Goal: Information Seeking & Learning: Find specific fact

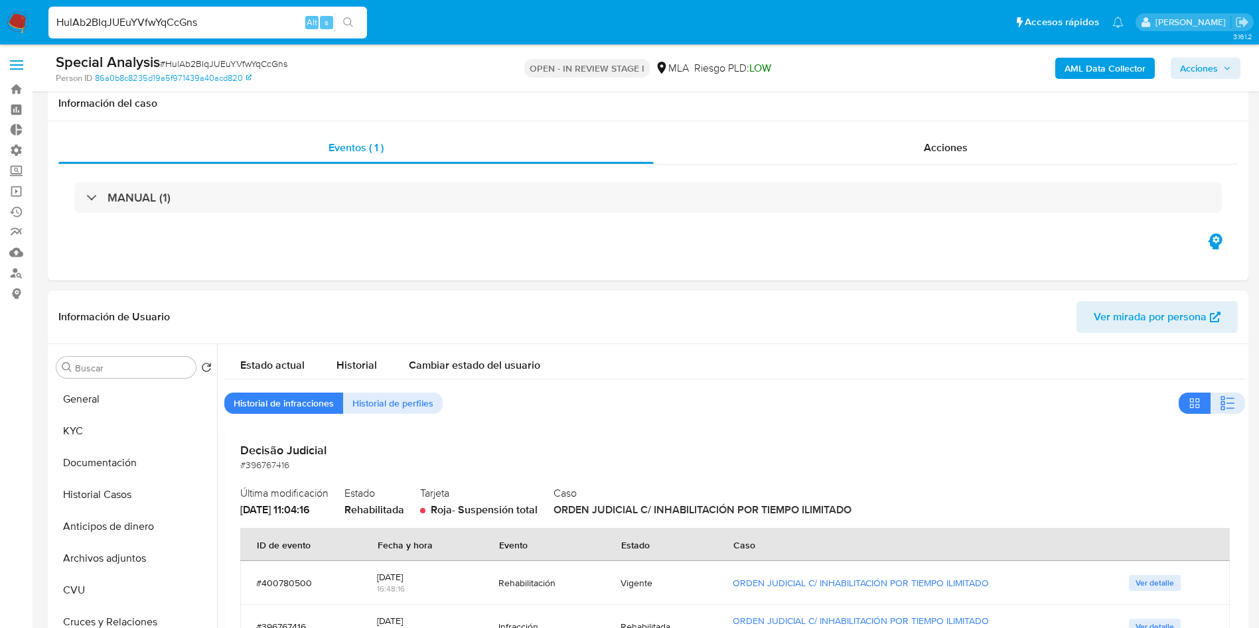
select select "10"
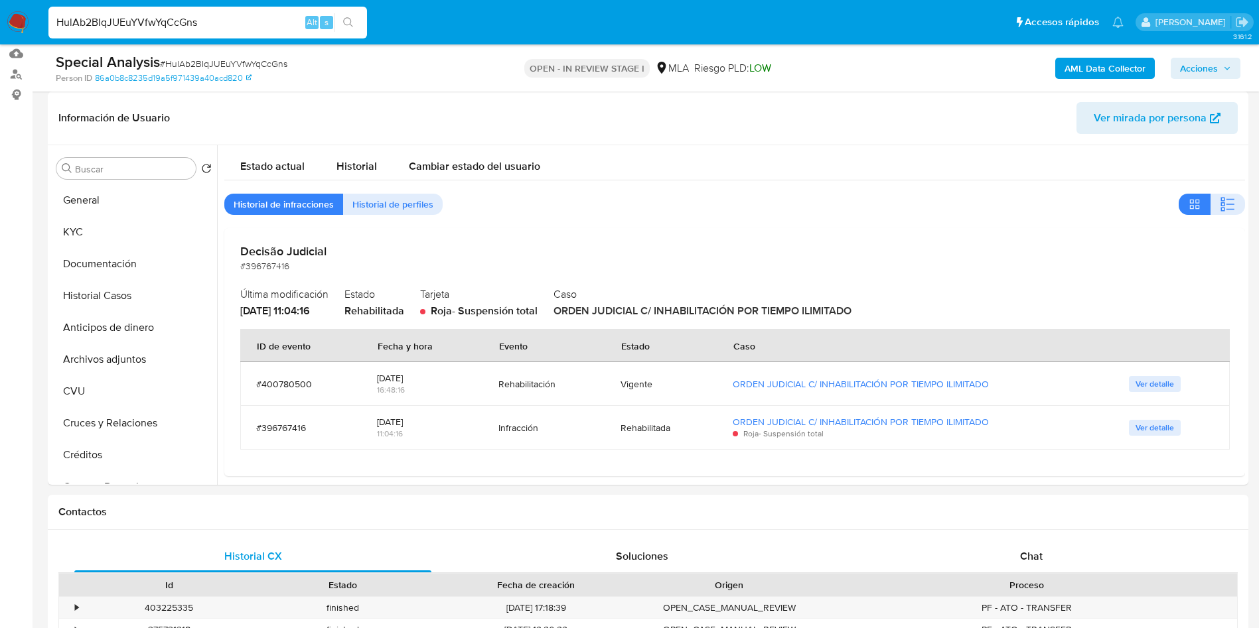
scroll to position [9, 0]
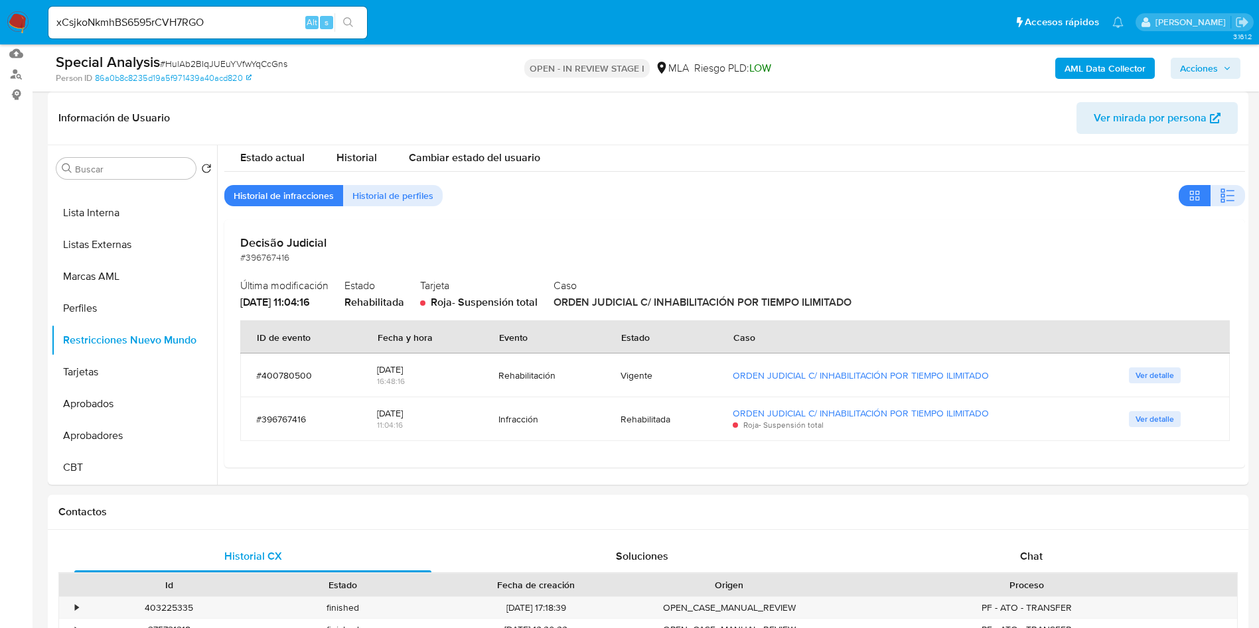
click at [346, 22] on icon "search-icon" at bounding box center [348, 22] width 11 height 11
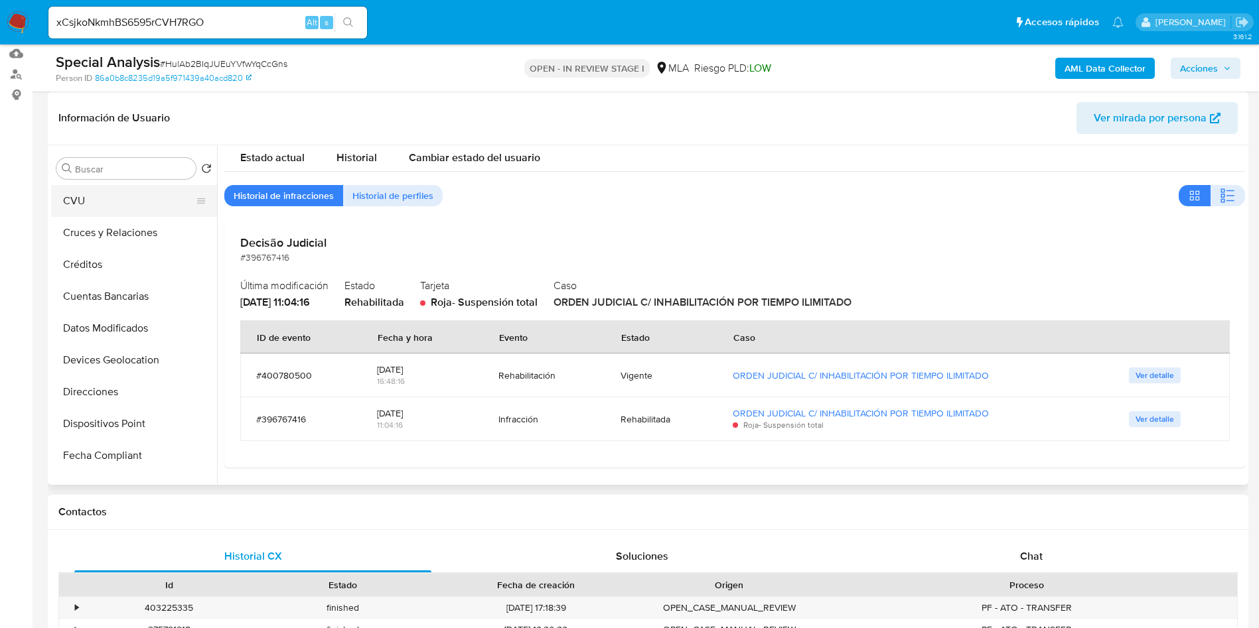
scroll to position [0, 0]
click at [98, 206] on button "General" at bounding box center [128, 200] width 155 height 32
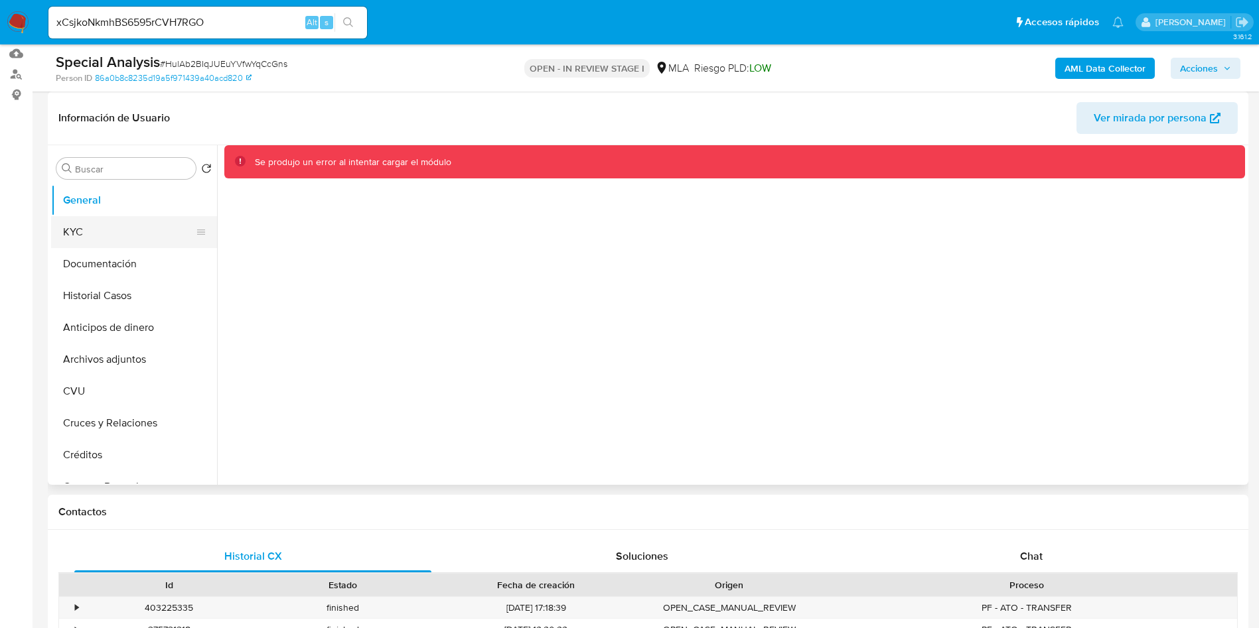
click at [98, 227] on button "KYC" at bounding box center [128, 232] width 155 height 32
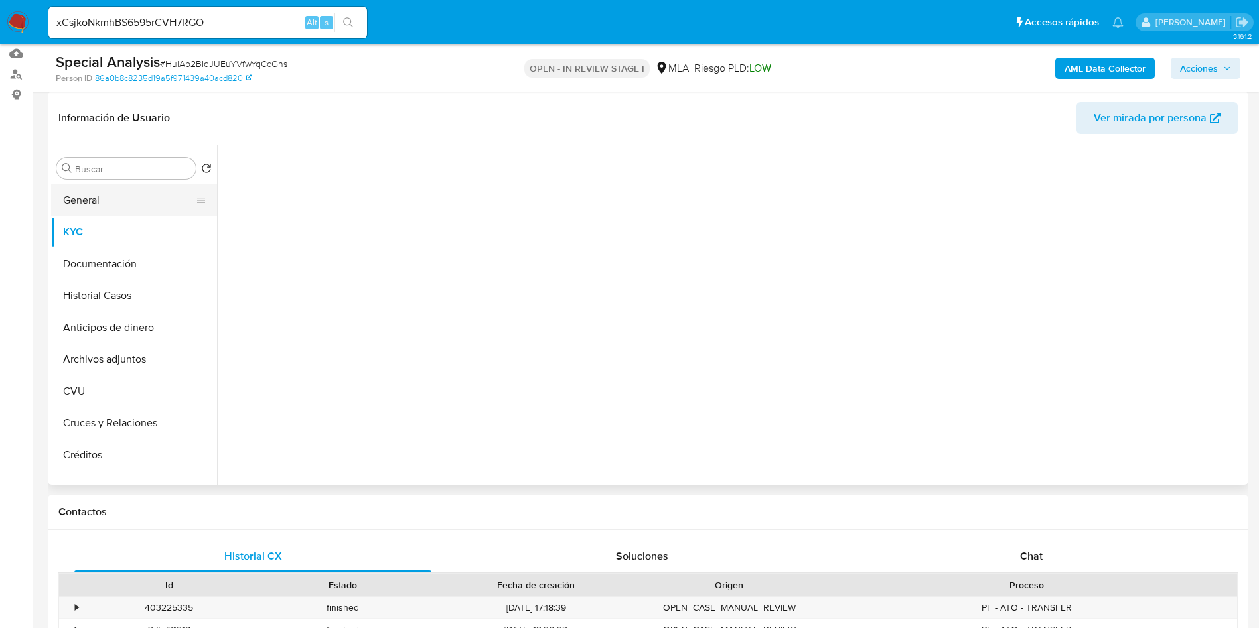
click at [100, 208] on button "General" at bounding box center [128, 200] width 155 height 32
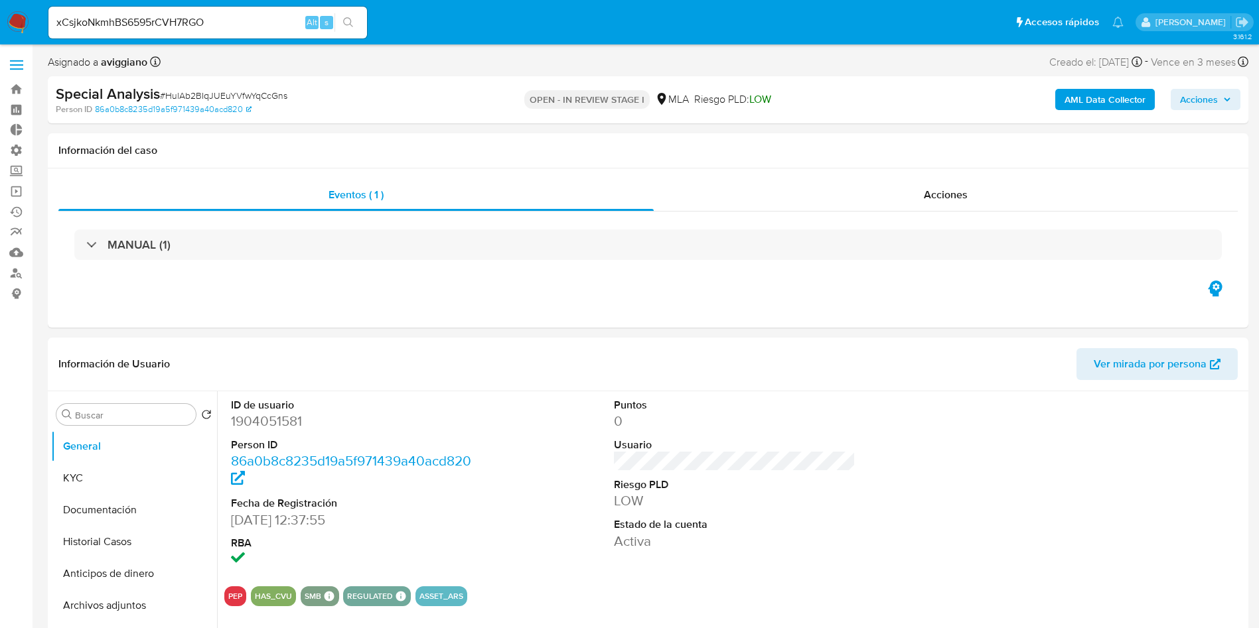
click at [246, 14] on input "xCsjkoNkmhBS6595rCVH7RGO" at bounding box center [207, 22] width 318 height 17
paste input "YGjsCDy21KaOsrHFa4B0Ug7c"
type input "YGjsCDy21KaOsrHFa4B0Ug7c"
click at [355, 26] on button "search-icon" at bounding box center [347, 22] width 27 height 19
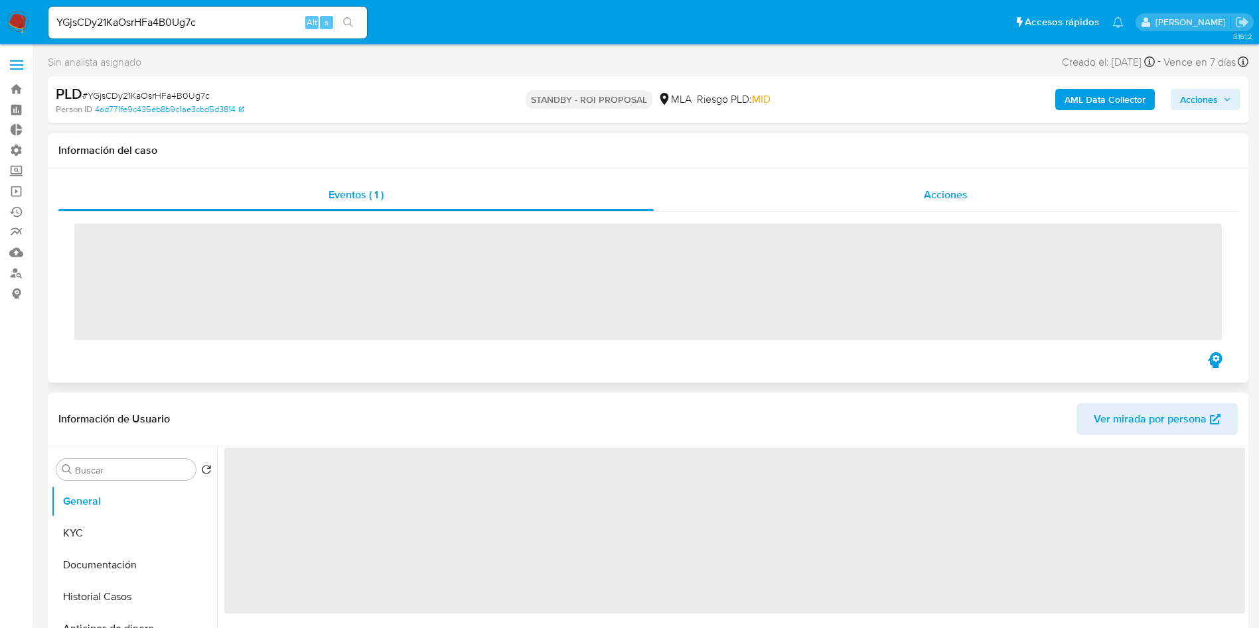
click at [949, 199] on span "Acciones" at bounding box center [946, 194] width 44 height 15
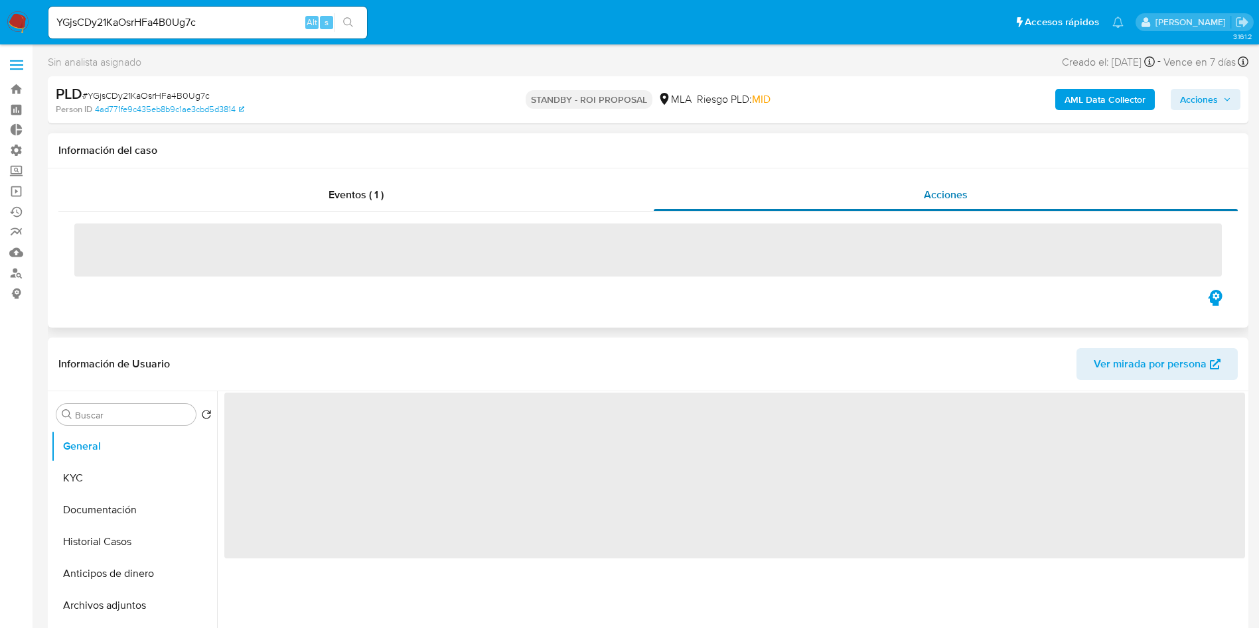
select select "10"
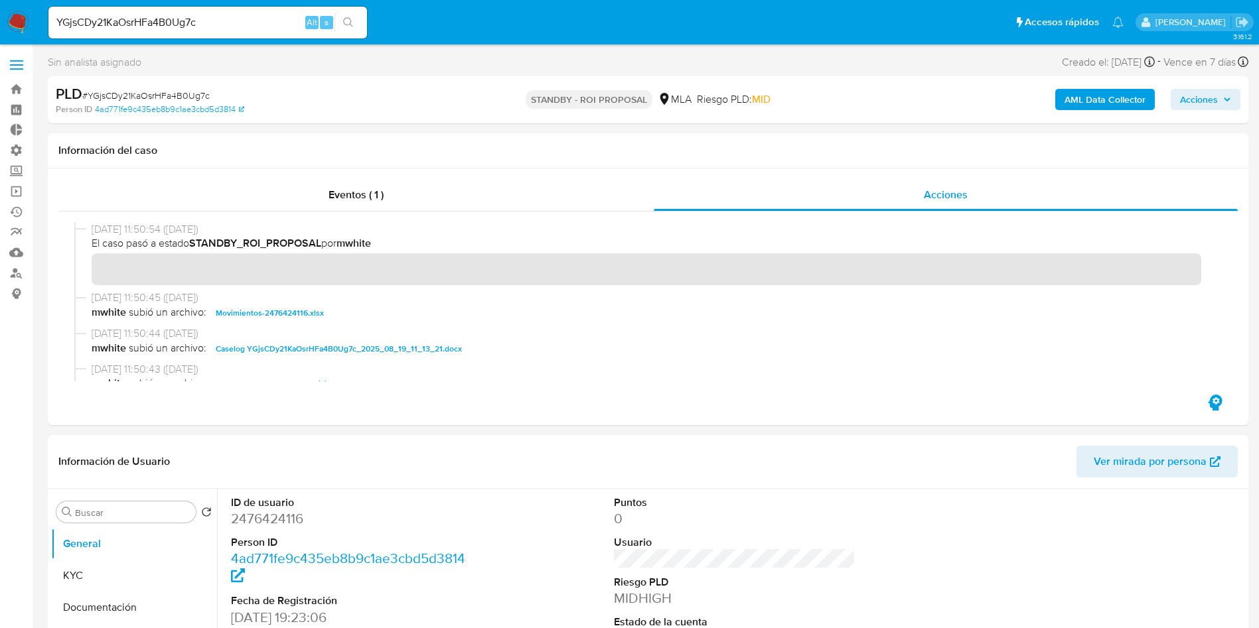
click at [186, 16] on input "YGjsCDy21KaOsrHFa4B0Ug7c" at bounding box center [207, 22] width 318 height 17
paste input "6re2A1Y1Jhr073znIusGC08x"
type input "6re2A1Y1Jhr073znIusGC08x"
click at [356, 20] on button "search-icon" at bounding box center [347, 22] width 27 height 19
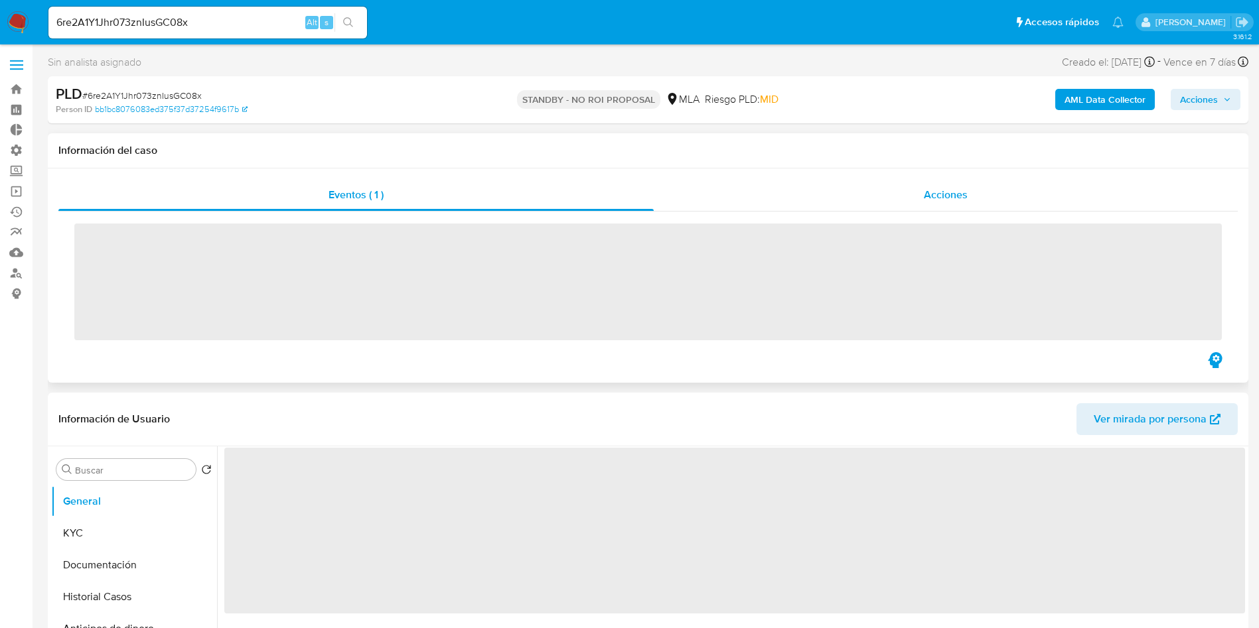
click at [941, 204] on div "Acciones" at bounding box center [946, 195] width 584 height 32
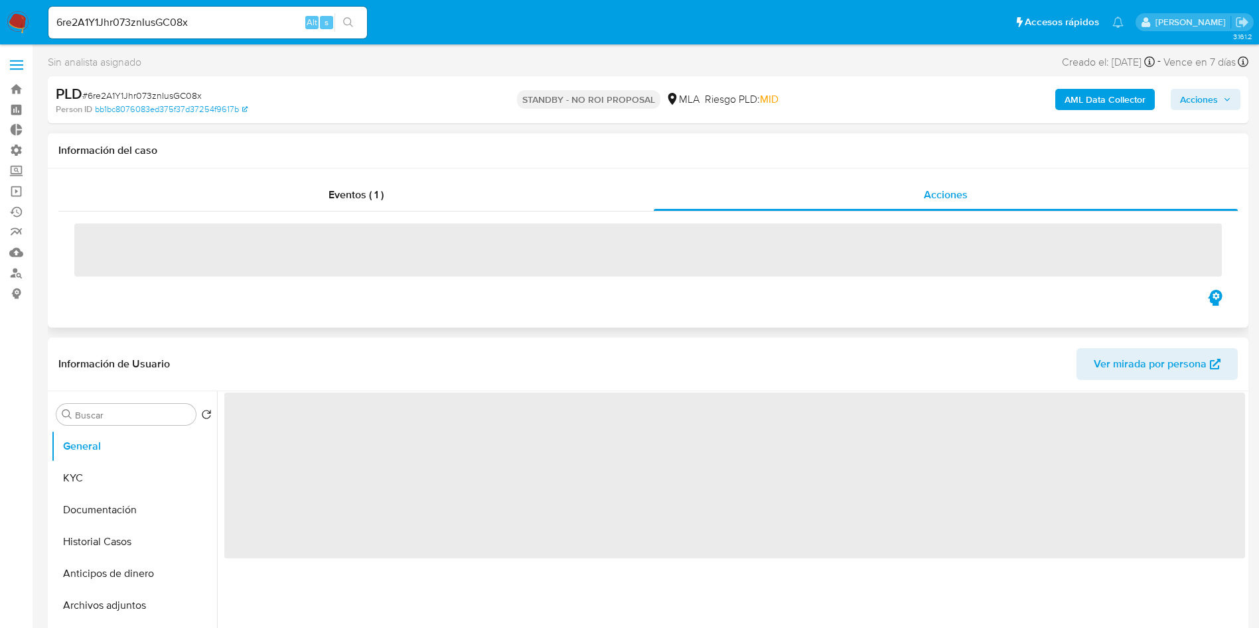
select select "10"
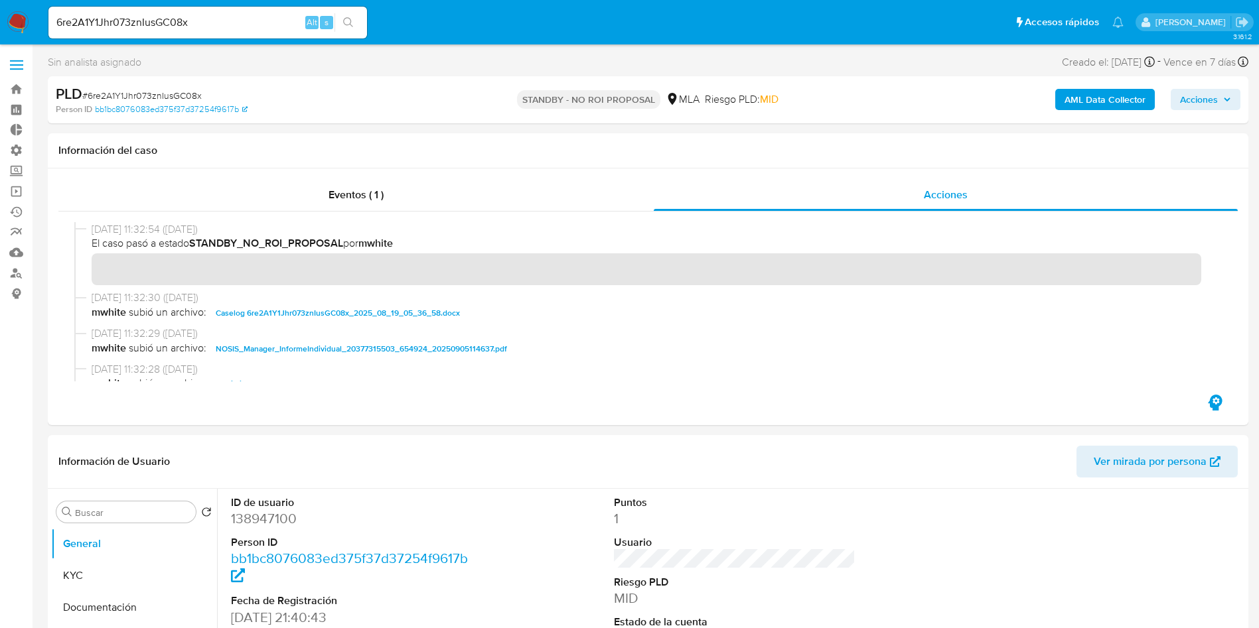
click at [214, 21] on input "6re2A1Y1Jhr073znIusGC08x" at bounding box center [207, 22] width 318 height 17
paste input "QwXeCqMUXrwiDClHckU7O3D2"
type input "QwXeCqMUXrwiDClHckU7O3D2"
click at [357, 25] on button "search-icon" at bounding box center [347, 22] width 27 height 19
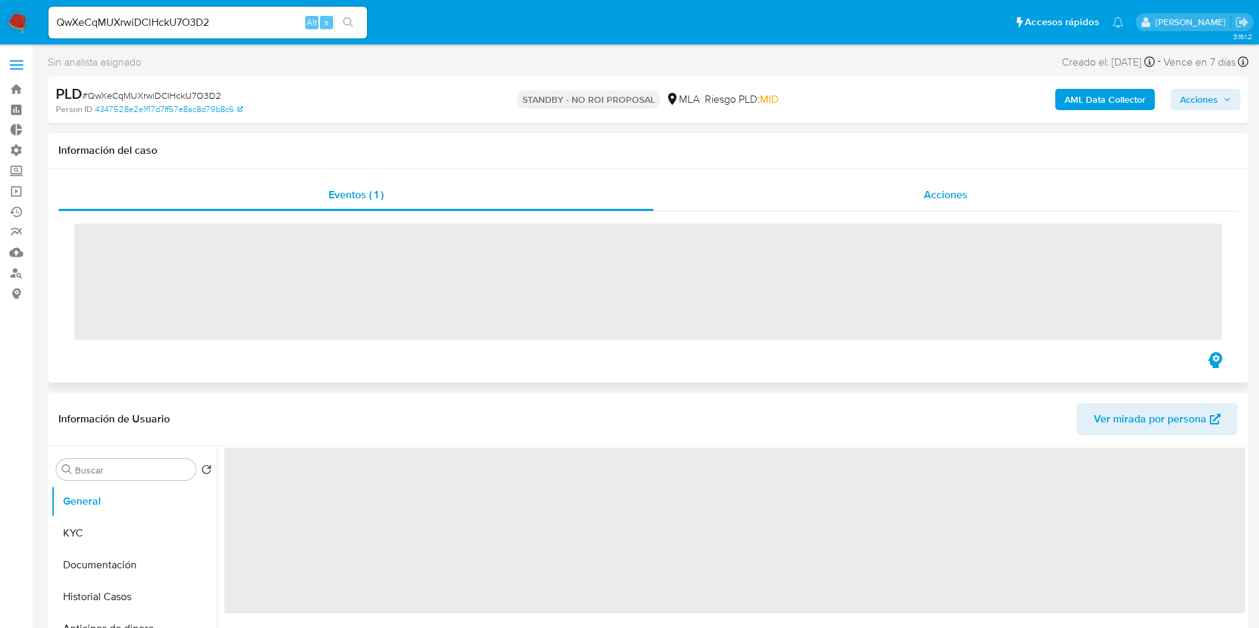
click at [933, 194] on span "Acciones" at bounding box center [946, 194] width 44 height 15
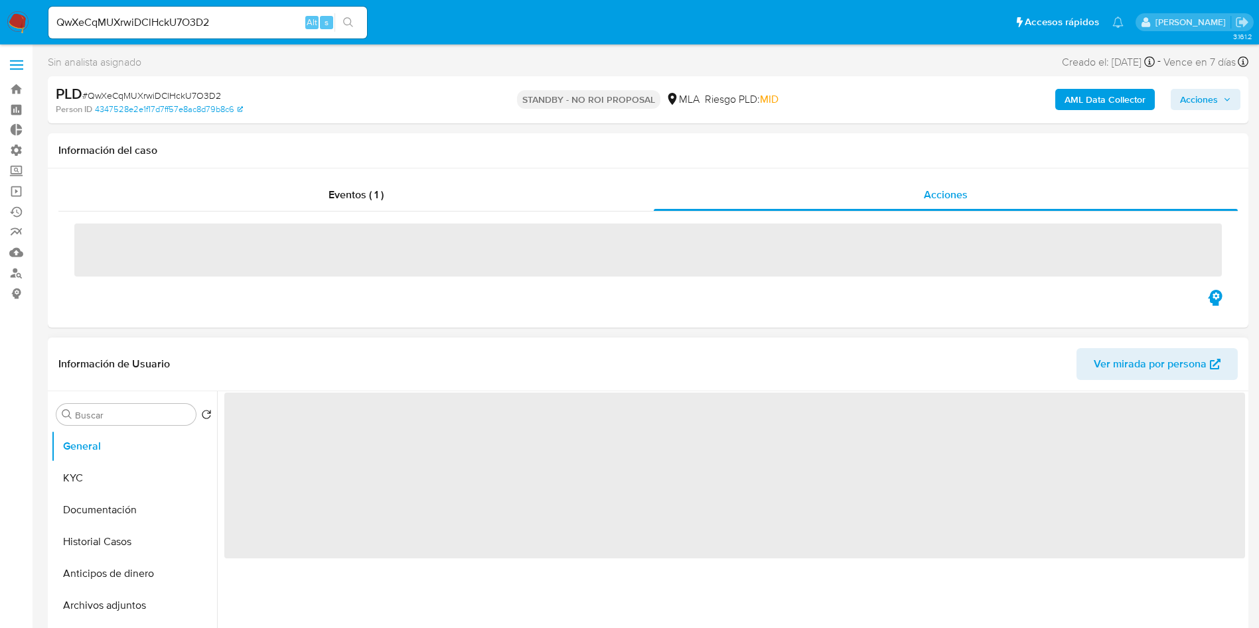
select select "10"
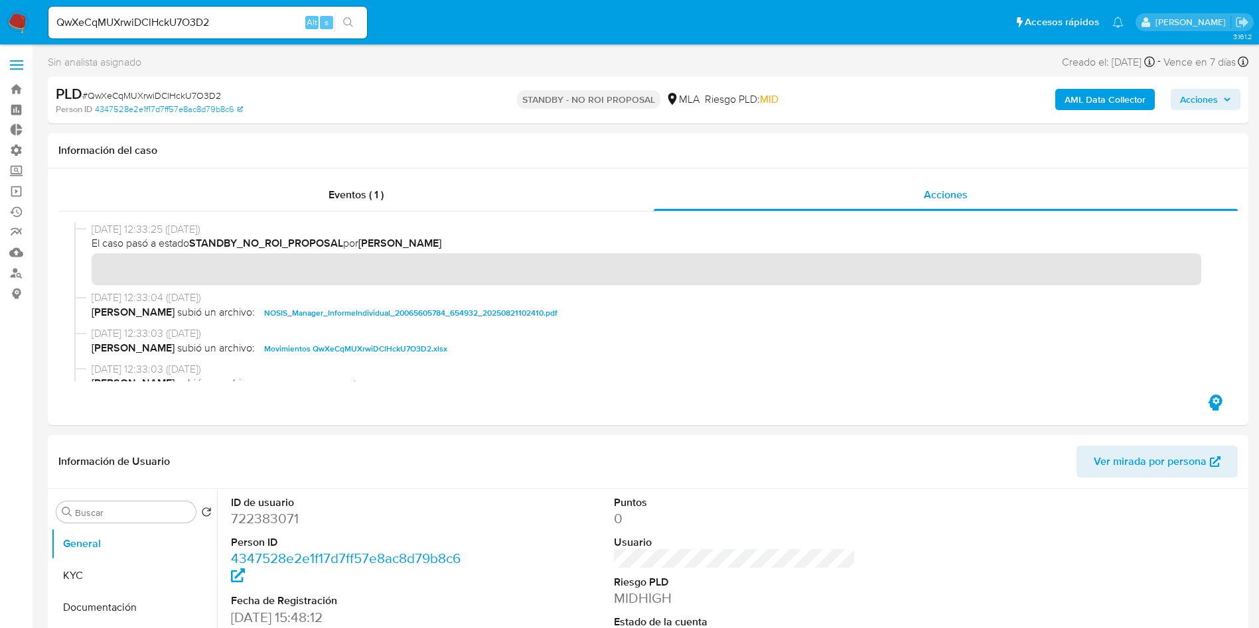
click at [238, 21] on input "QwXeCqMUXrwiDClHckU7O3D2" at bounding box center [207, 22] width 318 height 17
paste input "3oQPnUAEwzcJL4bU06XzUon6"
type input "3oQPnUAEwzcJL4bU06XzUon6"
click at [343, 19] on icon "search-icon" at bounding box center [348, 22] width 11 height 11
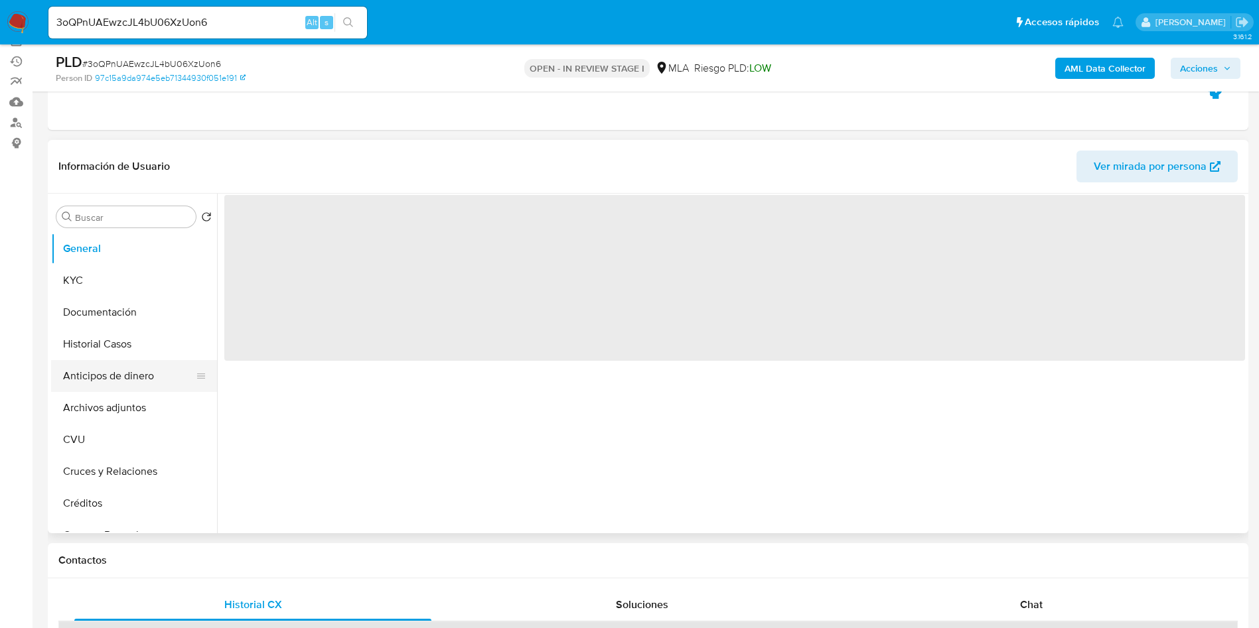
scroll to position [199, 0]
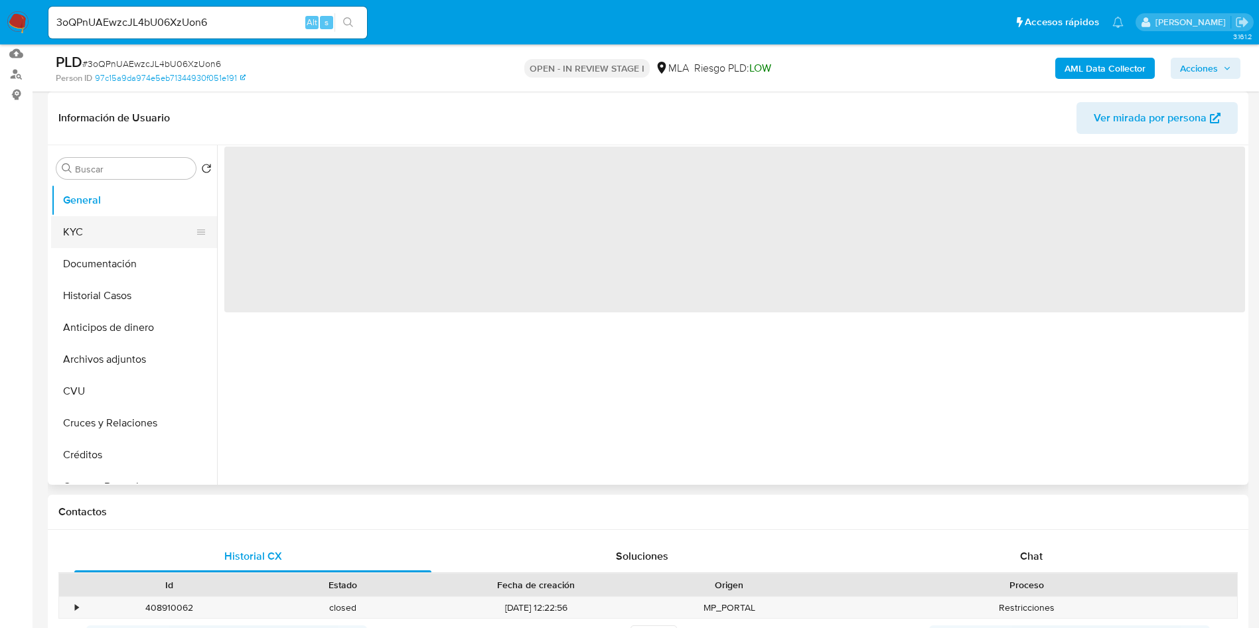
select select "10"
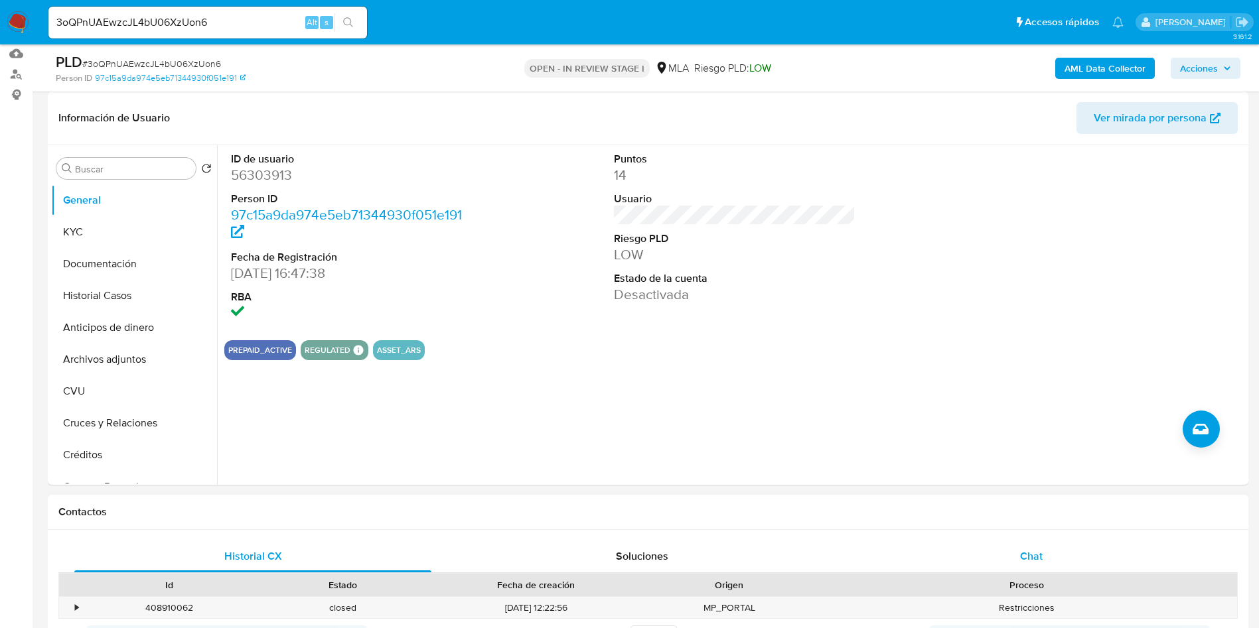
click at [1040, 557] on span "Chat" at bounding box center [1031, 556] width 23 height 15
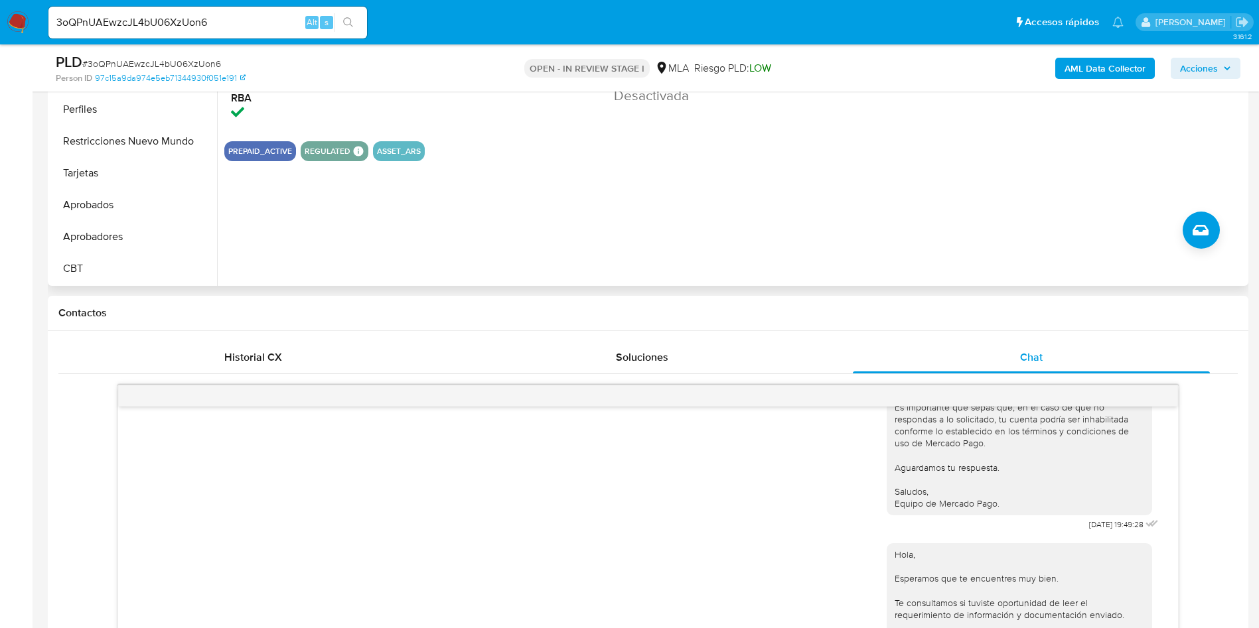
scroll to position [589, 0]
click at [118, 235] on button "Restricciones Nuevo Mundo" at bounding box center [128, 241] width 155 height 32
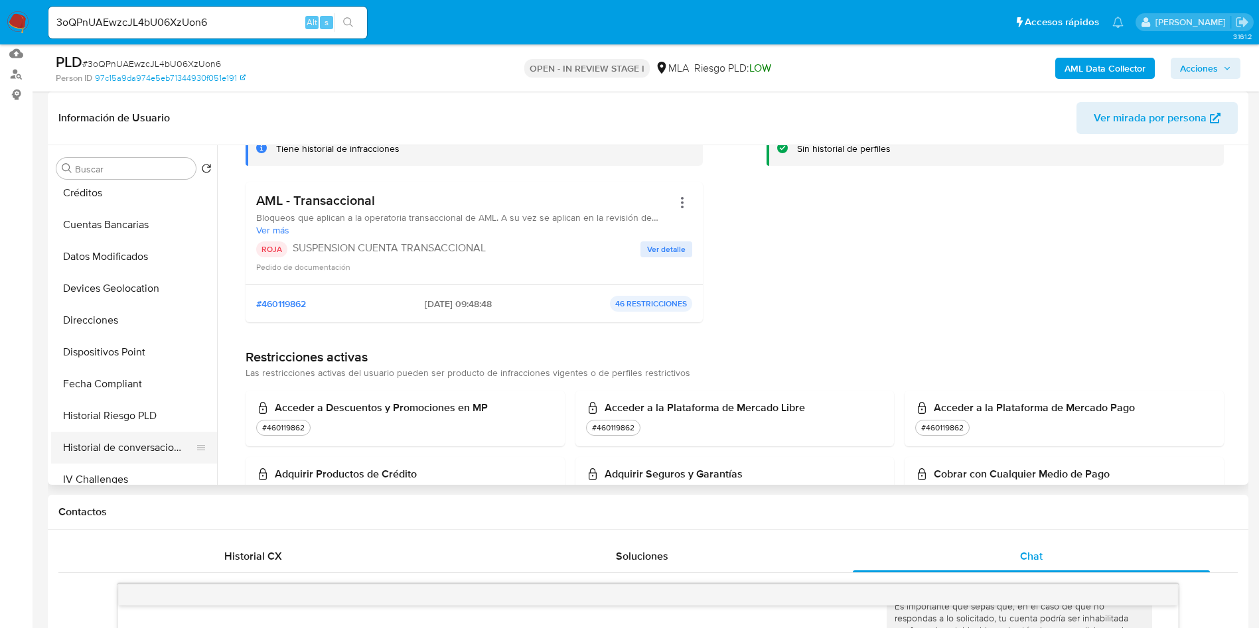
scroll to position [0, 0]
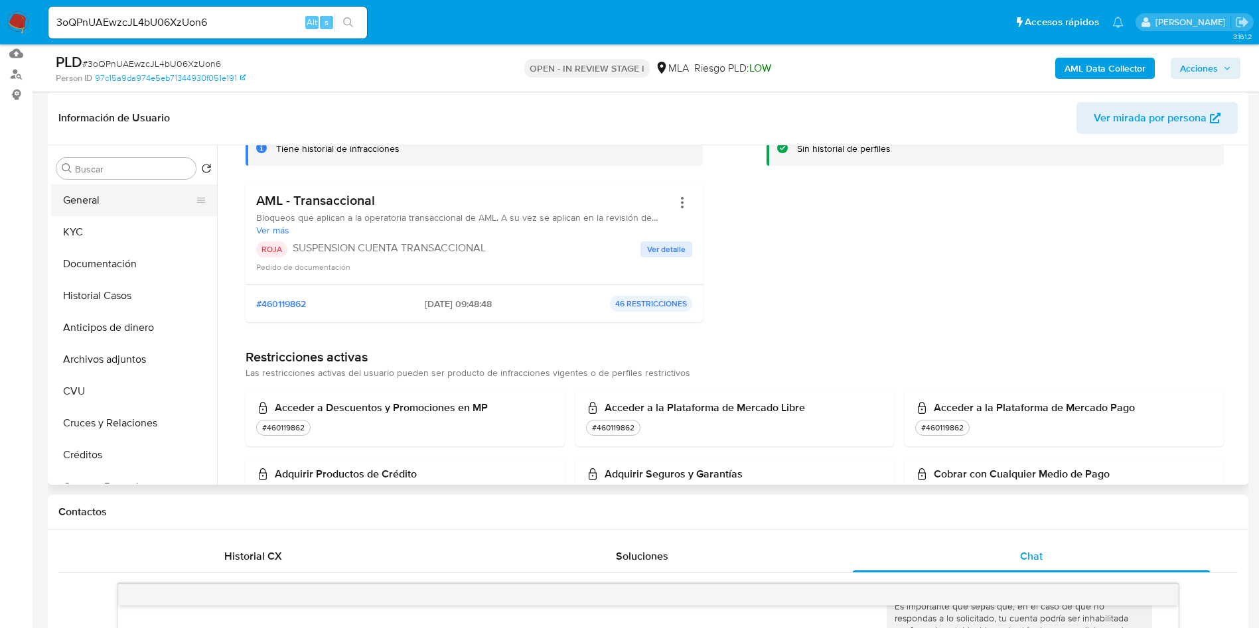
click at [103, 204] on button "General" at bounding box center [128, 200] width 155 height 32
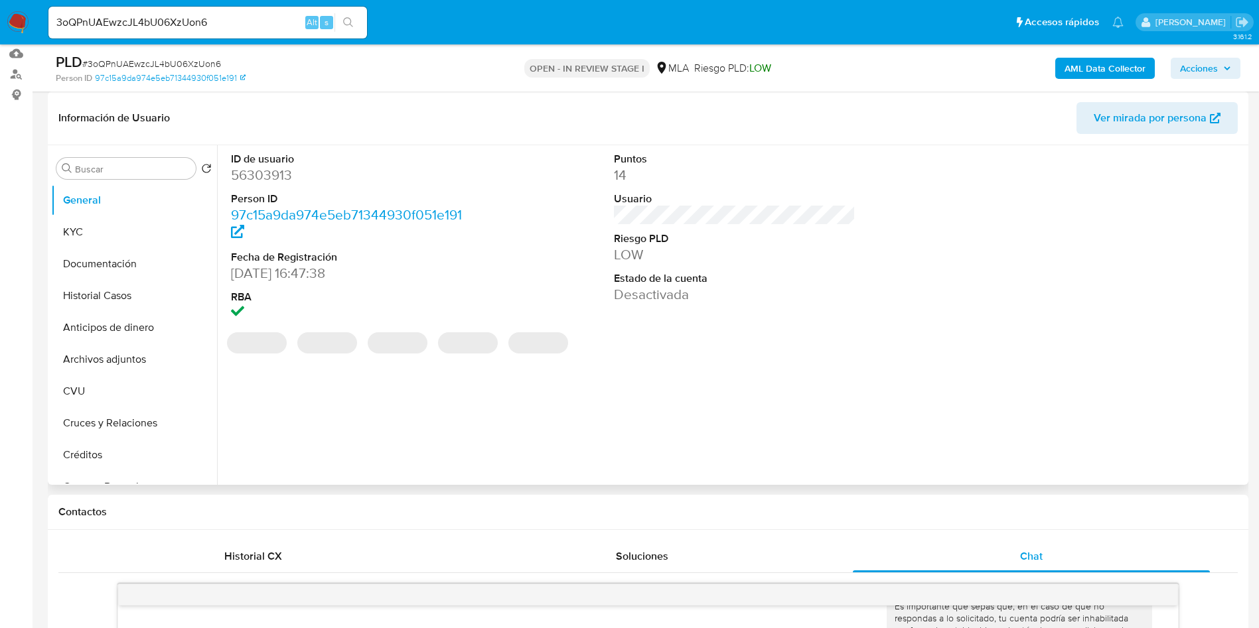
click at [260, 175] on dd "56303913" at bounding box center [352, 175] width 242 height 19
copy dd "56303913"
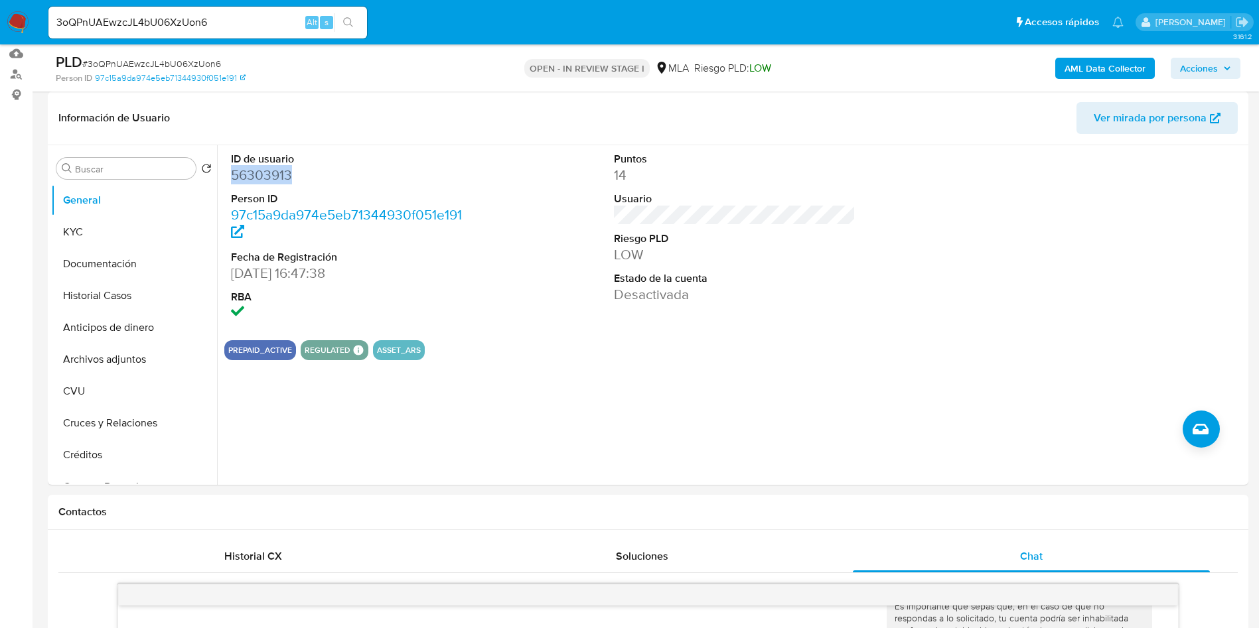
click at [198, 25] on input "3oQPnUAEwzcJL4bU06XzUon6" at bounding box center [207, 22] width 318 height 17
paste input "SbVDb9tKK3l7icp2yN21bRsg"
type input "SbVDb9tKK3l7icp2yN21bRsg"
click at [354, 22] on button "search-icon" at bounding box center [347, 22] width 27 height 19
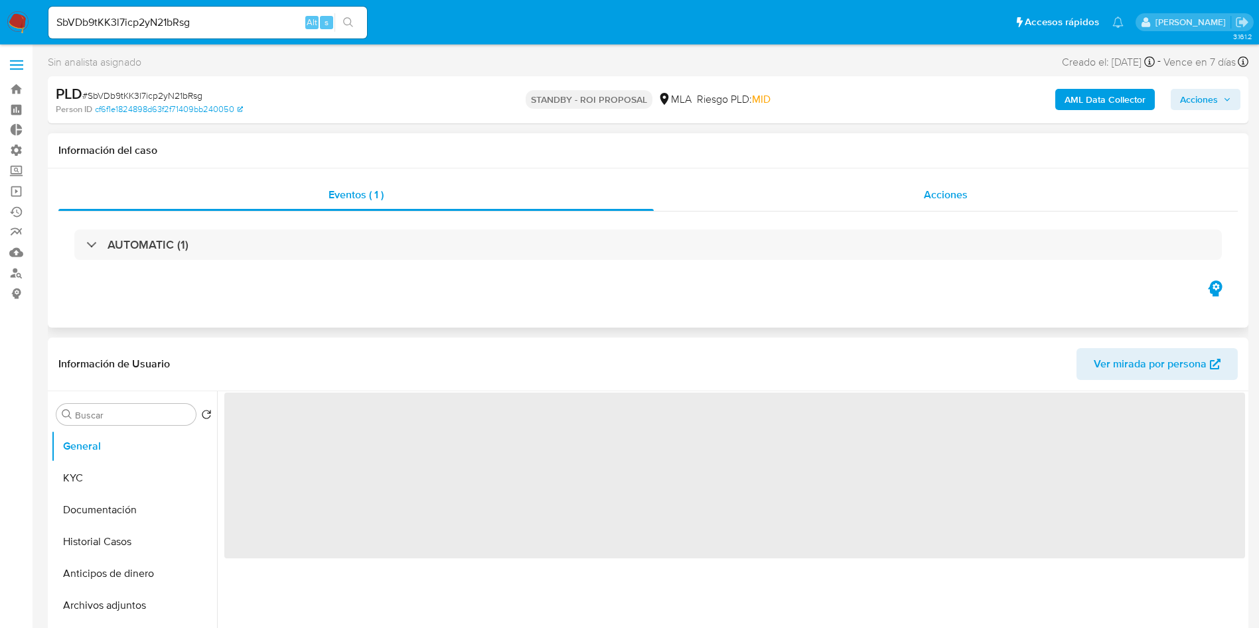
click at [930, 181] on div "Acciones" at bounding box center [946, 195] width 584 height 32
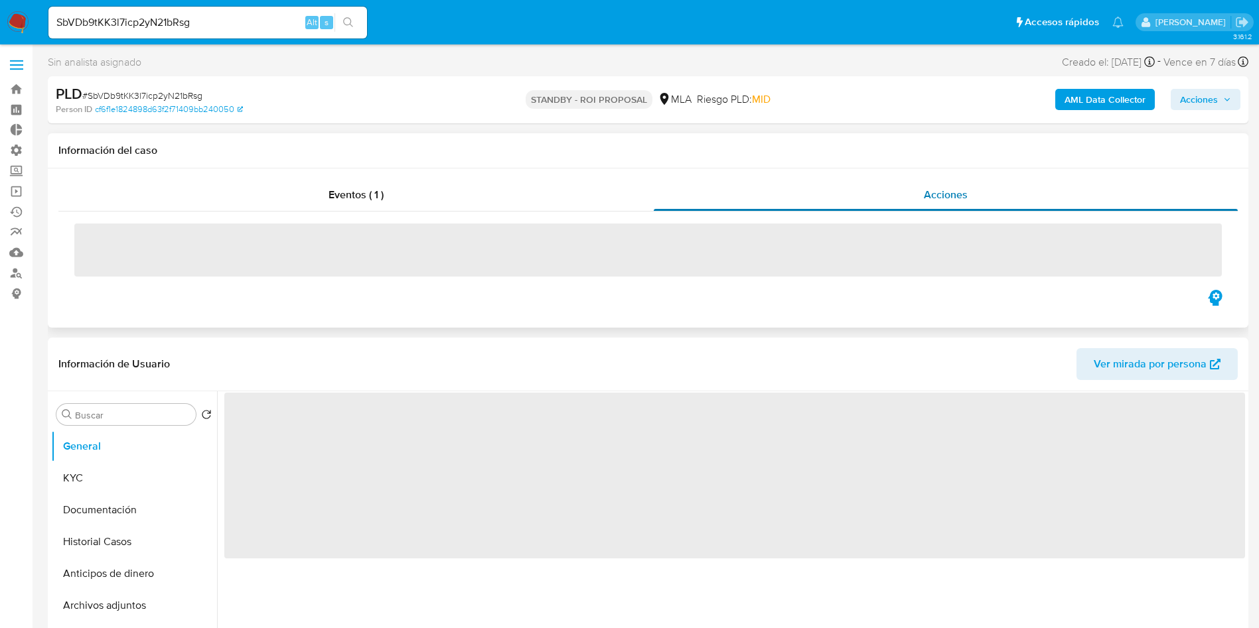
select select "10"
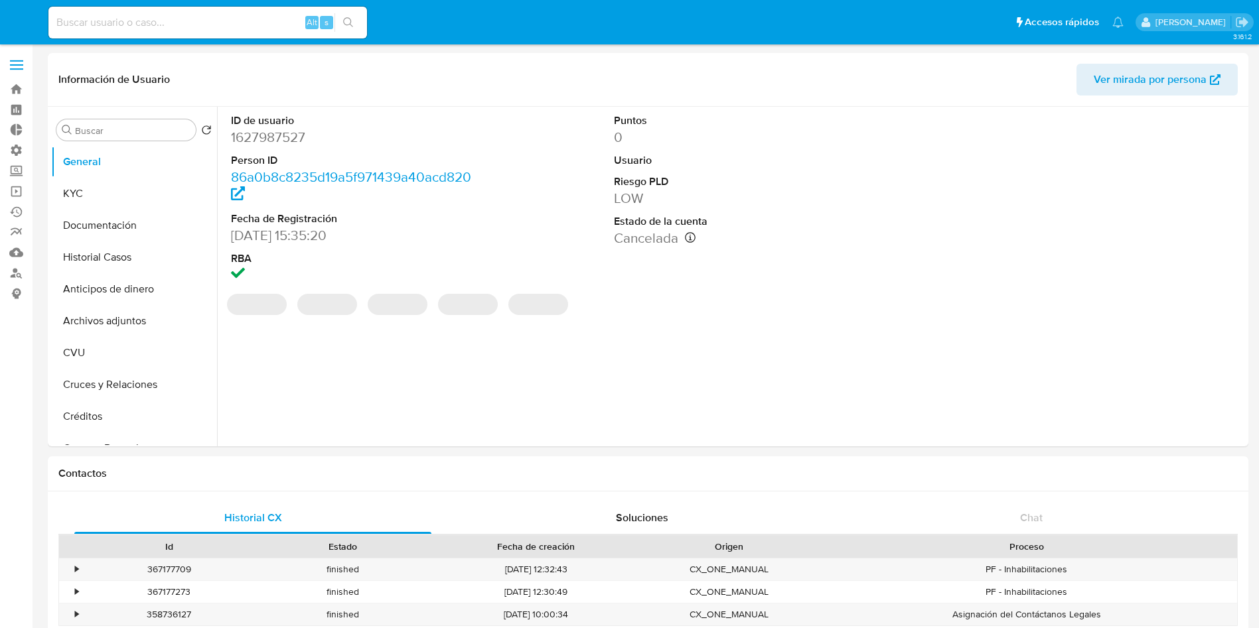
select select "10"
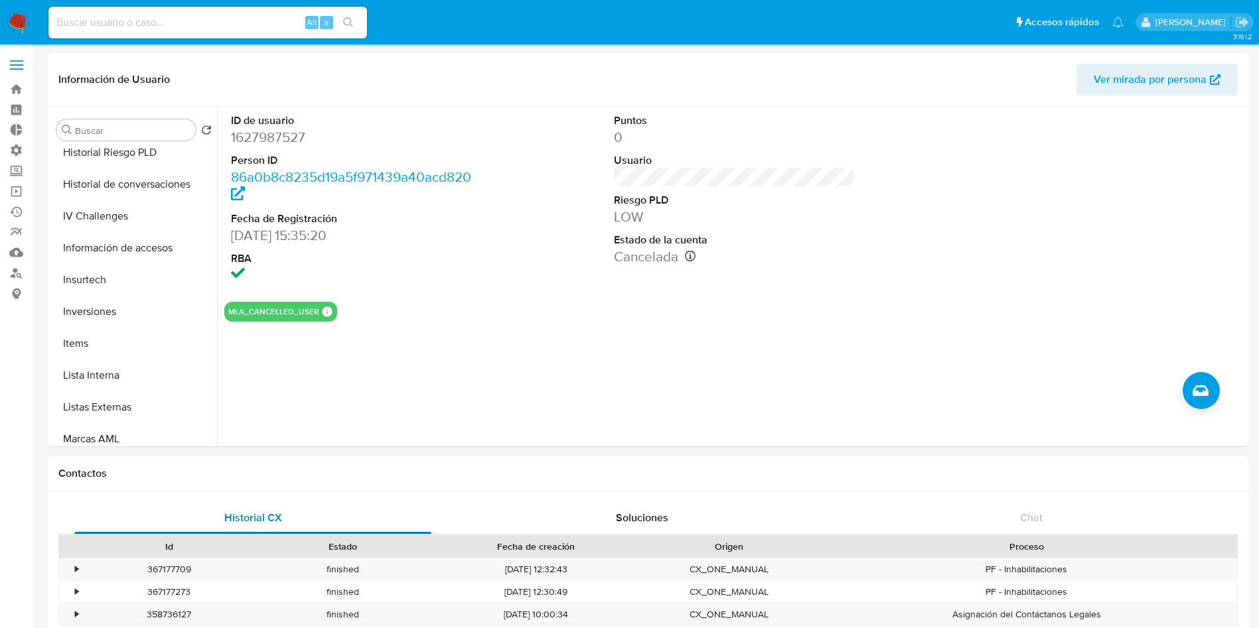
scroll to position [597, 0]
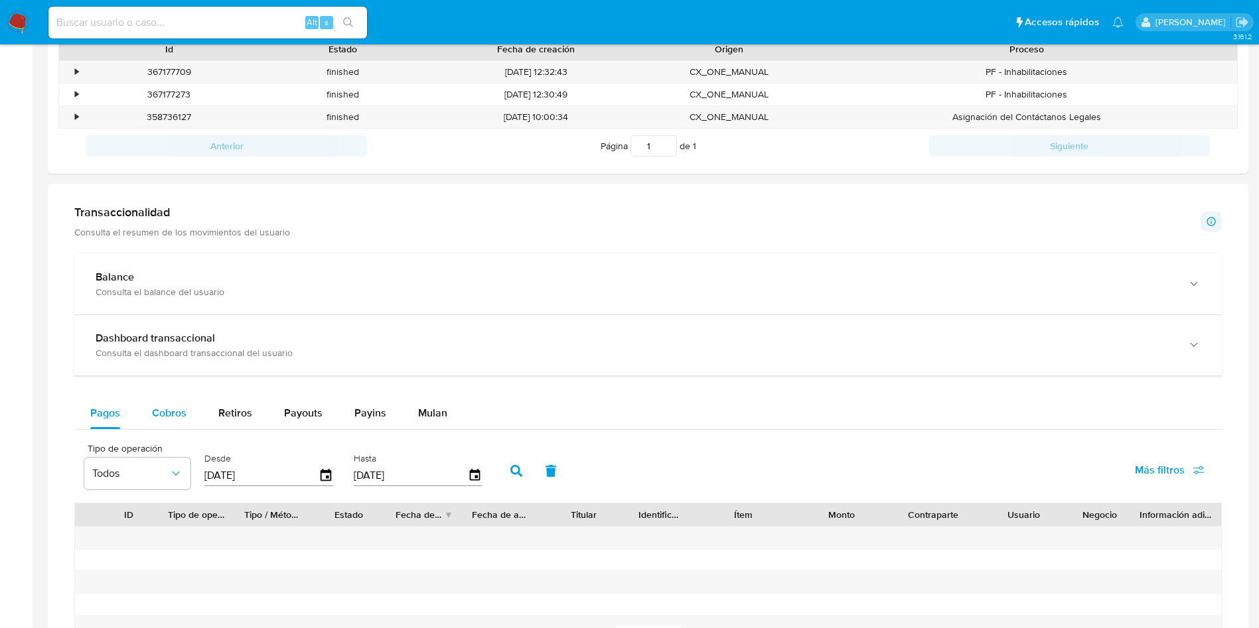
click at [168, 404] on div "Cobros" at bounding box center [169, 413] width 35 height 32
select select "10"
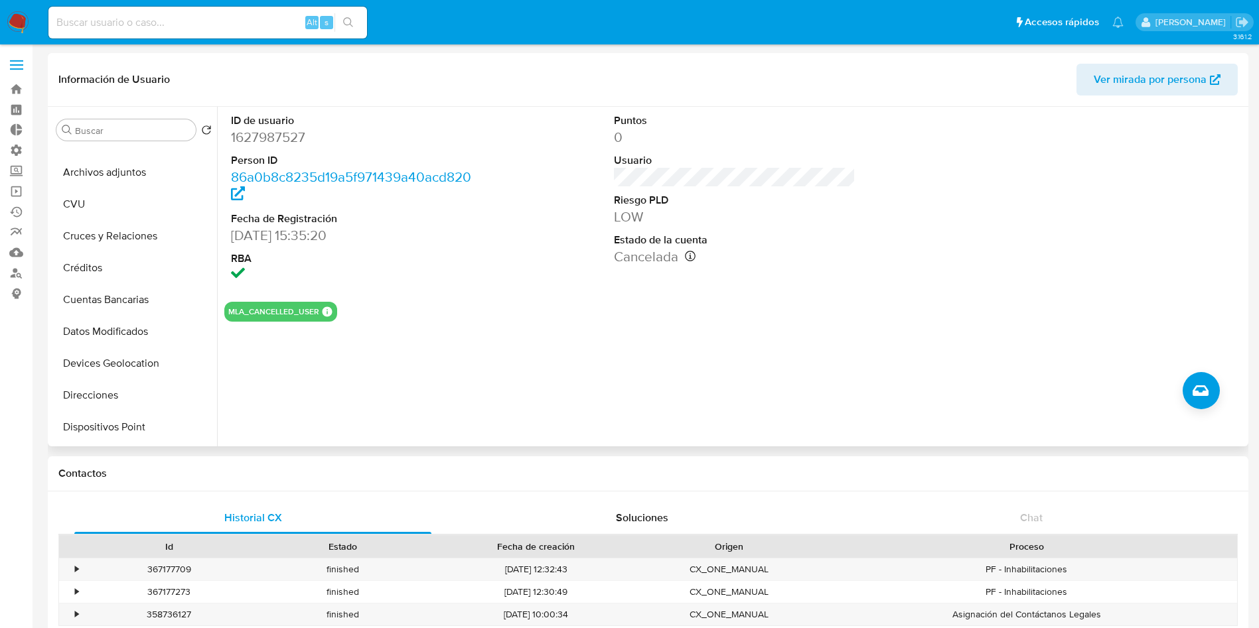
scroll to position [0, 0]
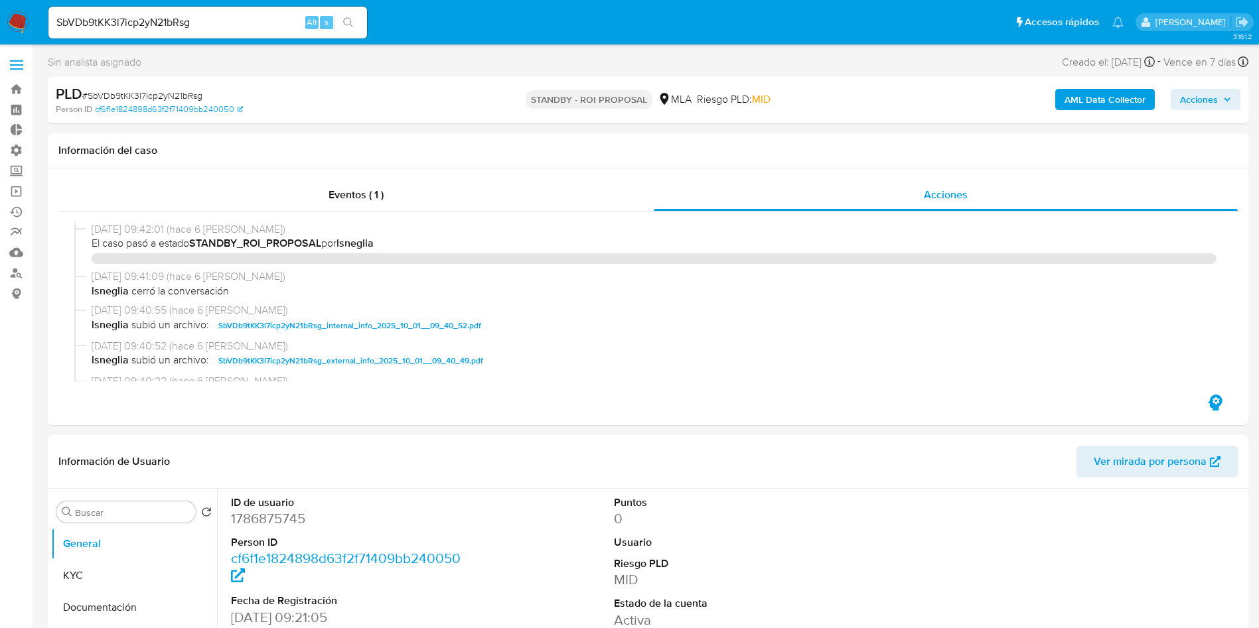
select select "10"
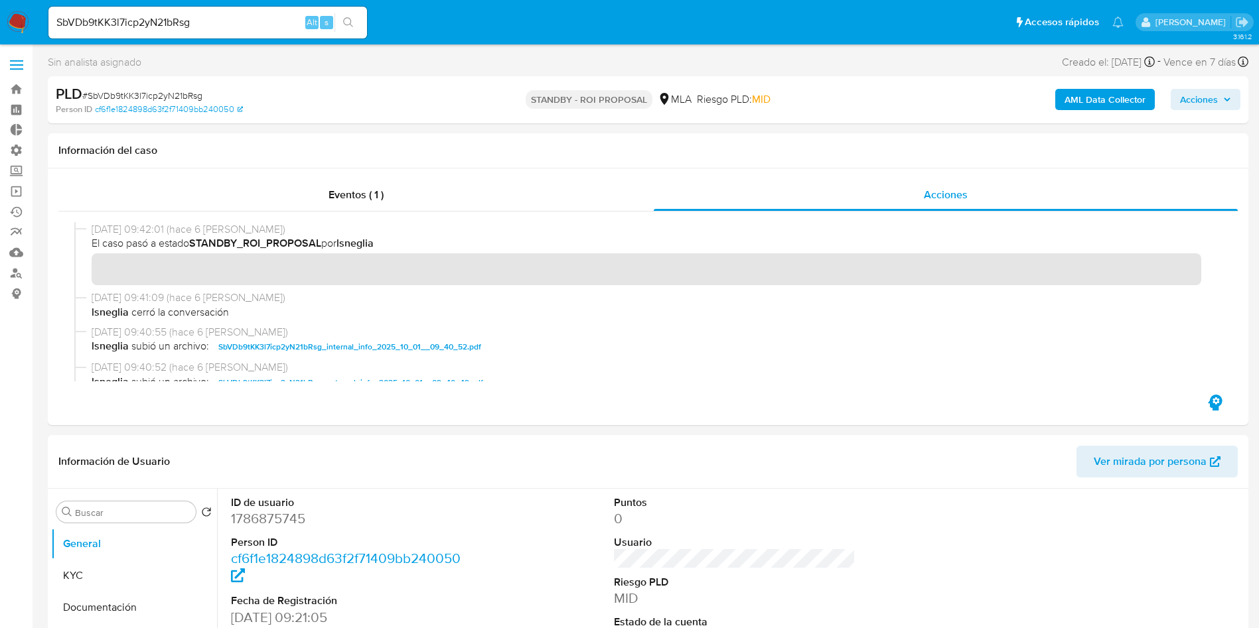
click at [247, 18] on input "SbVDb9tKK3l7icp2yN21bRsg" at bounding box center [207, 22] width 318 height 17
paste input "429149092"
type input "429149092"
click at [350, 26] on icon "search-icon" at bounding box center [348, 22] width 11 height 11
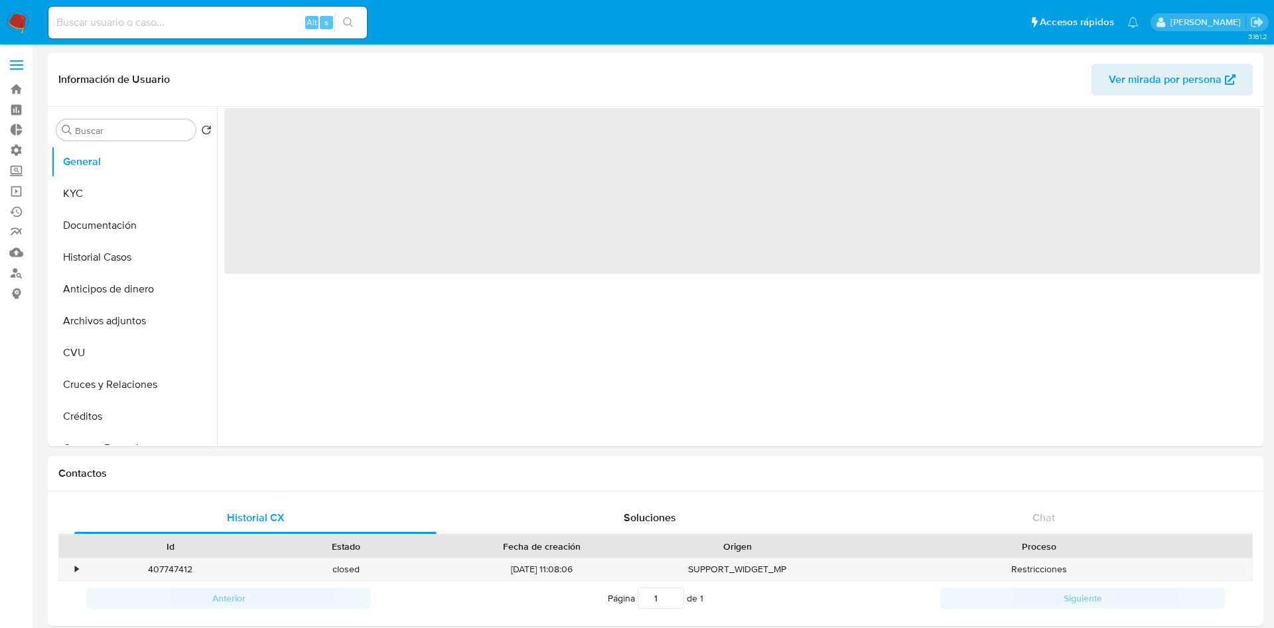
select select "10"
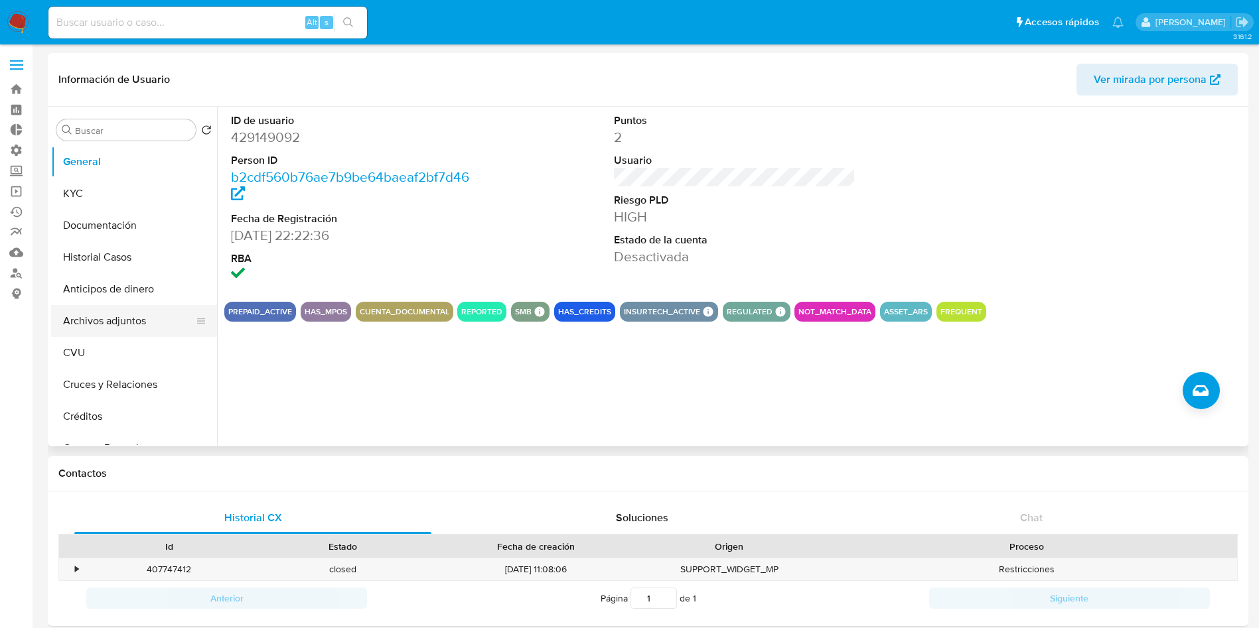
click at [137, 322] on button "Archivos adjuntos" at bounding box center [128, 321] width 155 height 32
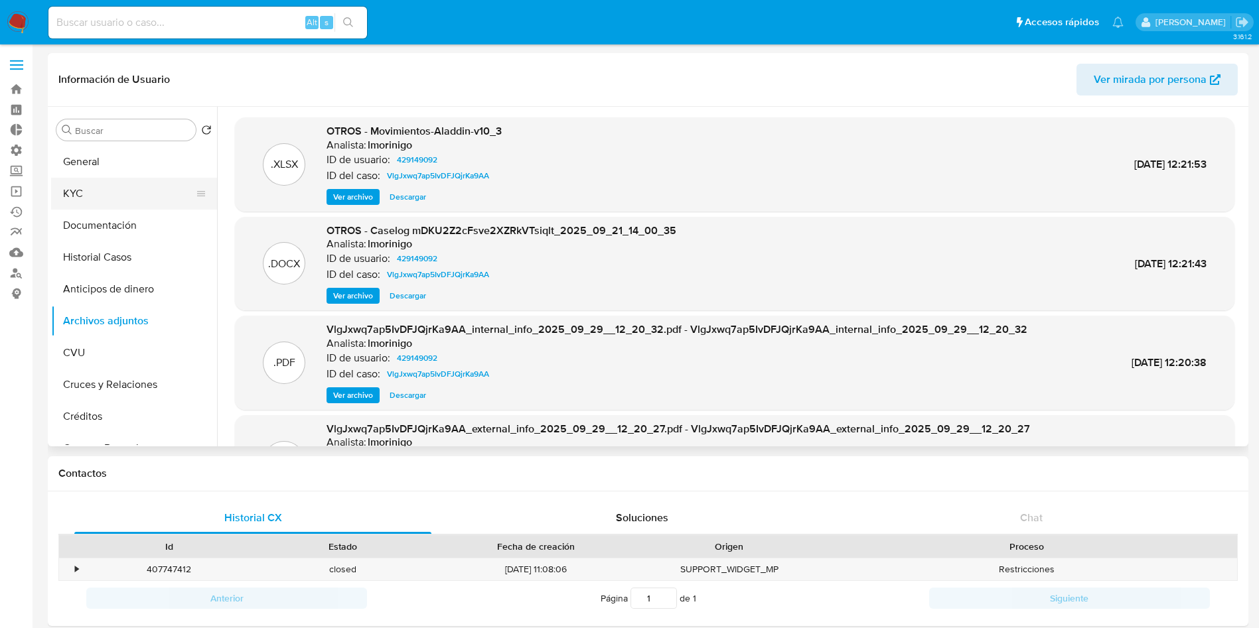
click at [135, 191] on button "KYC" at bounding box center [128, 194] width 155 height 32
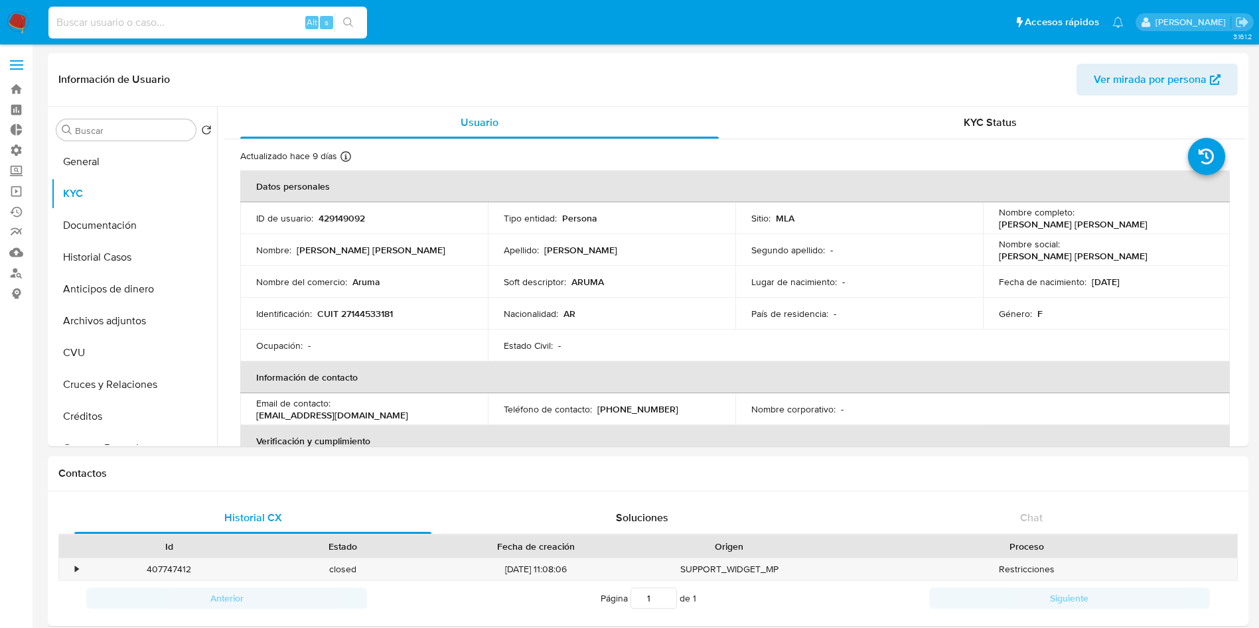
click at [141, 25] on input at bounding box center [207, 22] width 318 height 17
paste input "PCXM1RHtNh0Cr1ct2xuIgs7q"
type input "PCXM1RHtNh0Cr1ct2xuIgs7q"
click at [357, 24] on button "search-icon" at bounding box center [347, 22] width 27 height 19
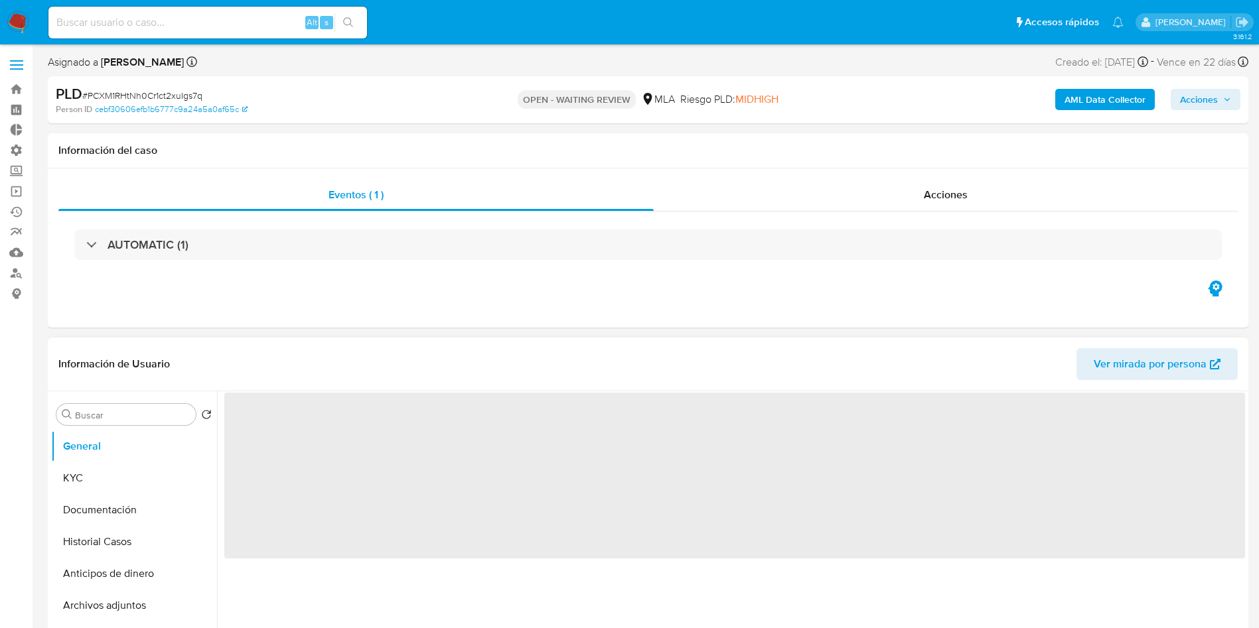
select select "10"
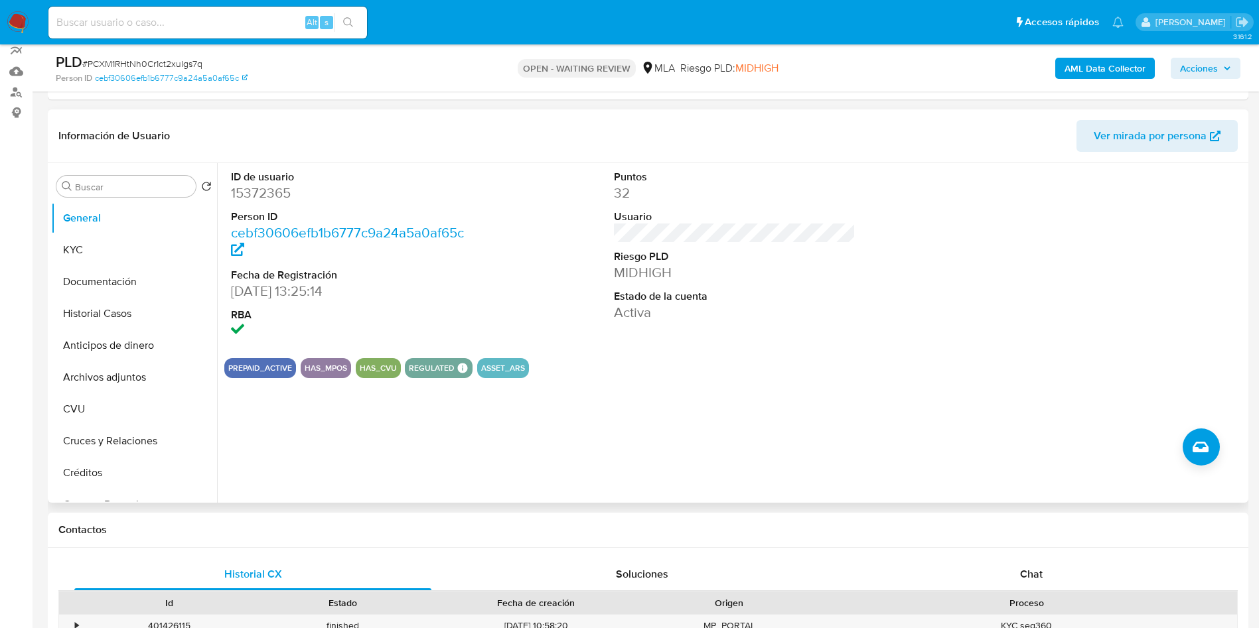
scroll to position [199, 0]
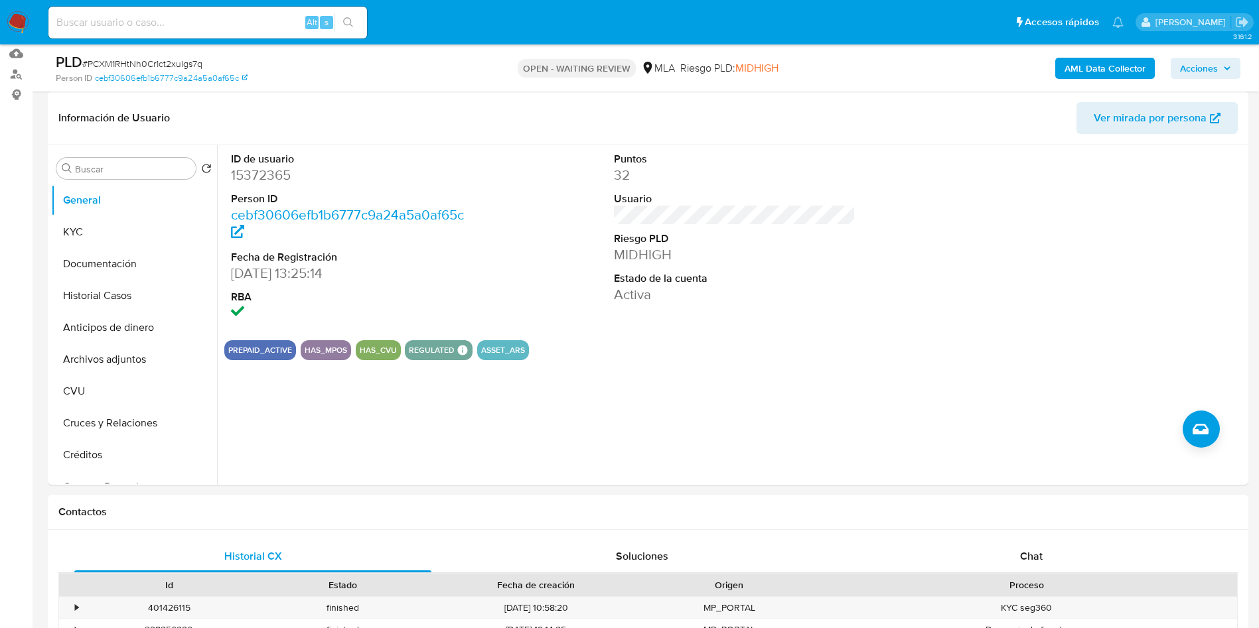
click at [161, 28] on input at bounding box center [207, 22] width 318 height 17
paste input "YQ0V2Xj1SKceUCMU9K2taFIW"
type input "YQ0V2Xj1SKceUCMU9K2taFIW"
click at [340, 26] on button "search-icon" at bounding box center [347, 22] width 27 height 19
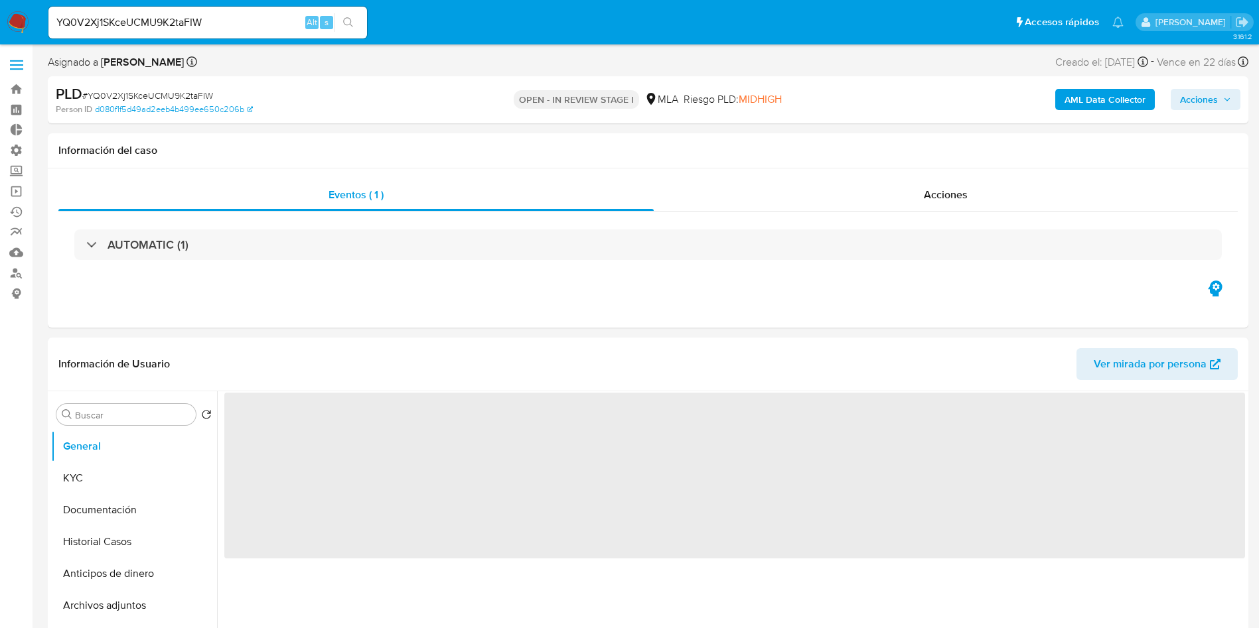
select select "10"
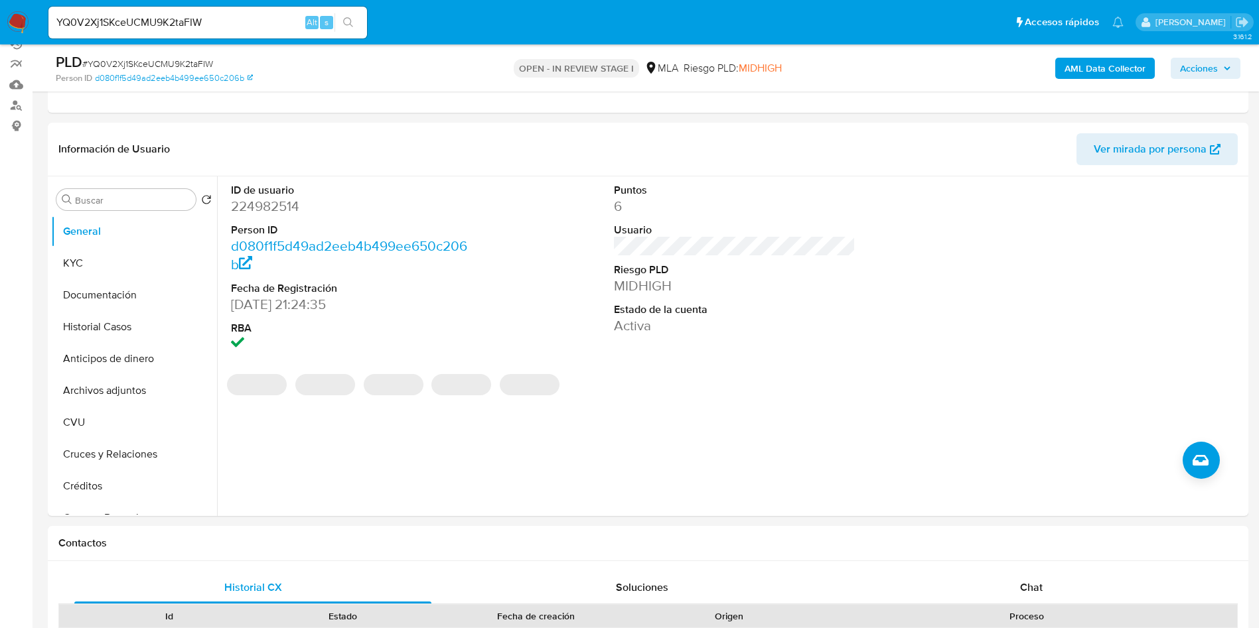
scroll to position [199, 0]
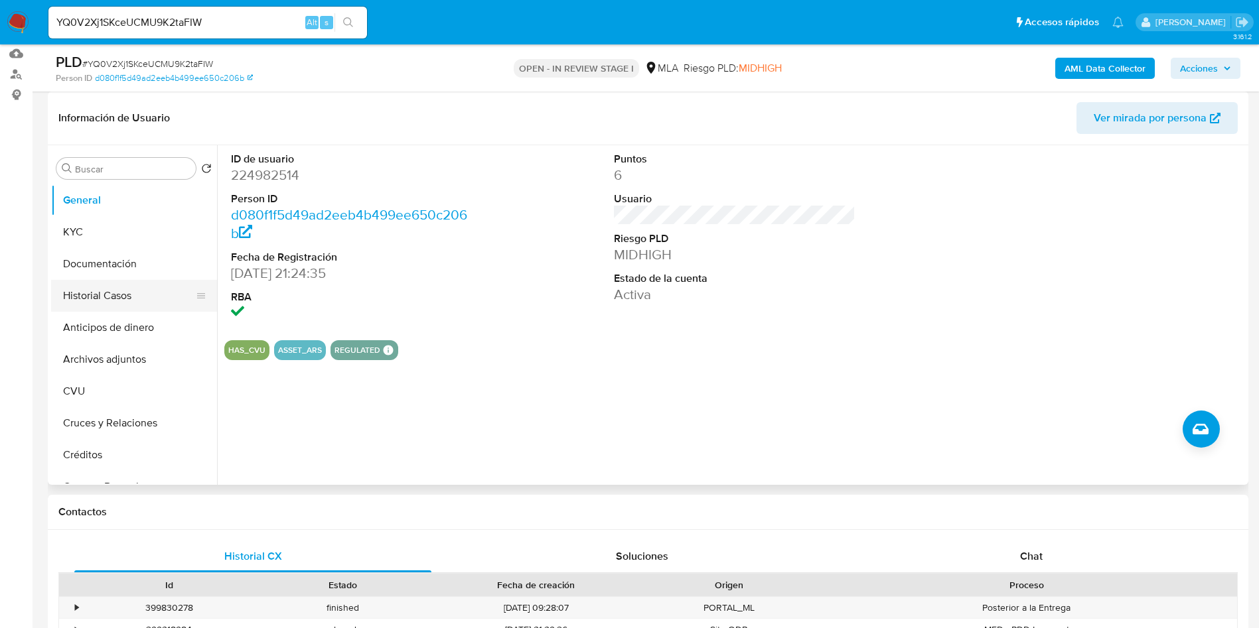
click at [131, 297] on button "Historial Casos" at bounding box center [128, 296] width 155 height 32
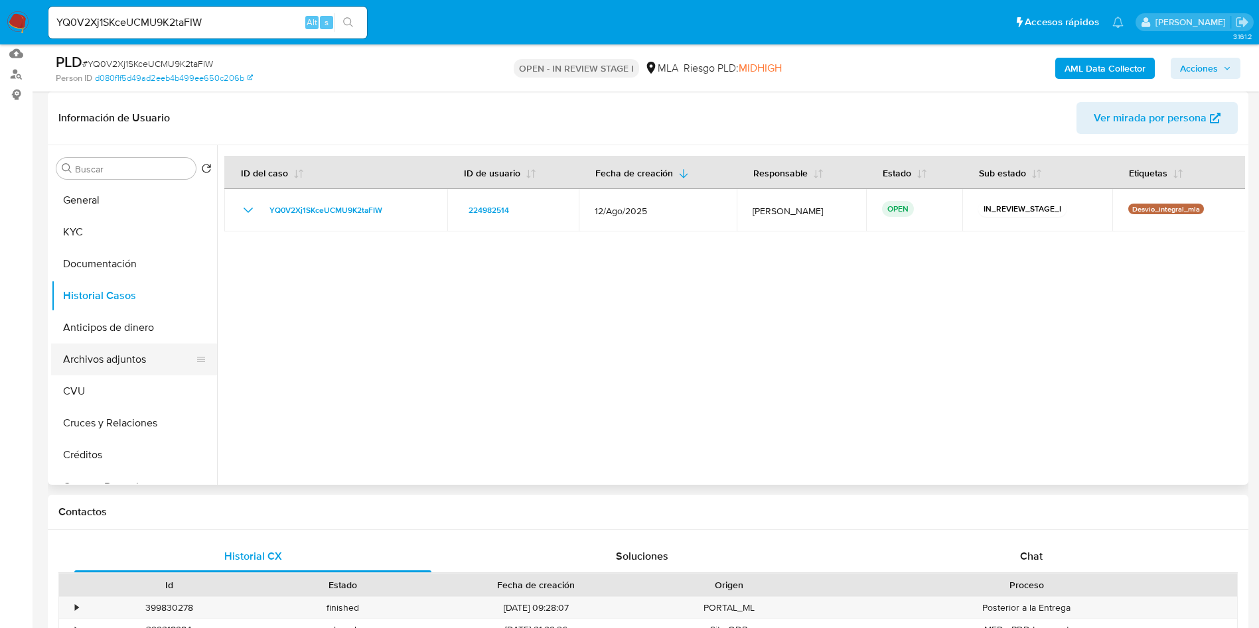
click at [132, 360] on button "Archivos adjuntos" at bounding box center [128, 360] width 155 height 32
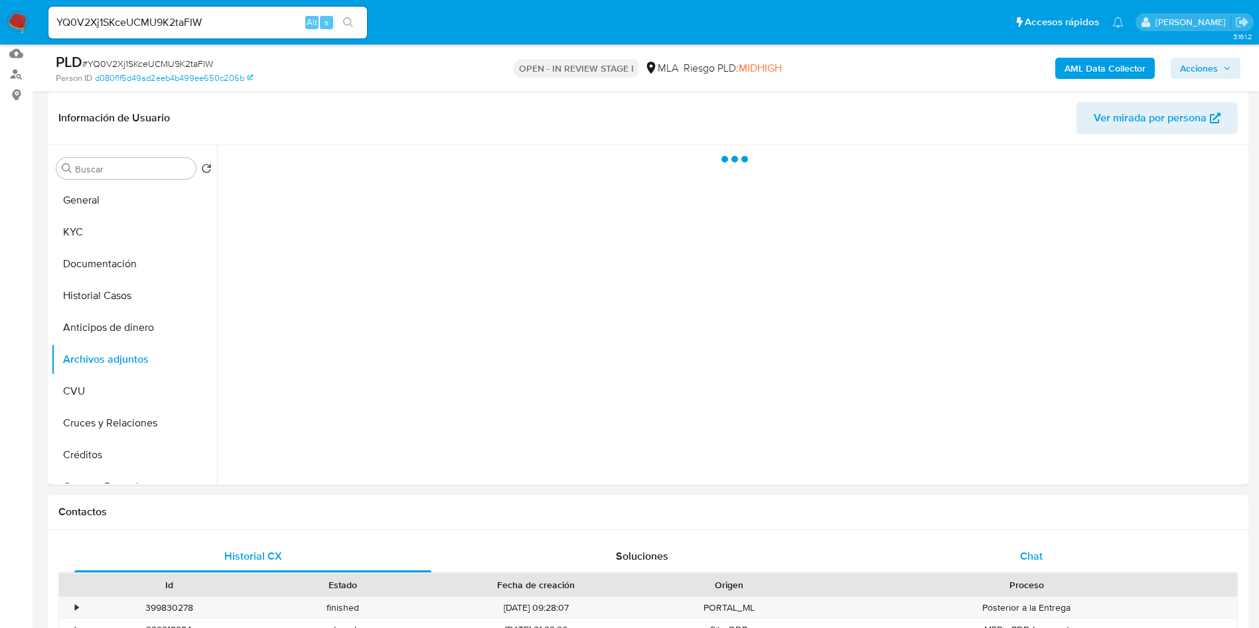
click at [1018, 551] on div "Chat" at bounding box center [1031, 557] width 357 height 32
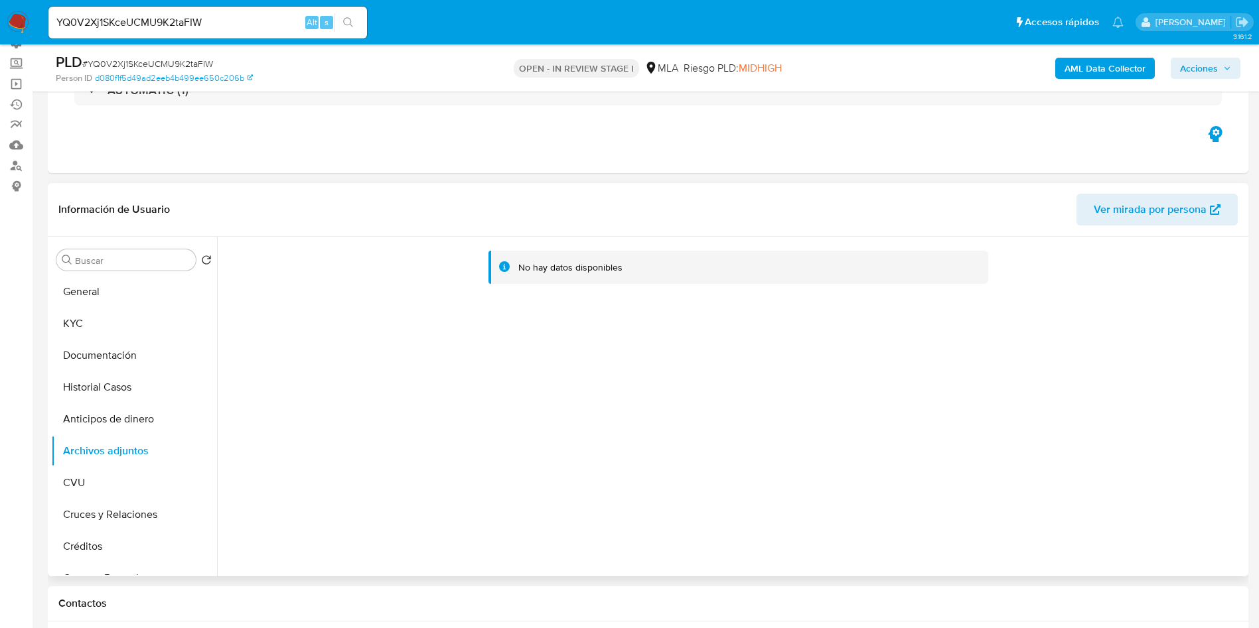
scroll to position [100, 0]
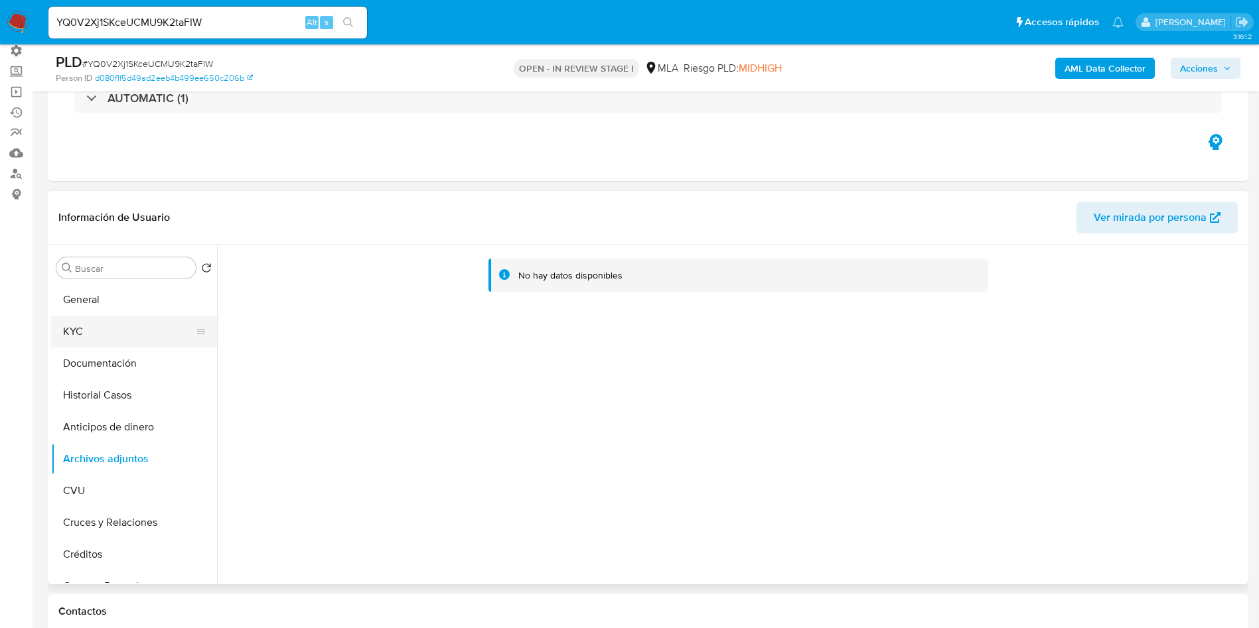
drag, startPoint x: 131, startPoint y: 326, endPoint x: 96, endPoint y: 346, distance: 41.0
click at [131, 325] on button "KYC" at bounding box center [128, 332] width 155 height 32
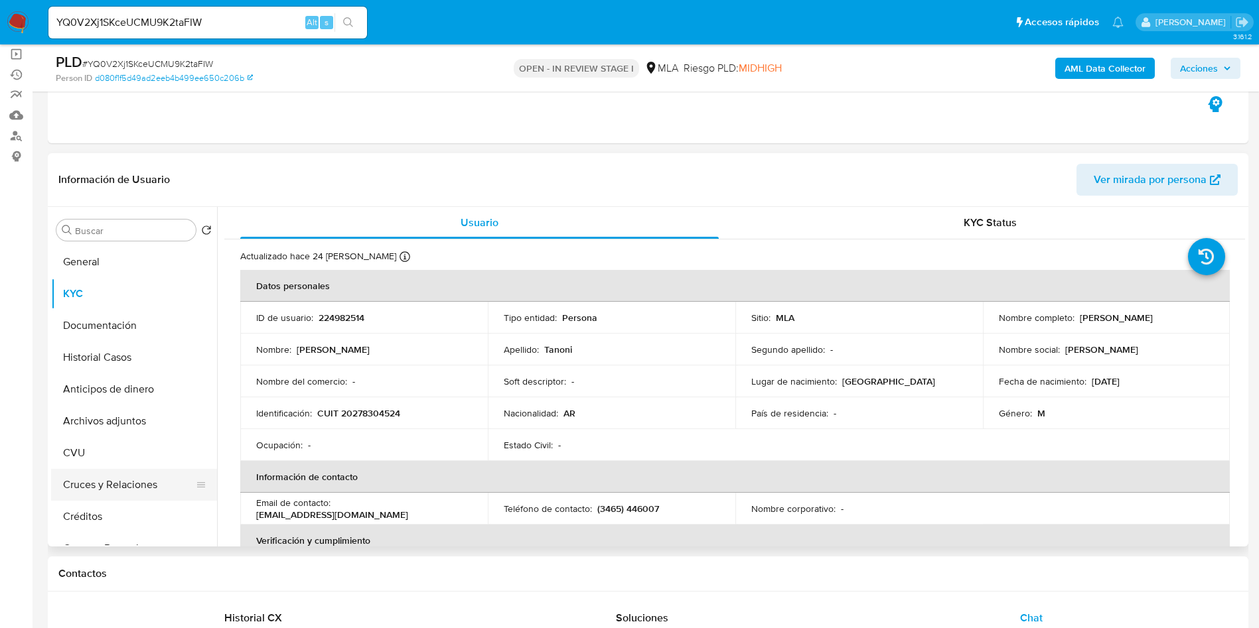
scroll to position [199, 0]
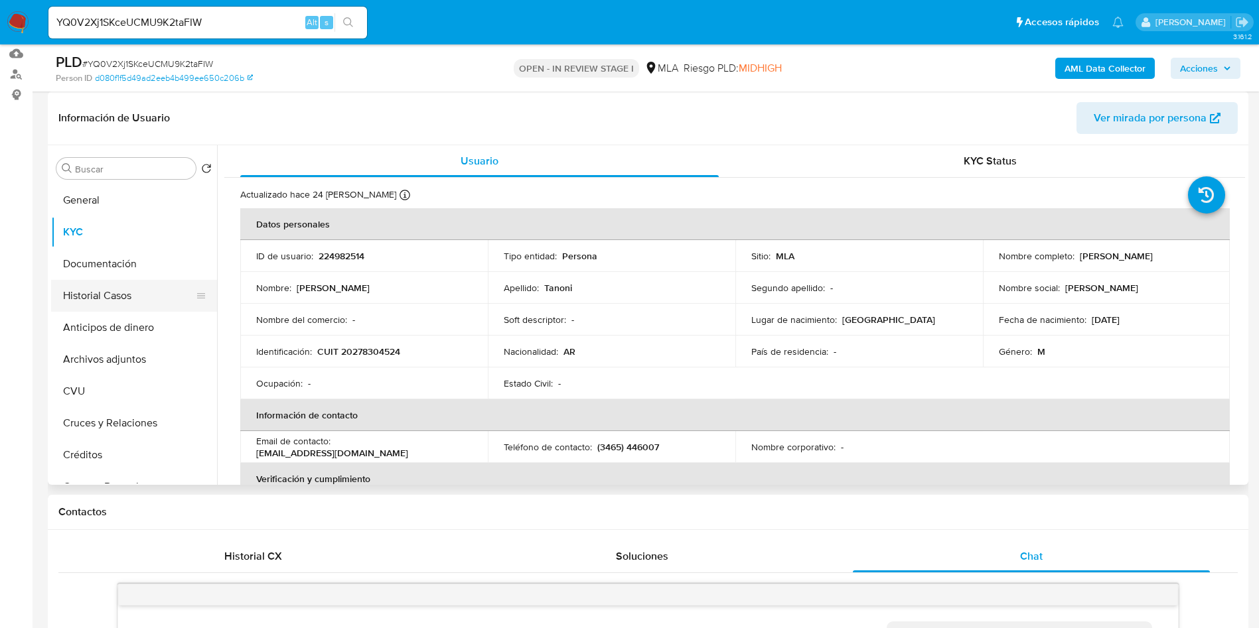
click at [88, 280] on button "Historial Casos" at bounding box center [128, 296] width 155 height 32
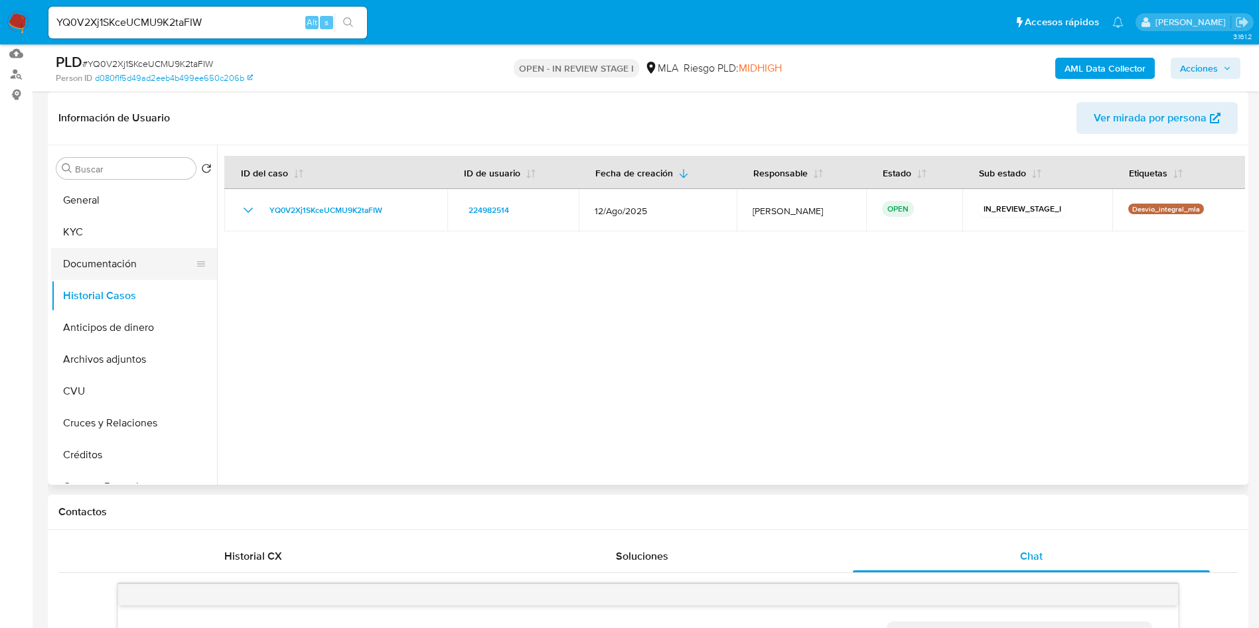
click at [91, 269] on button "Documentación" at bounding box center [128, 264] width 155 height 32
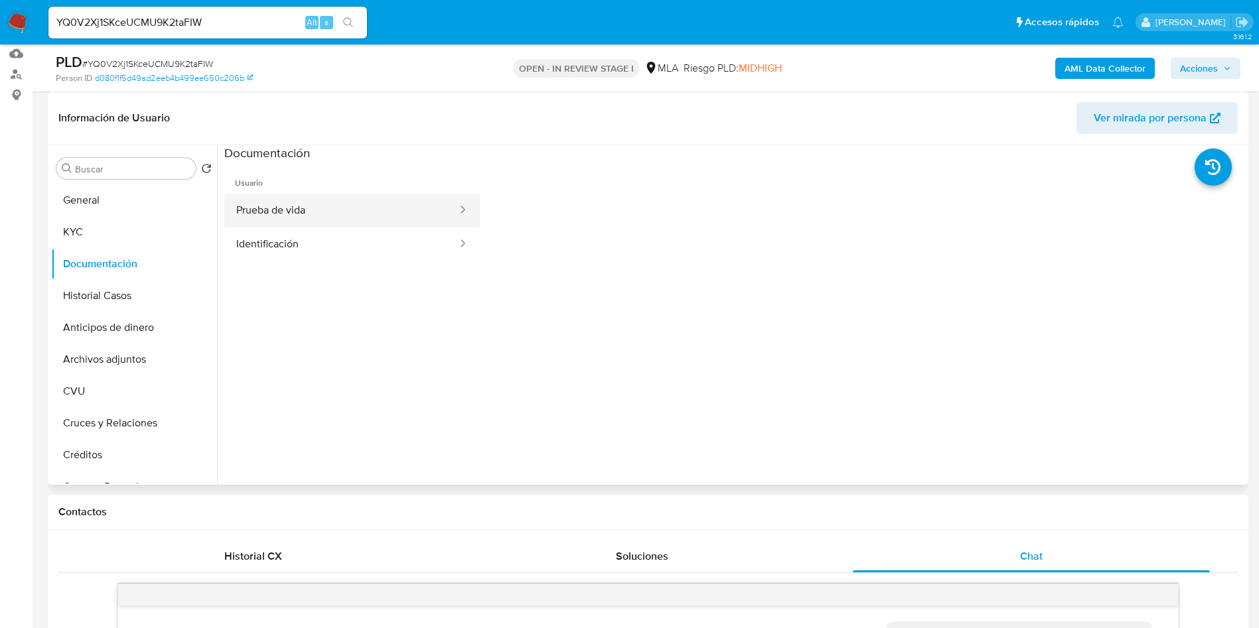
click at [335, 212] on button "Prueba de vida" at bounding box center [341, 211] width 234 height 34
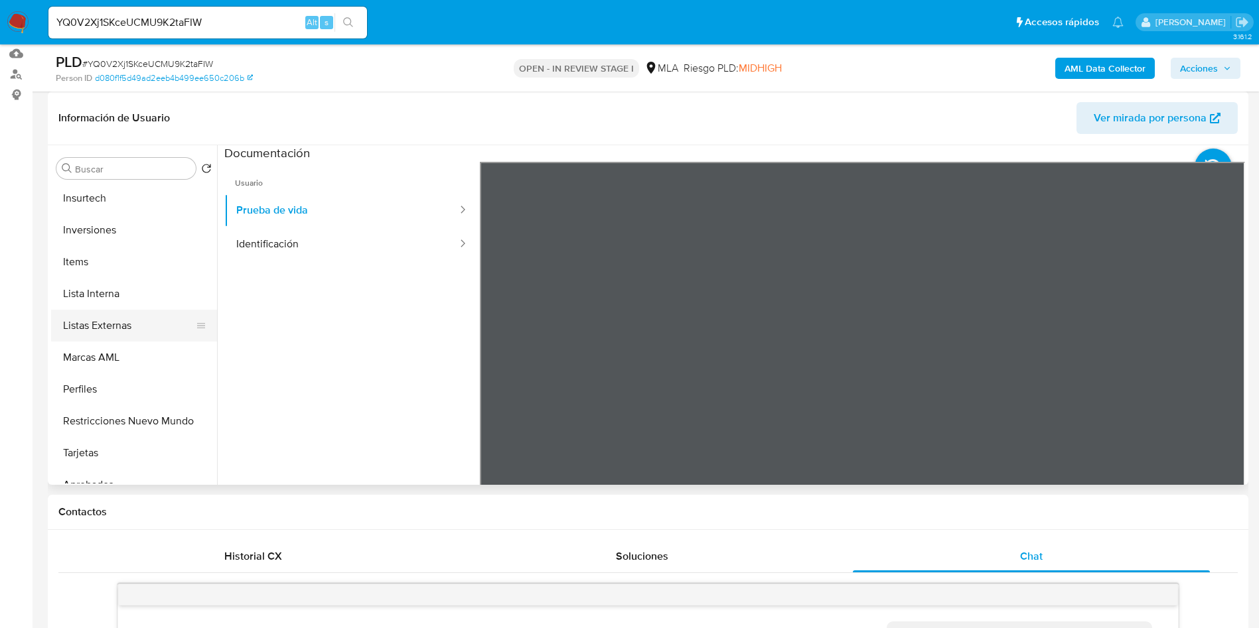
scroll to position [589, 0]
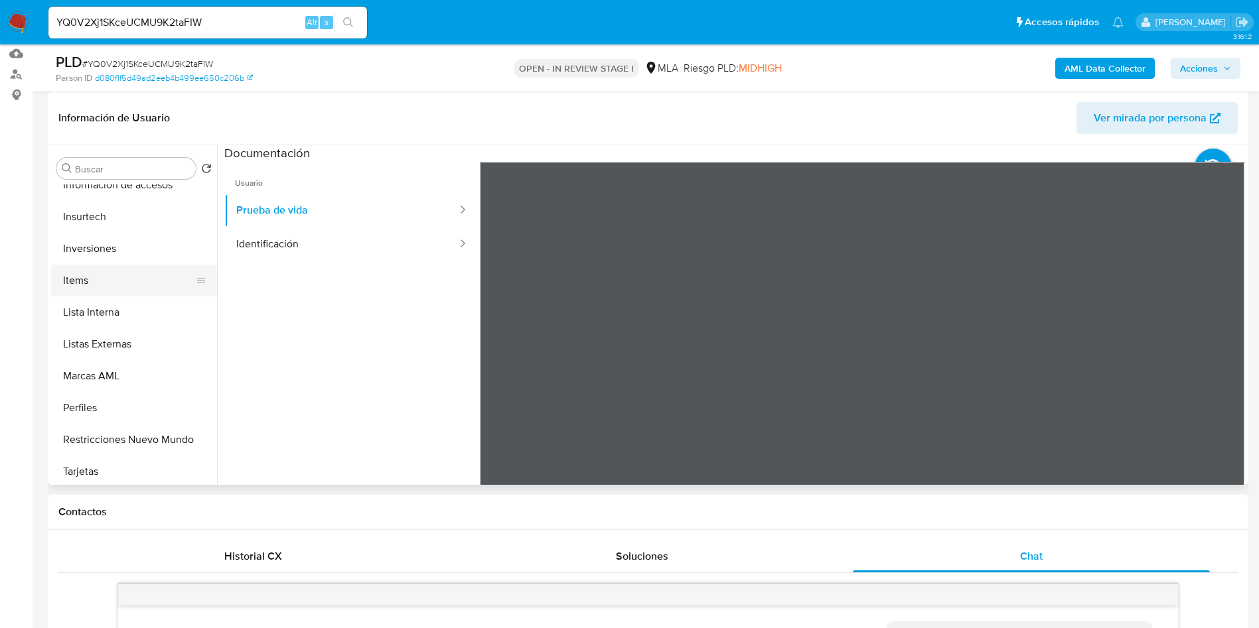
click at [125, 270] on button "Items" at bounding box center [128, 281] width 155 height 32
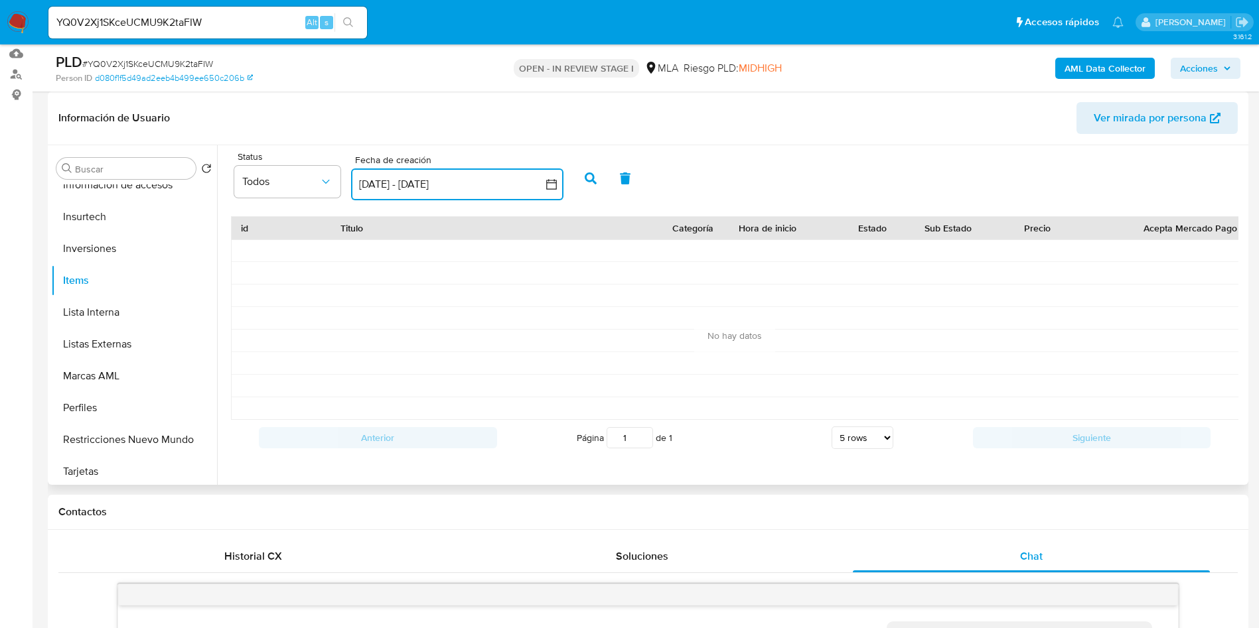
click at [405, 182] on button "[DATE] - [DATE]" at bounding box center [457, 185] width 212 height 32
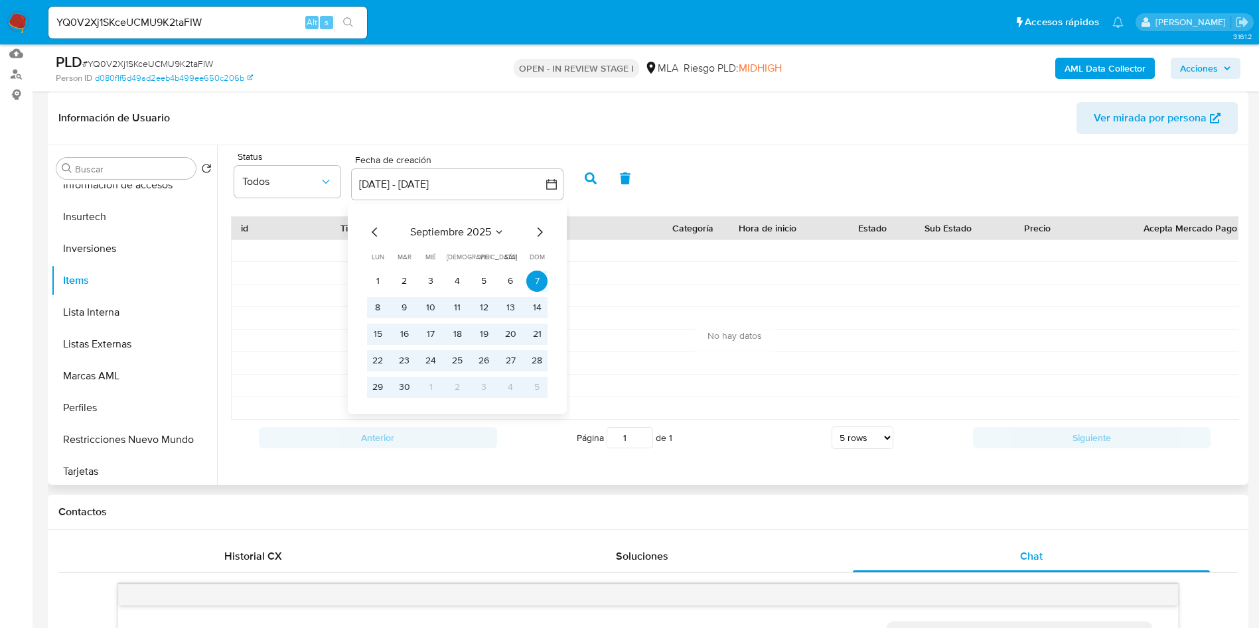
click at [373, 230] on icon "Mes anterior" at bounding box center [375, 232] width 16 height 16
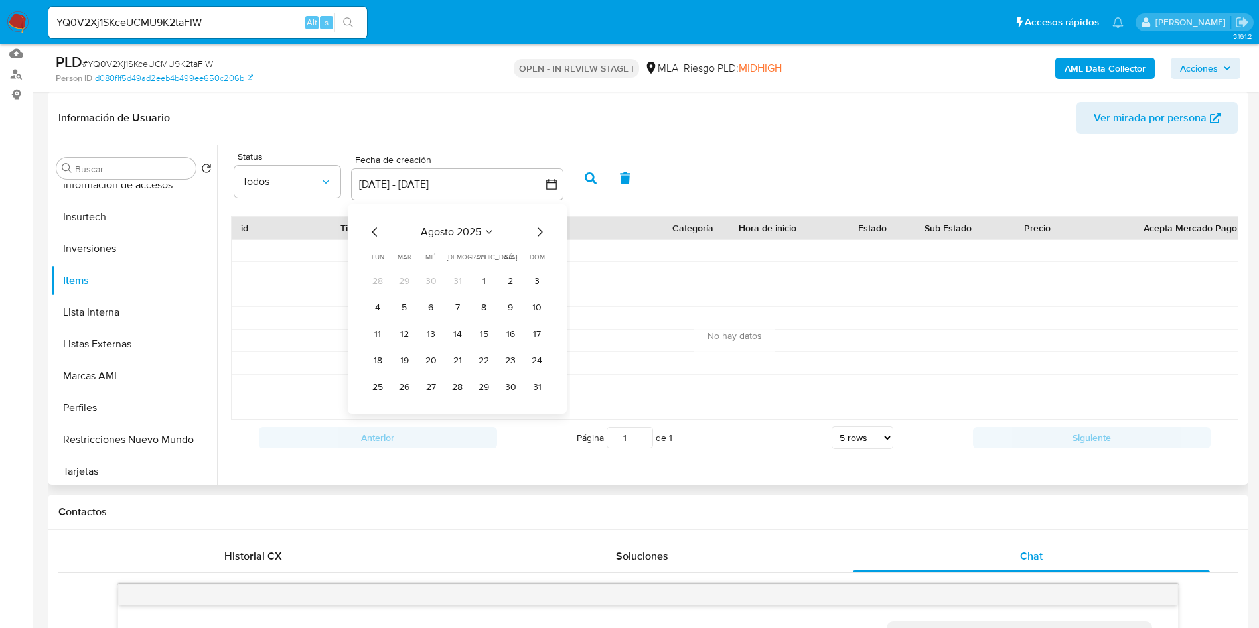
click at [373, 230] on icon "Mes anterior" at bounding box center [375, 232] width 16 height 16
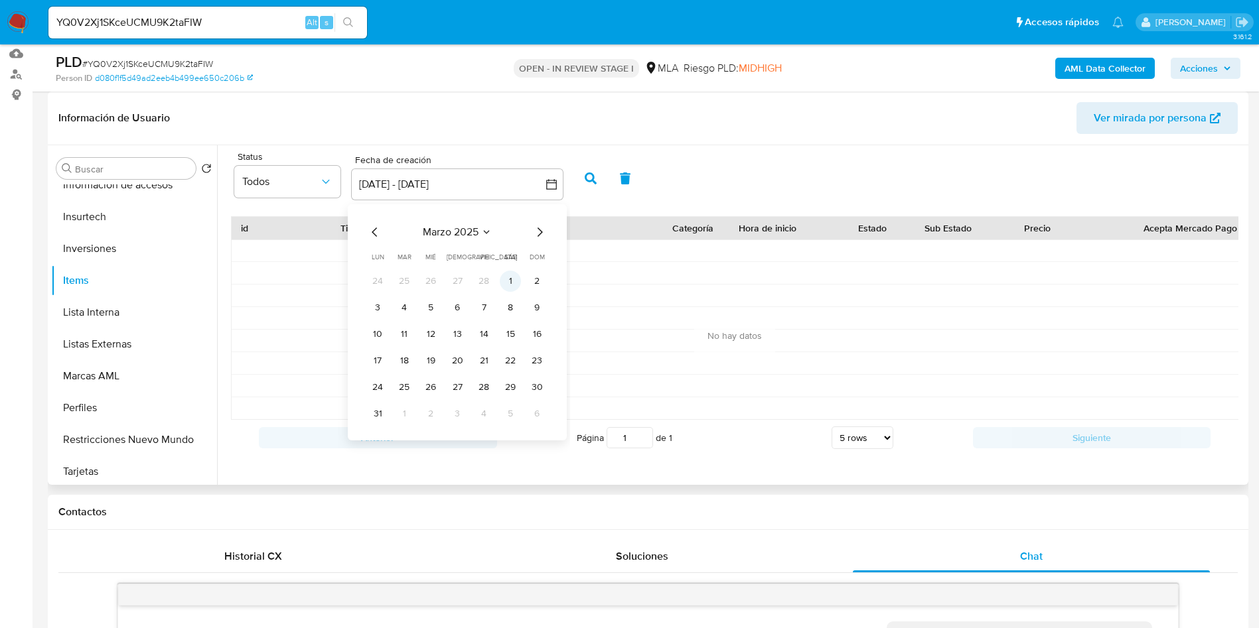
click at [508, 275] on button "1" at bounding box center [510, 281] width 21 height 21
click at [539, 232] on icon "Mes siguiente" at bounding box center [539, 232] width 16 height 16
click at [533, 244] on div "mayo 2025 mayo 2025 lun lunes mar martes mié miércoles jue jueves vie viernes s…" at bounding box center [457, 311] width 180 height 174
click at [541, 233] on icon "Mes siguiente" at bounding box center [539, 232] width 5 height 9
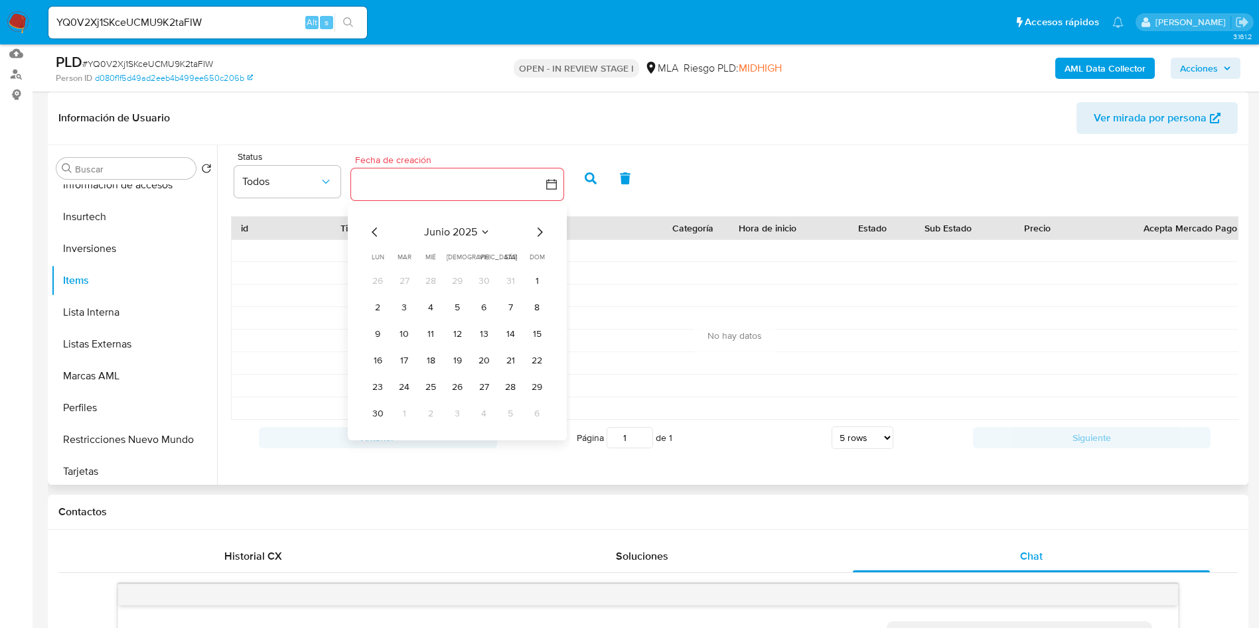
click at [541, 233] on icon "Mes siguiente" at bounding box center [539, 232] width 5 height 9
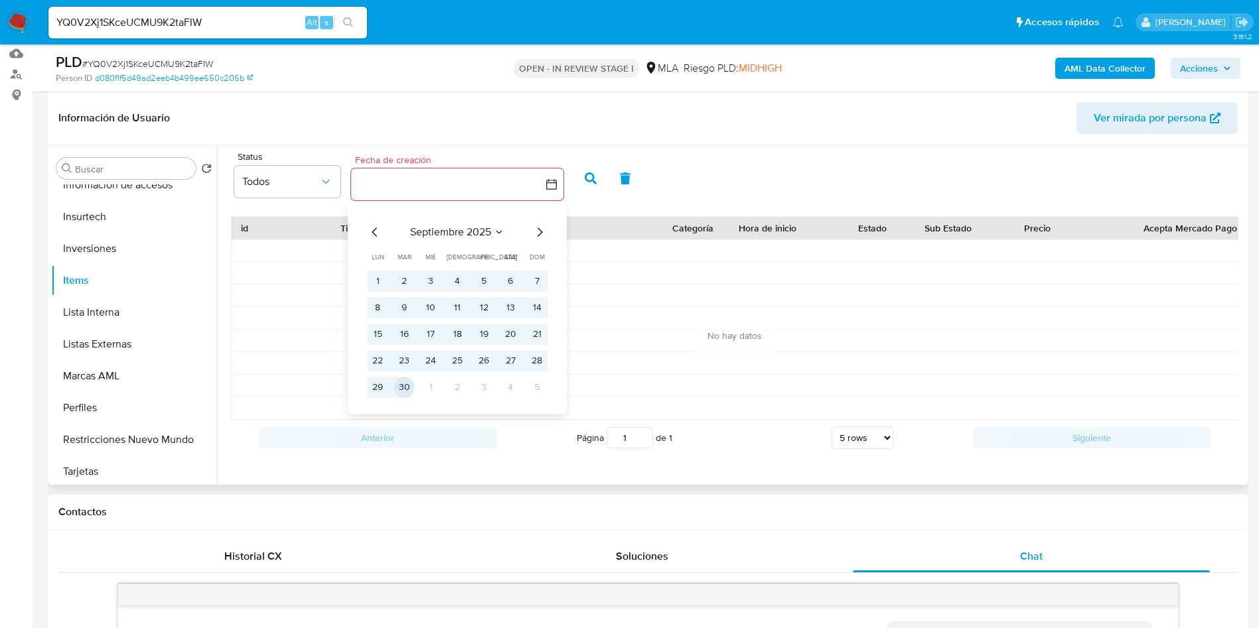
click at [411, 393] on button "30" at bounding box center [403, 387] width 21 height 21
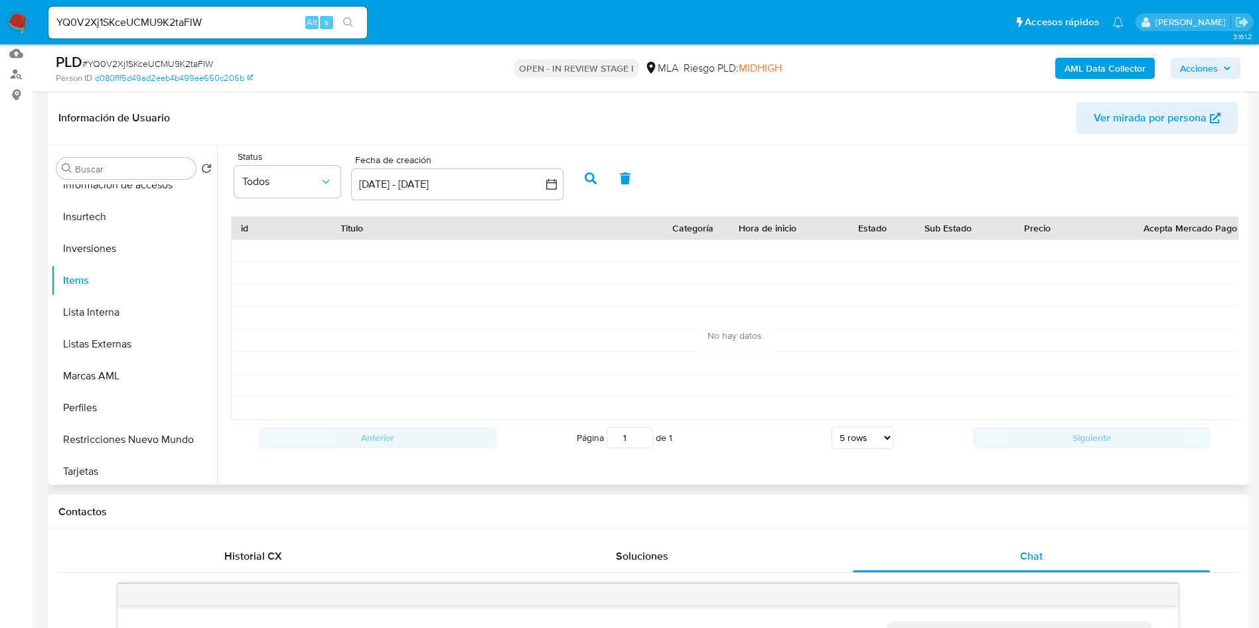
click at [587, 180] on icon "button" at bounding box center [591, 179] width 12 height 12
click at [497, 255] on link "Ford Maverick 2.0 Ecoboost Cd Lariat At8 4wd" at bounding box center [435, 250] width 190 height 13
click at [181, 19] on input "YQ0V2Xj1SKceUCMU9K2taFIW" at bounding box center [207, 22] width 318 height 17
paste input "CXuMtavznA5brrYI7bppL398"
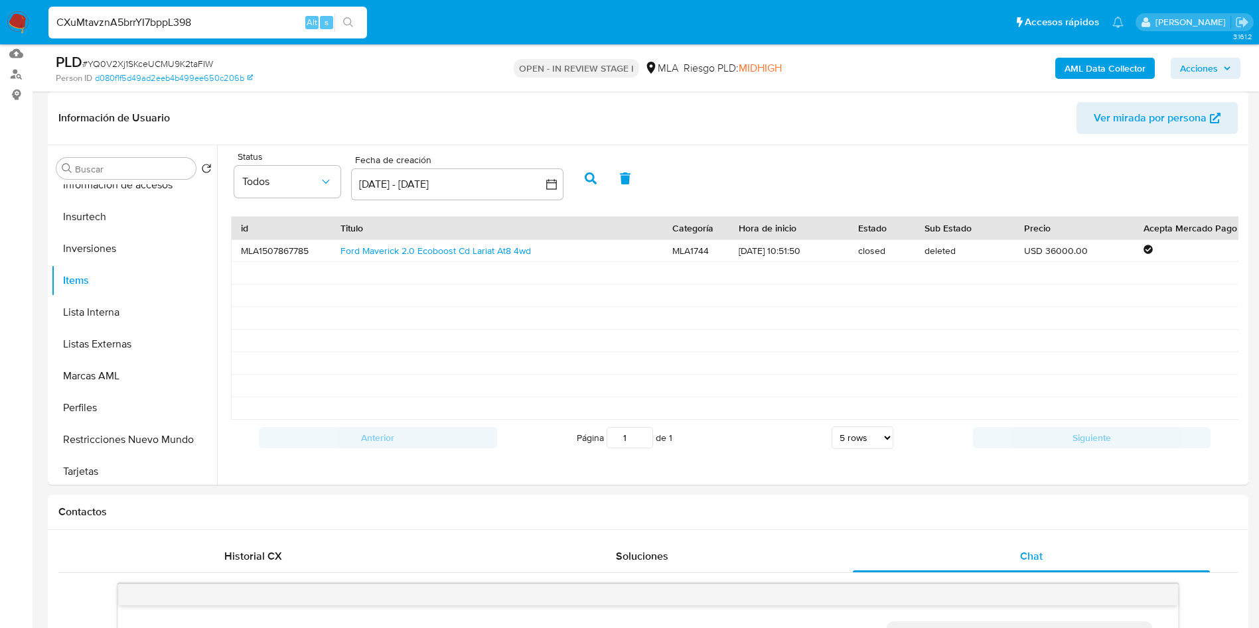
type input "CXuMtavznA5brrYI7bppL398"
click at [348, 21] on icon "search-icon" at bounding box center [348, 22] width 11 height 11
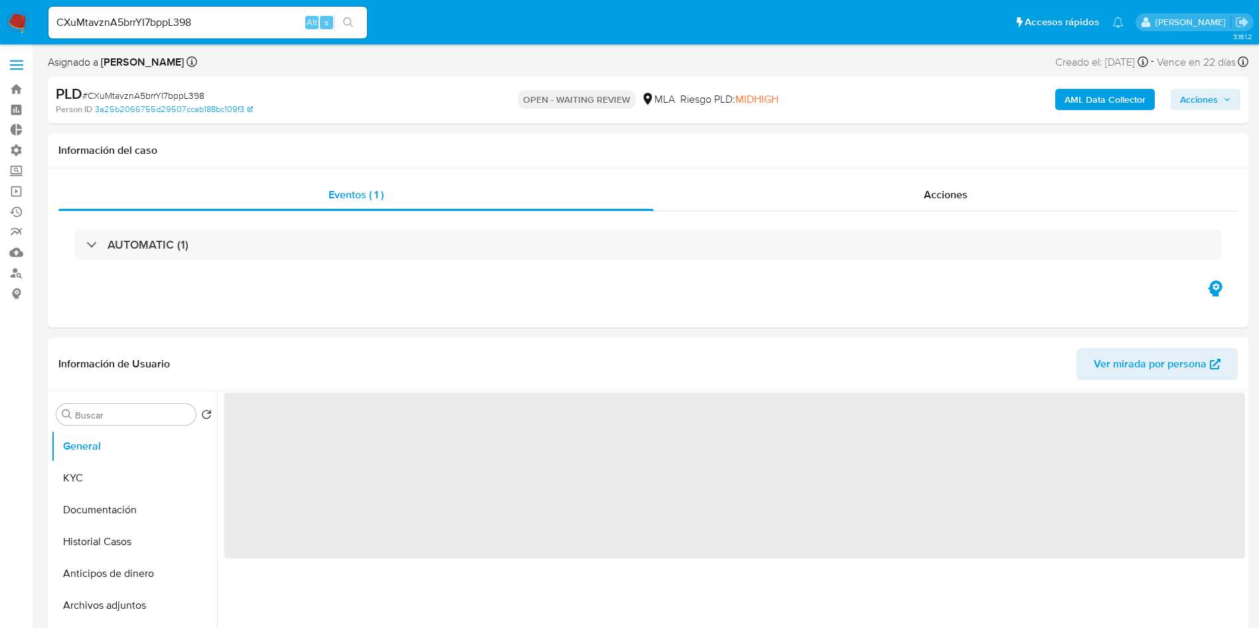
select select "10"
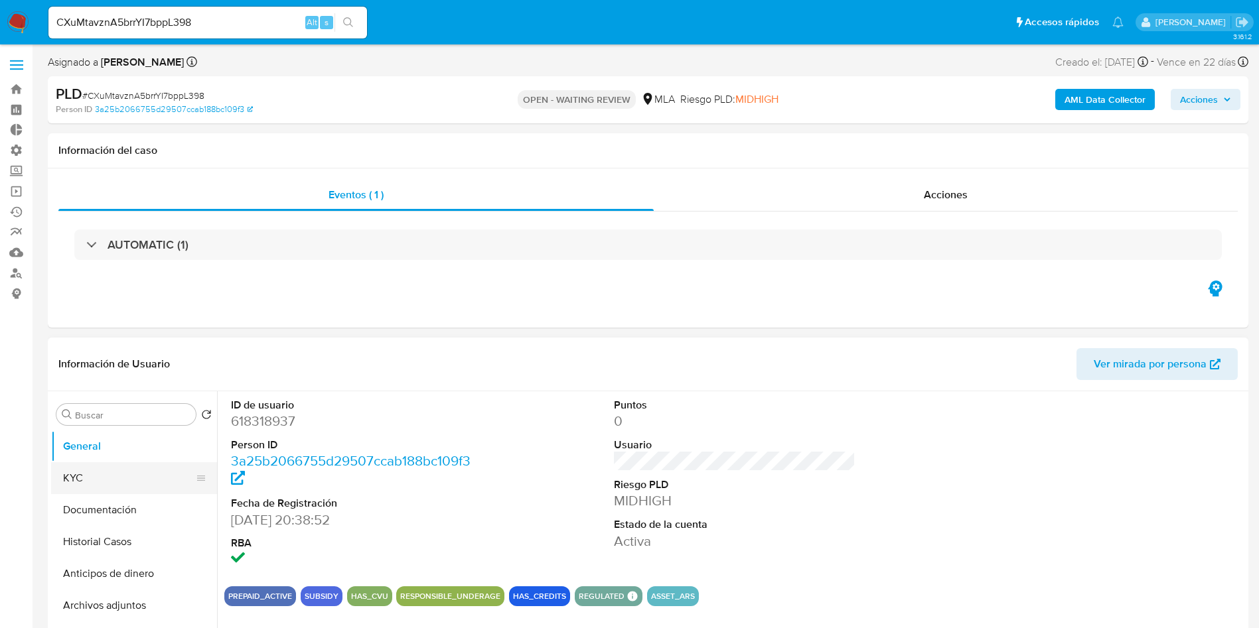
click at [92, 477] on button "KYC" at bounding box center [128, 478] width 155 height 32
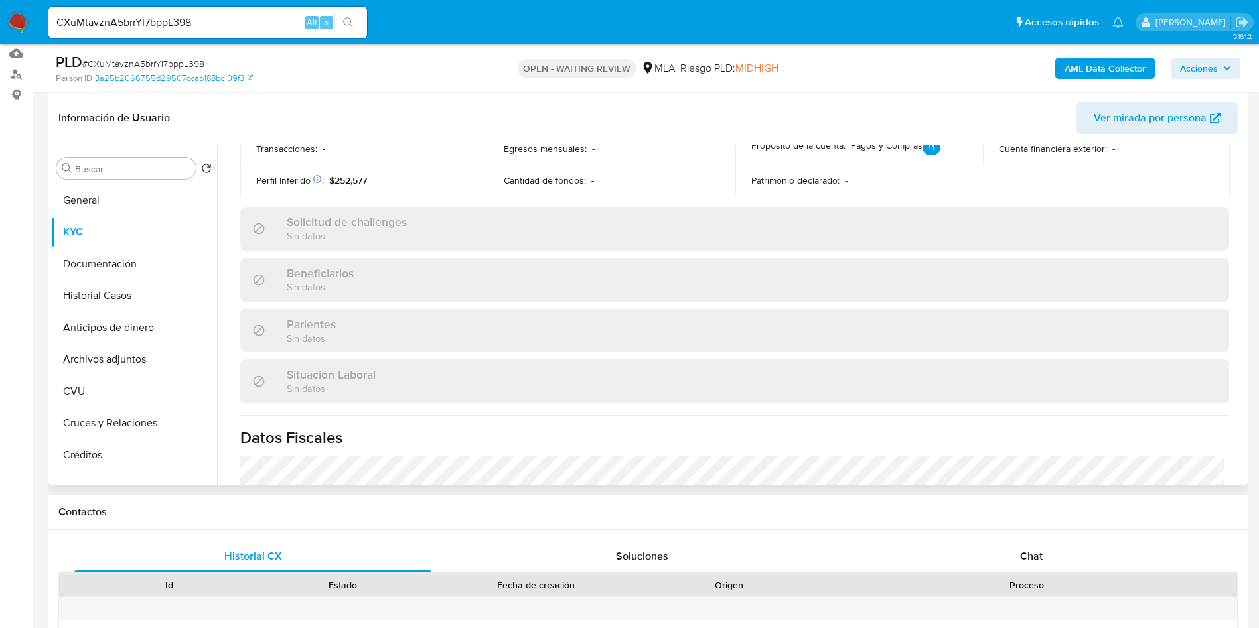
scroll to position [687, 0]
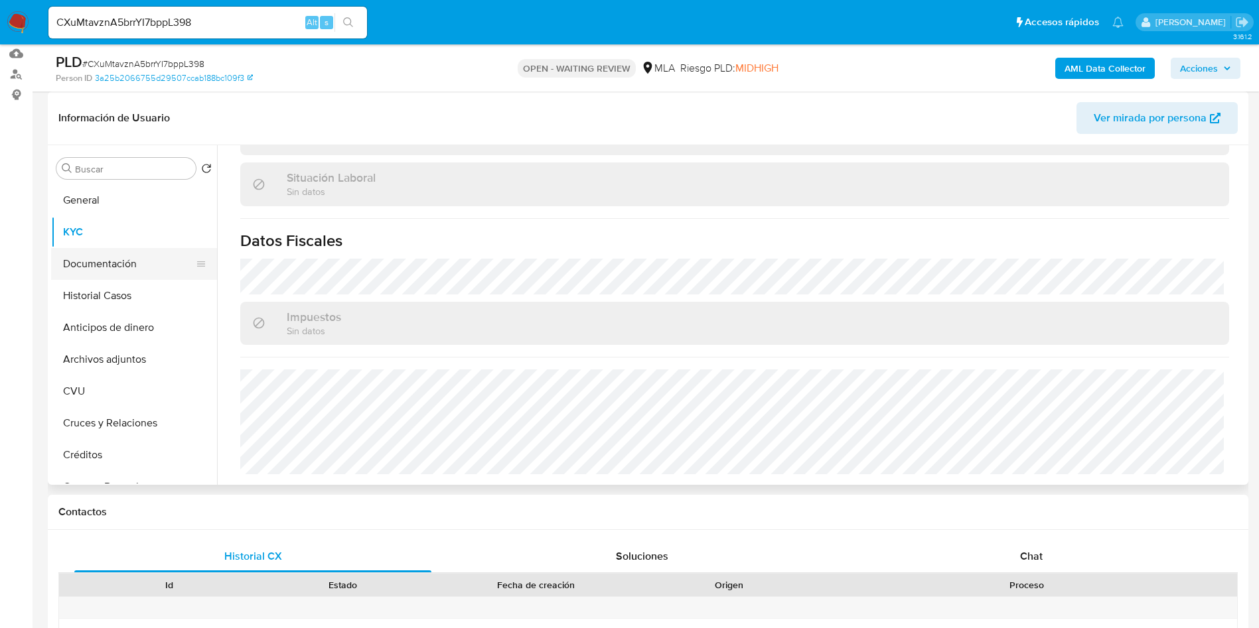
click at [106, 266] on button "Documentación" at bounding box center [128, 264] width 155 height 32
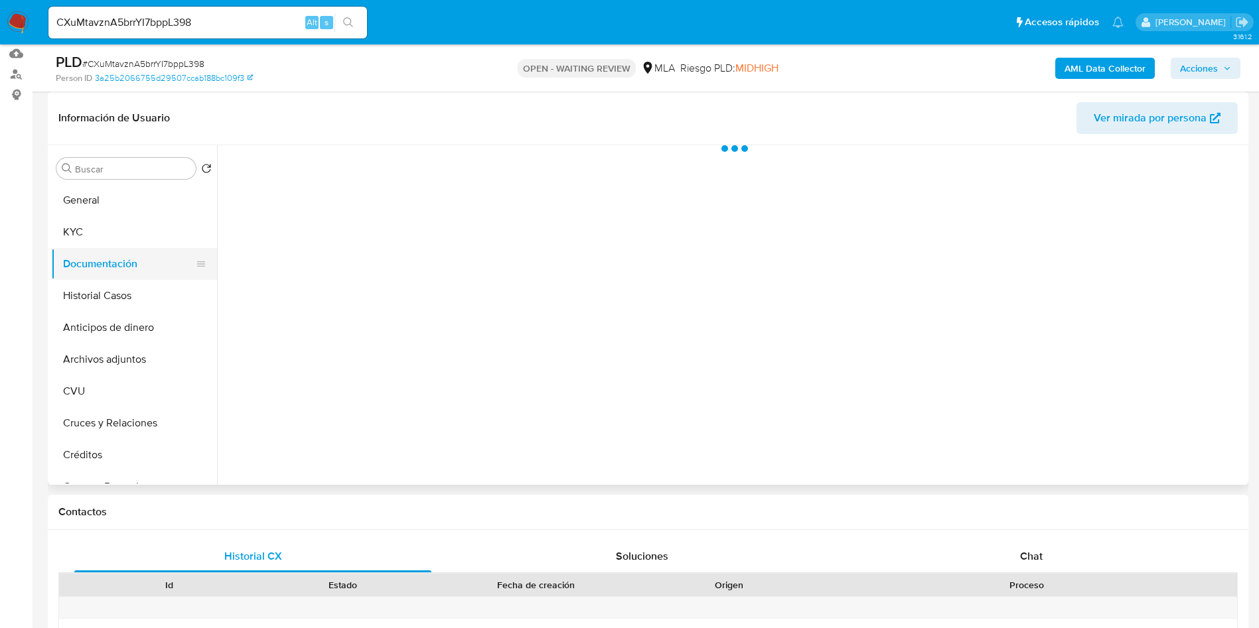
scroll to position [0, 0]
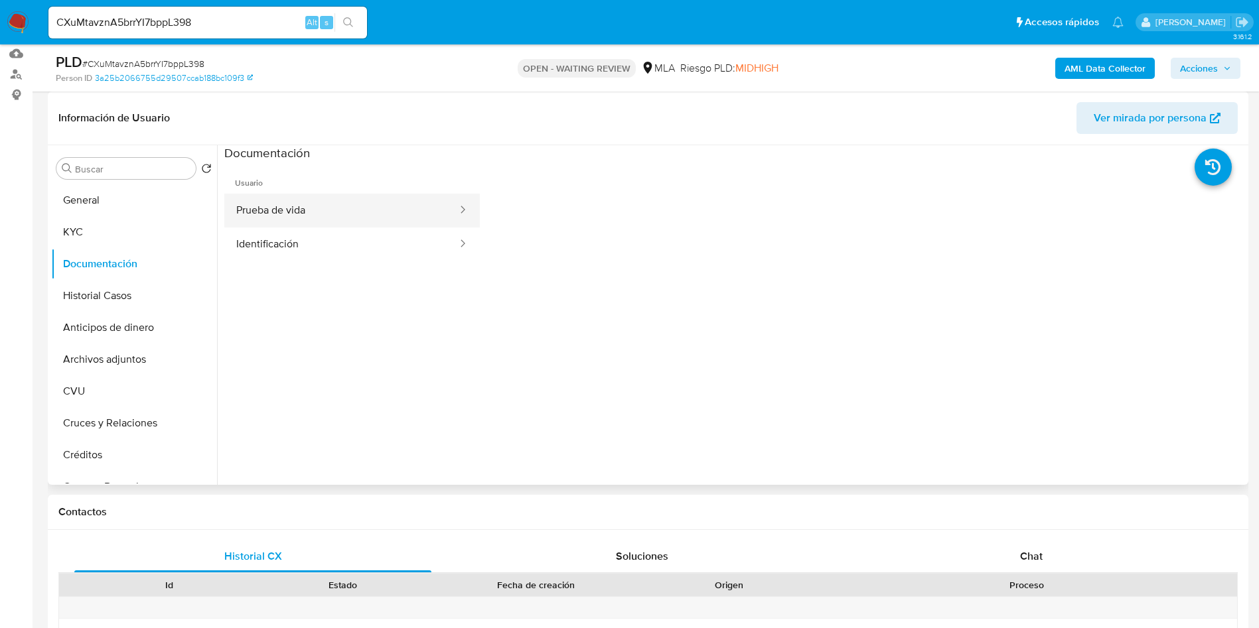
click at [315, 211] on button "Prueba de vida" at bounding box center [341, 211] width 234 height 34
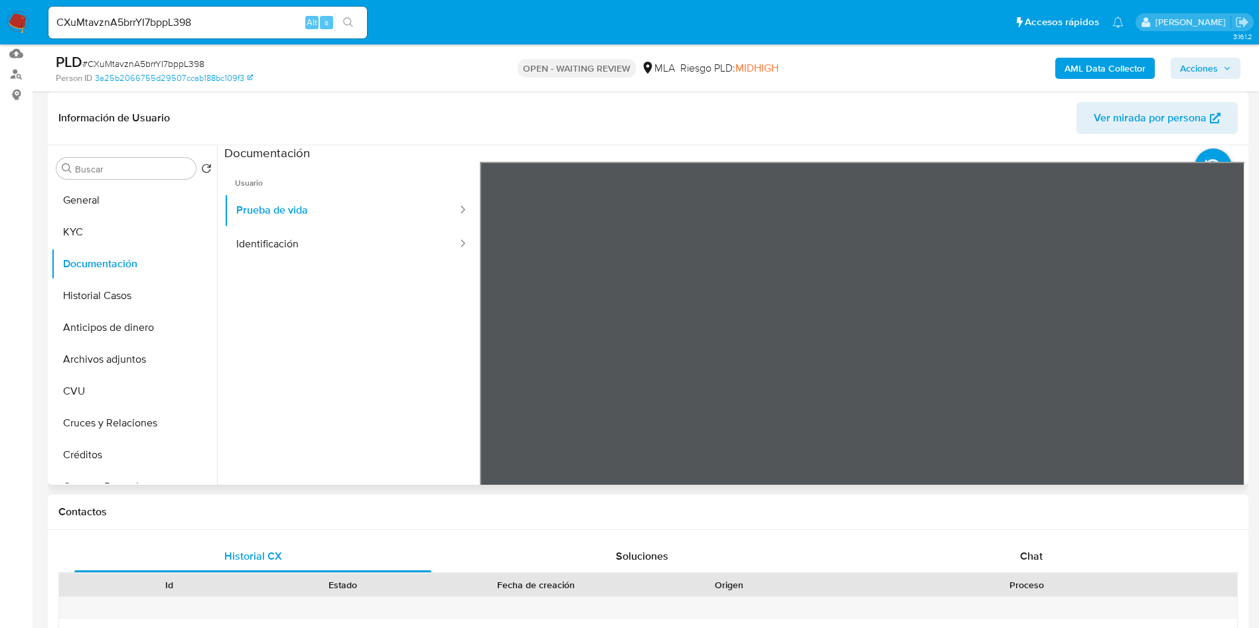
drag, startPoint x: 1087, startPoint y: 362, endPoint x: 1052, endPoint y: 325, distance: 51.2
click at [1061, 326] on div at bounding box center [863, 379] width 766 height 435
click at [125, 298] on button "Historial Casos" at bounding box center [128, 296] width 155 height 32
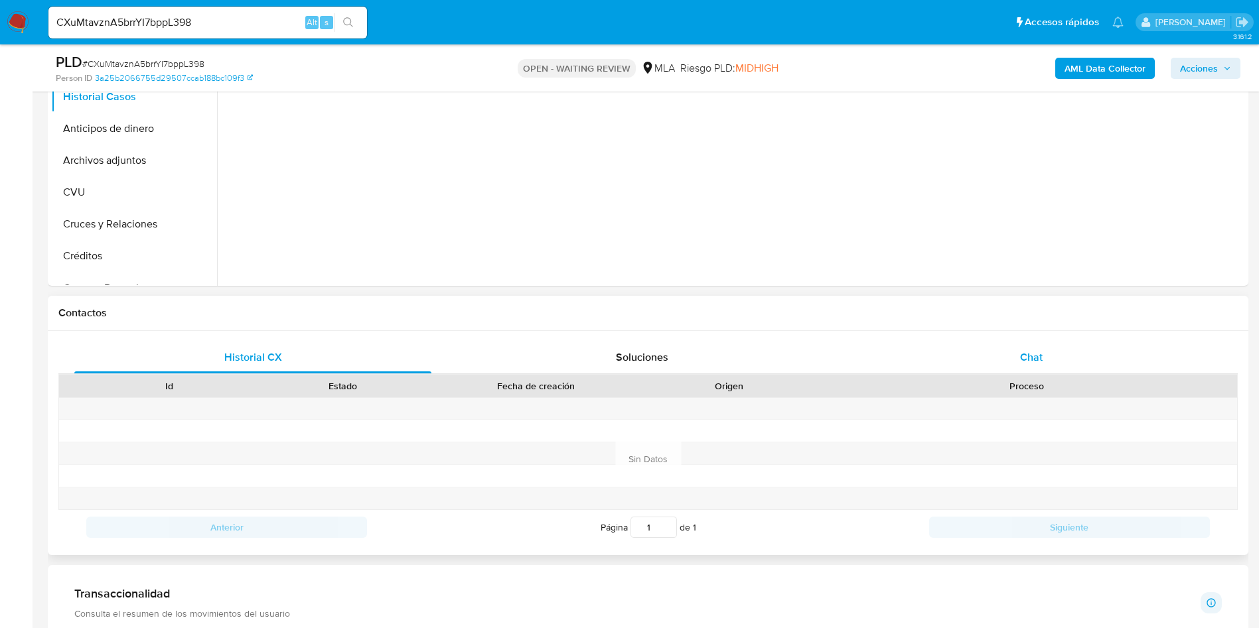
click at [1063, 350] on div "Chat" at bounding box center [1031, 358] width 357 height 32
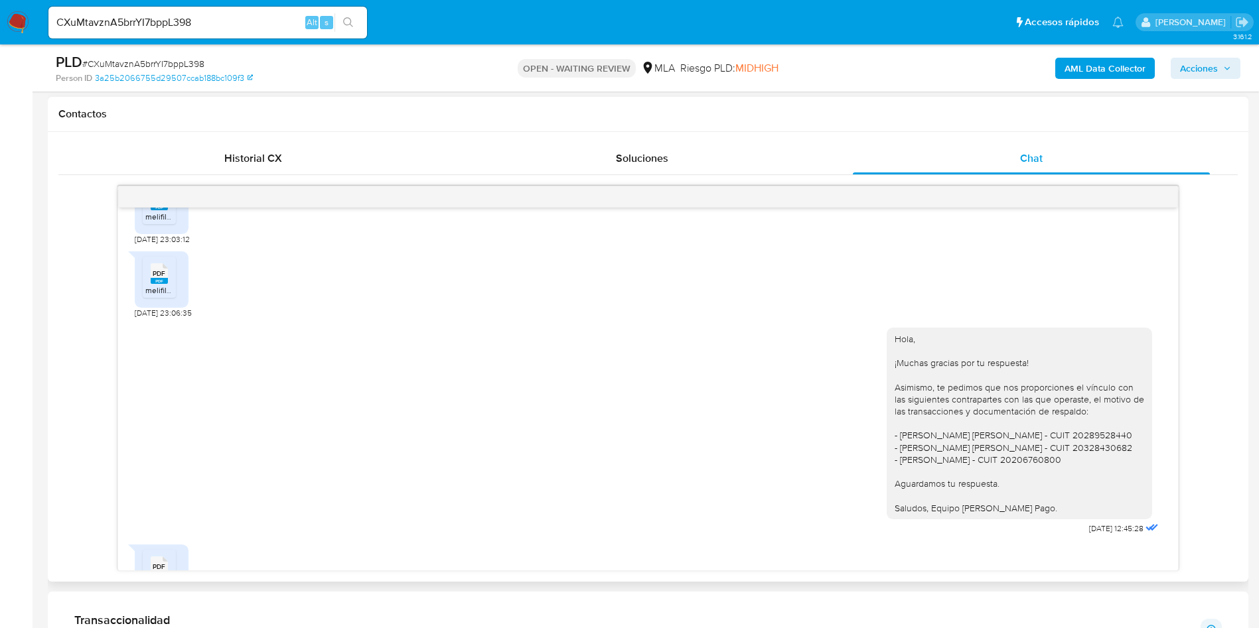
scroll to position [930, 0]
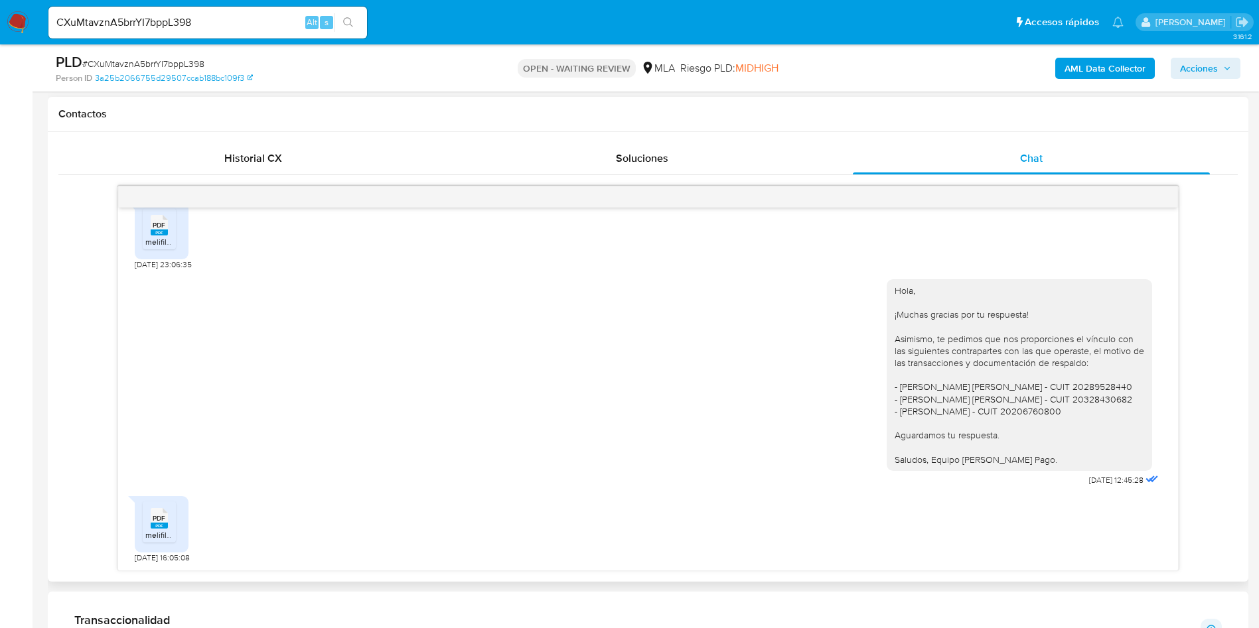
click at [180, 515] on ul "PDF PDF melifile6642805273947490508.pdf" at bounding box center [162, 525] width 38 height 46
click at [169, 521] on div "PDF PDF" at bounding box center [159, 517] width 28 height 26
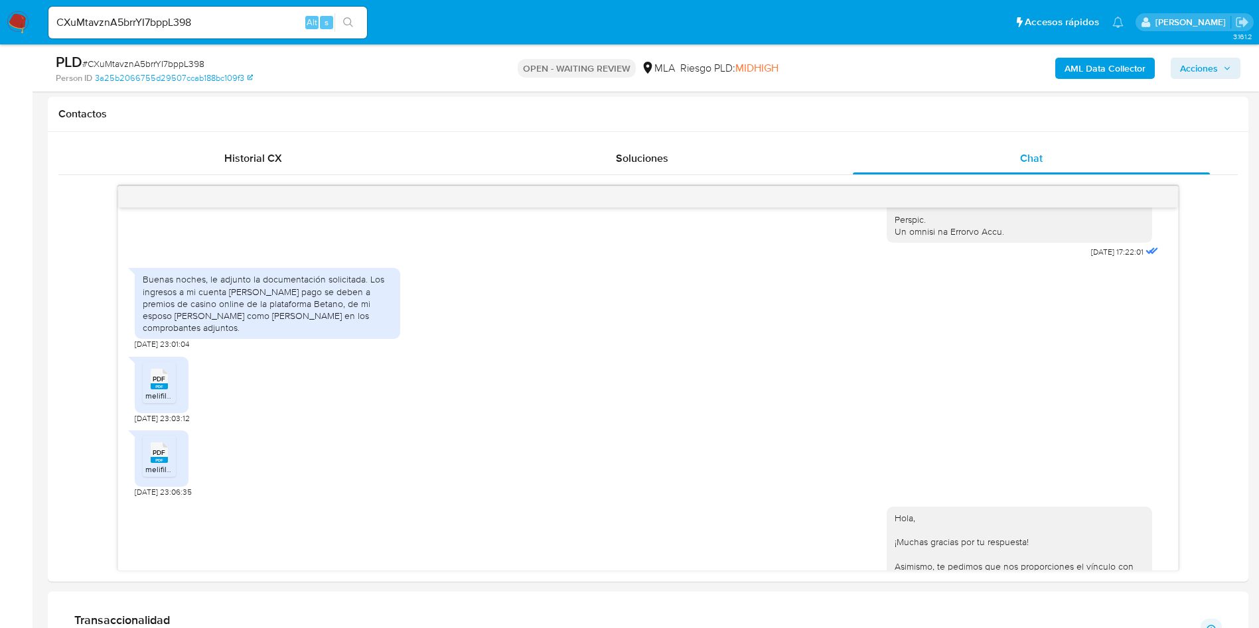
scroll to position [632, 0]
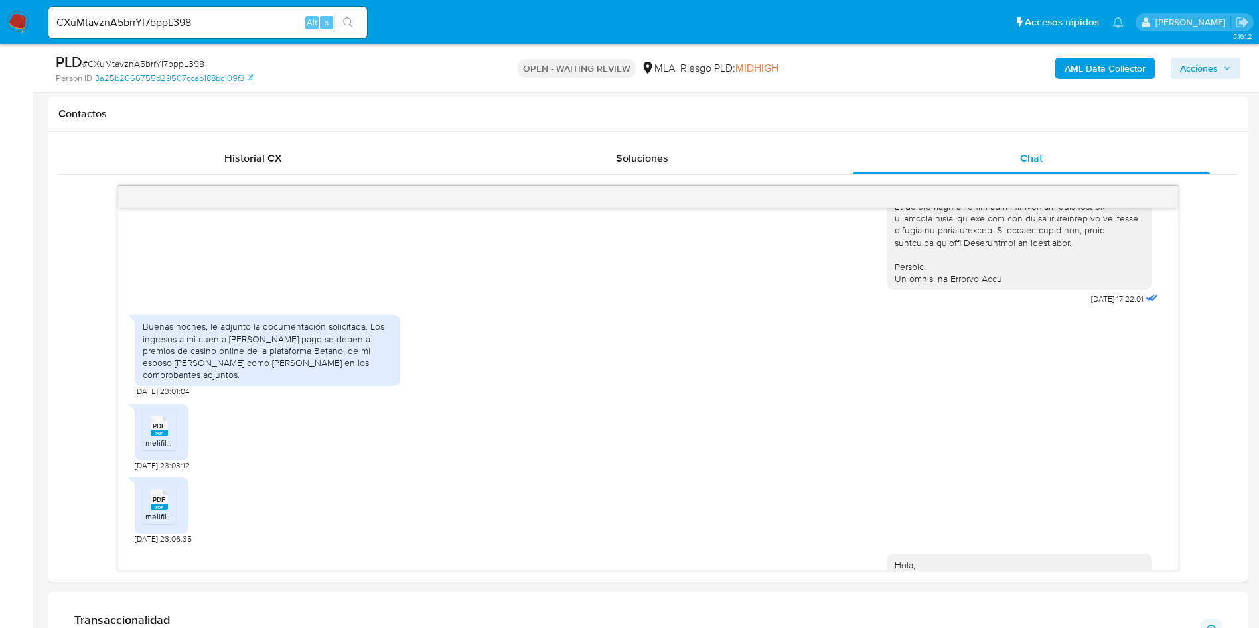
click at [254, 23] on input "CXuMtavznA5brrYI7bppL398" at bounding box center [207, 22] width 318 height 17
click at [253, 23] on input "CXuMtavznA5brrYI7bppL398" at bounding box center [207, 22] width 318 height 17
paste input "LLIAf8VxJ8smxPlk75jp6pTv"
type input "LLIAf8VxJ8smxPlk75jp6pTv"
click at [344, 21] on icon "search-icon" at bounding box center [348, 22] width 10 height 10
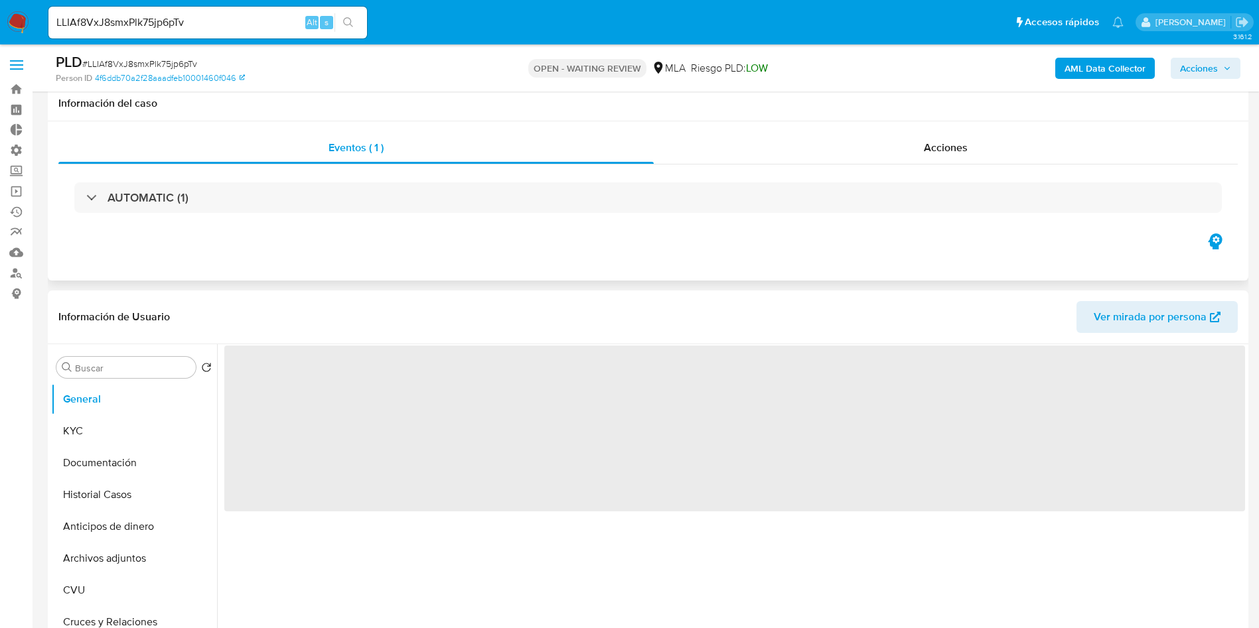
scroll to position [199, 0]
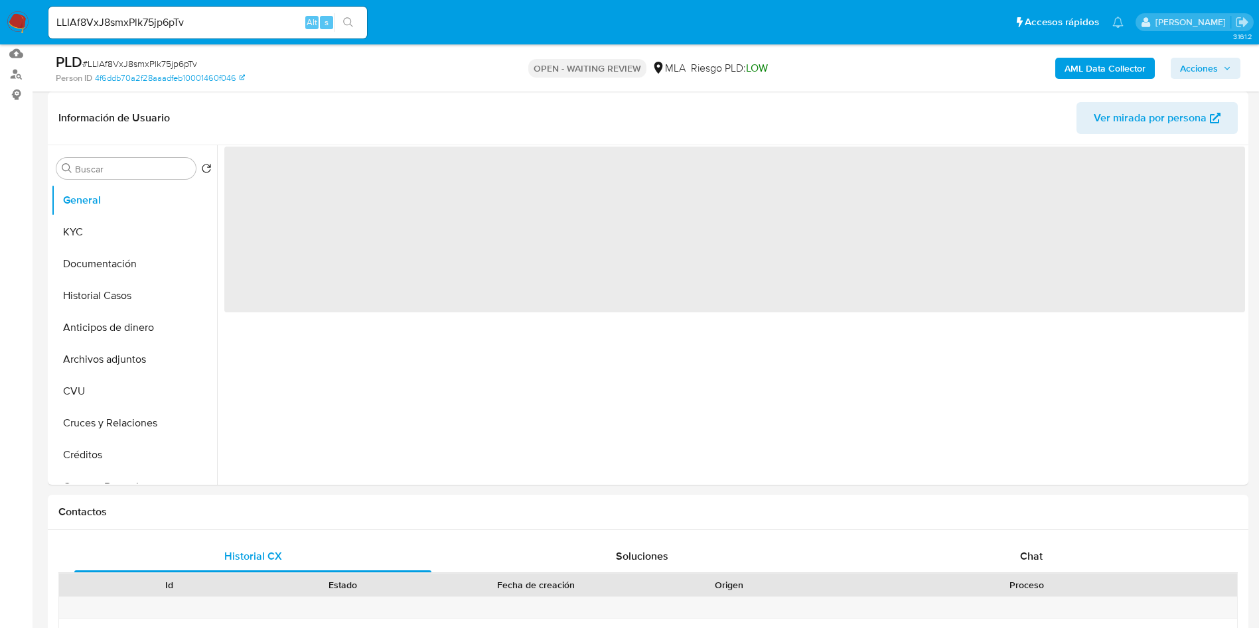
select select "10"
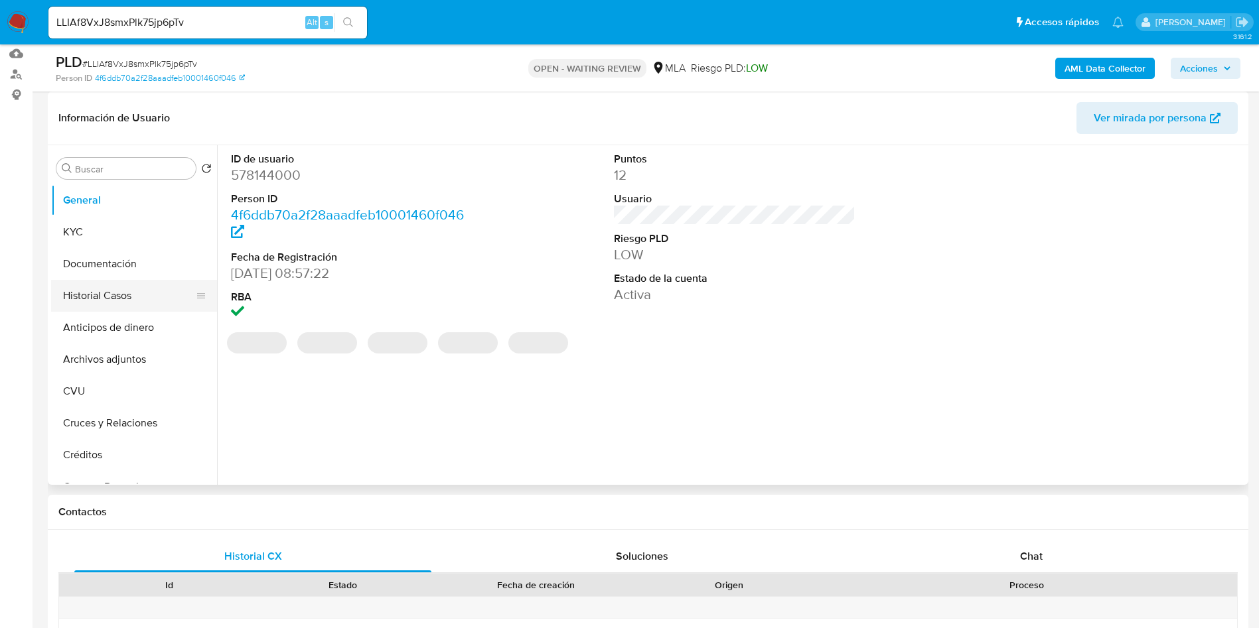
click at [104, 298] on button "Historial Casos" at bounding box center [128, 296] width 155 height 32
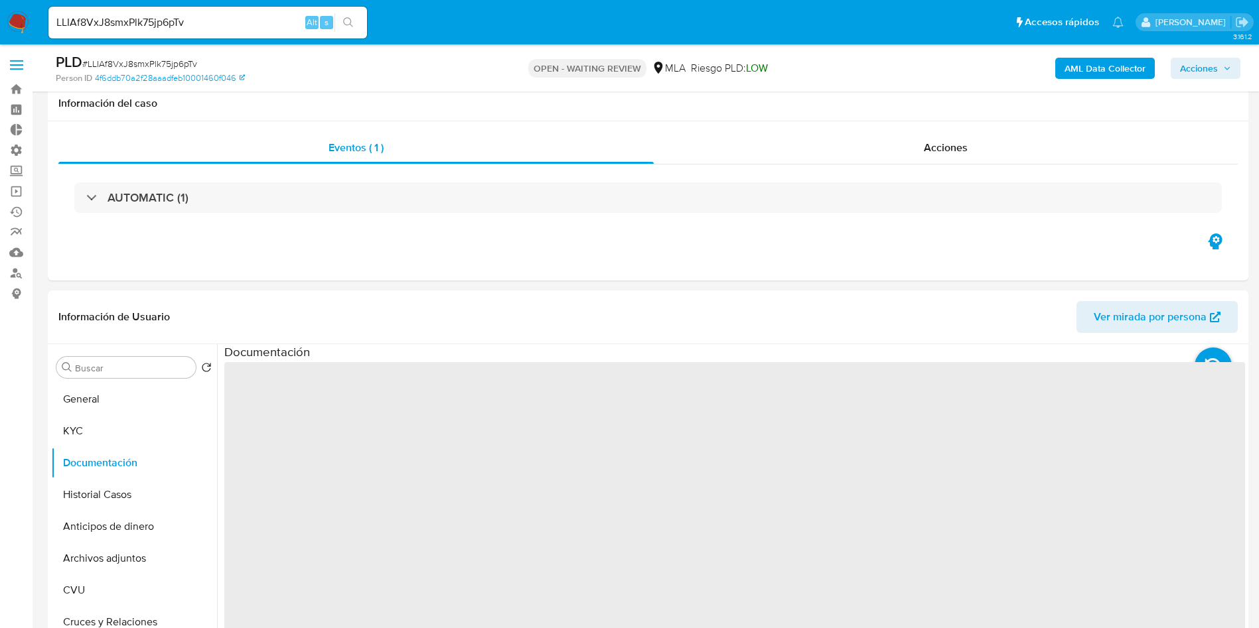
select select "10"
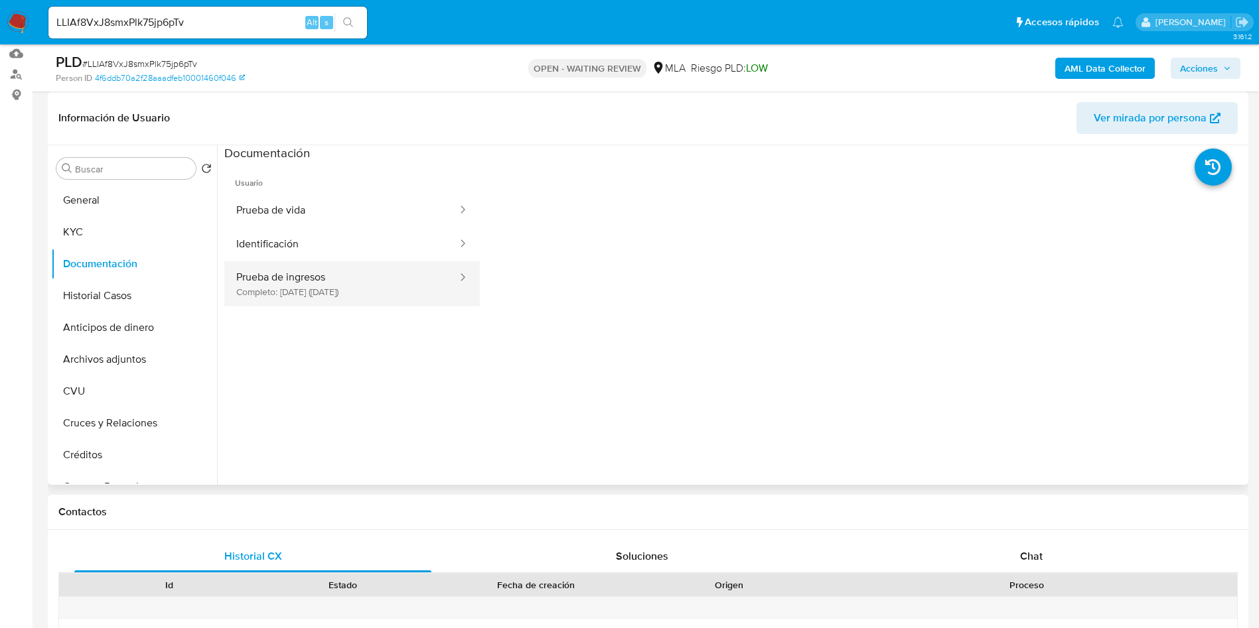
click at [293, 284] on button "Prueba de ingresos Completo: 26/11/2023 (hace 2 años)" at bounding box center [341, 283] width 234 height 45
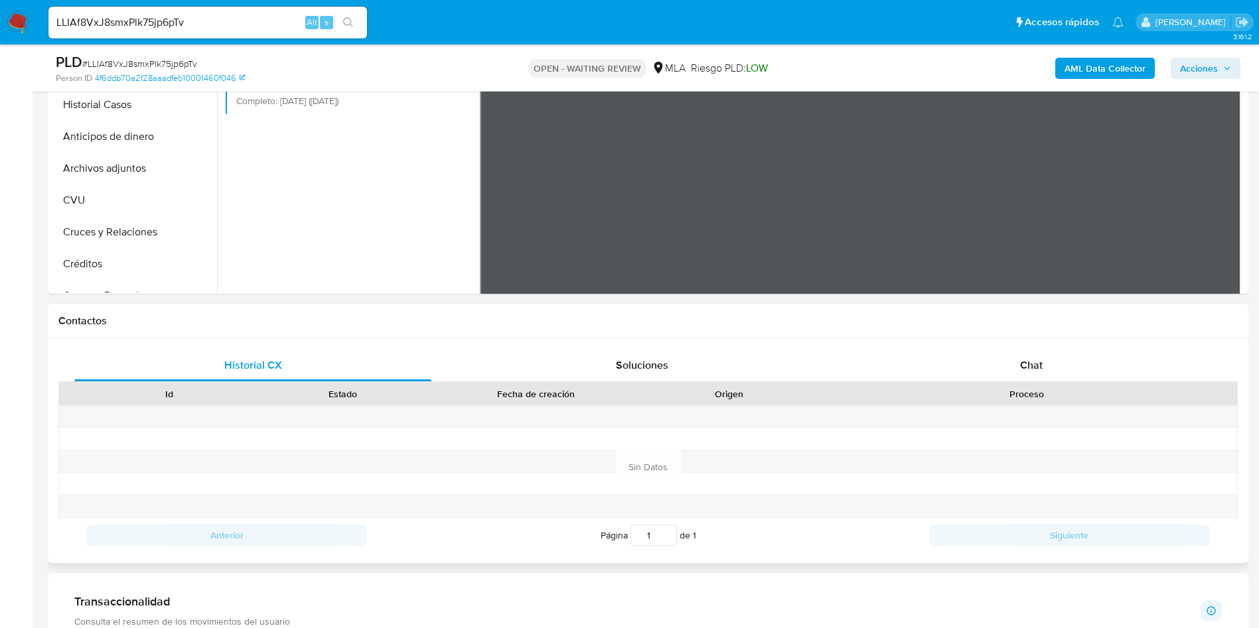
scroll to position [597, 0]
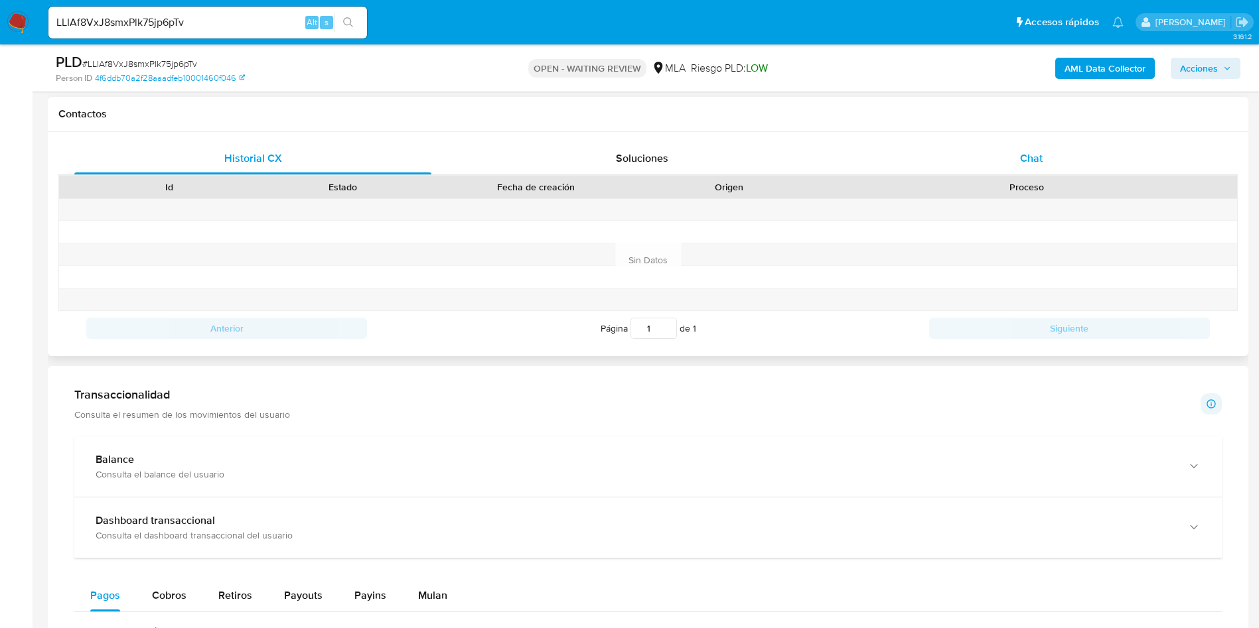
click at [1018, 158] on div "Chat" at bounding box center [1031, 159] width 357 height 32
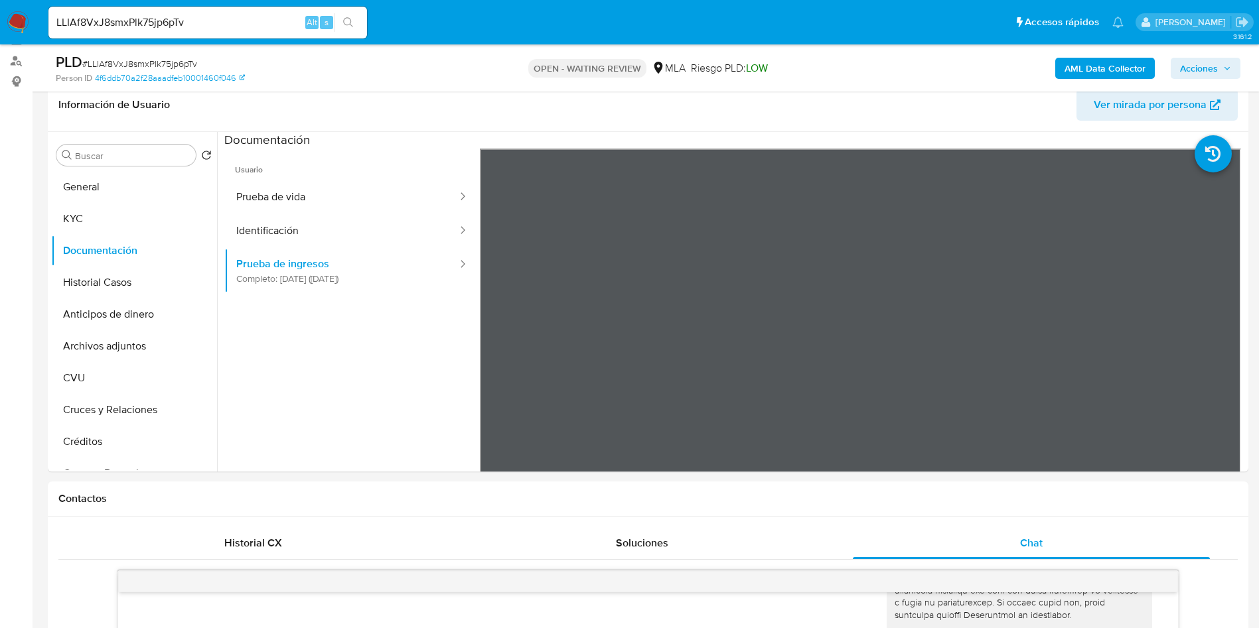
scroll to position [100, 0]
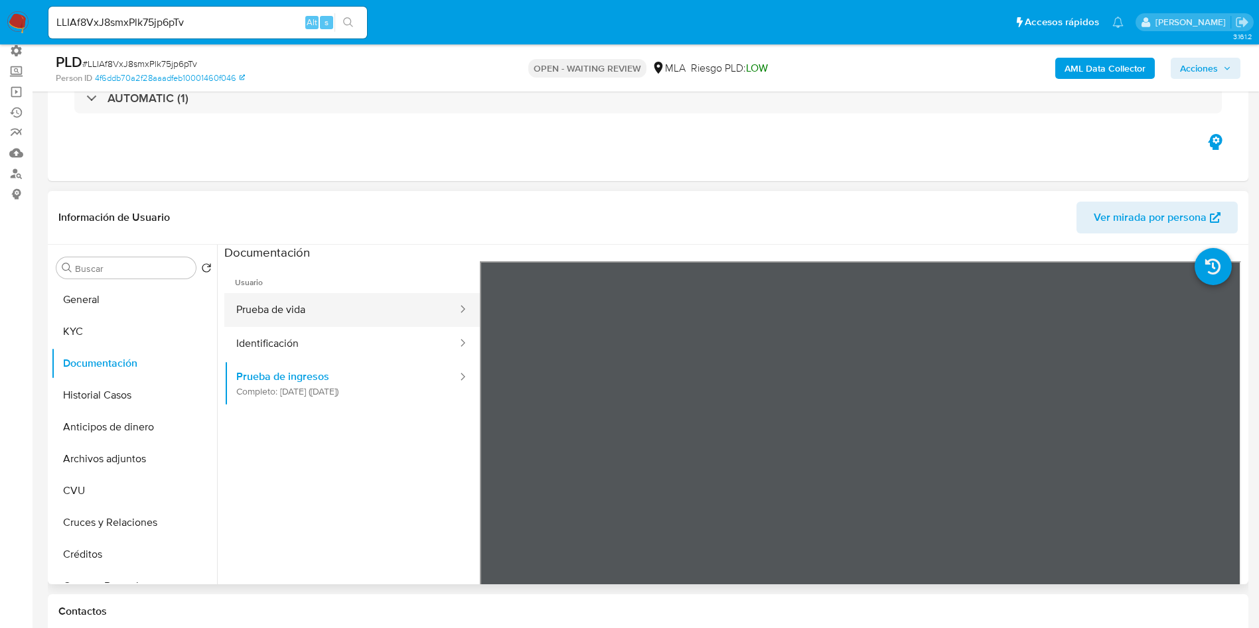
click at [305, 301] on button "Prueba de vida" at bounding box center [341, 310] width 234 height 34
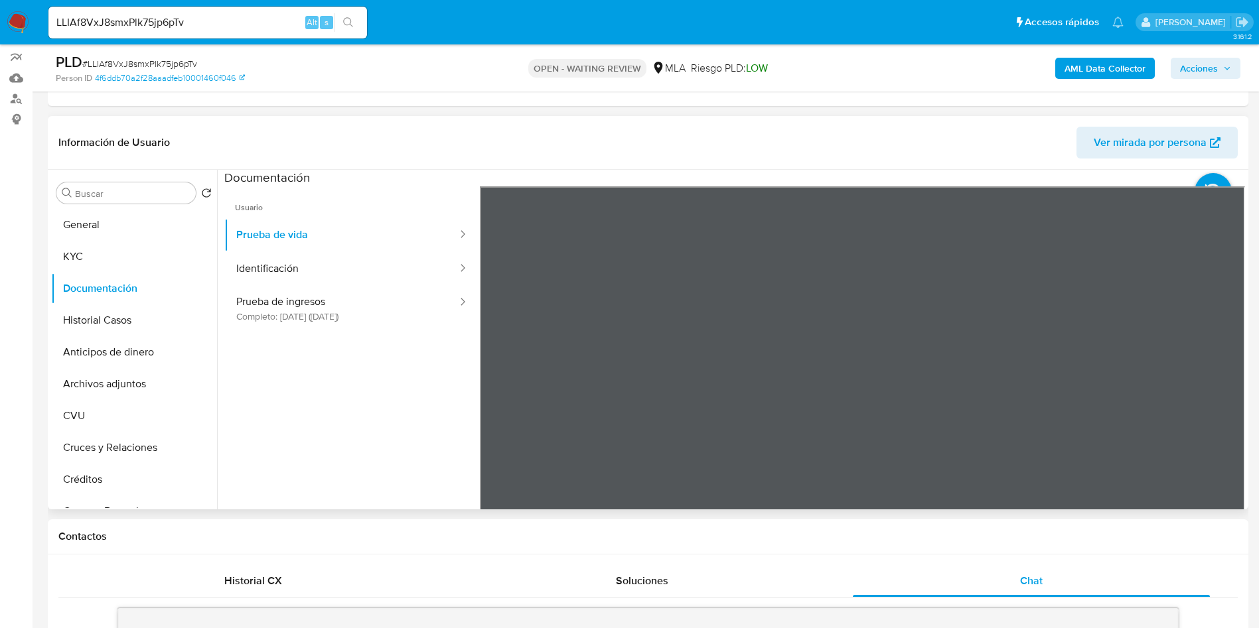
scroll to position [299, 0]
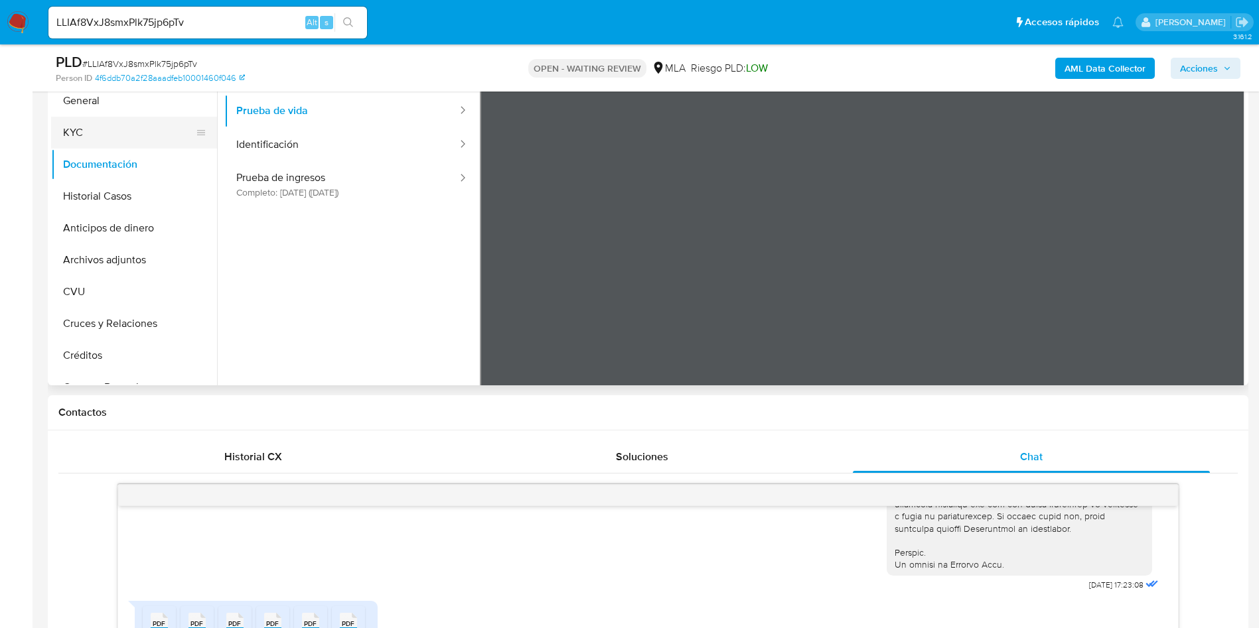
click at [113, 135] on button "KYC" at bounding box center [128, 133] width 155 height 32
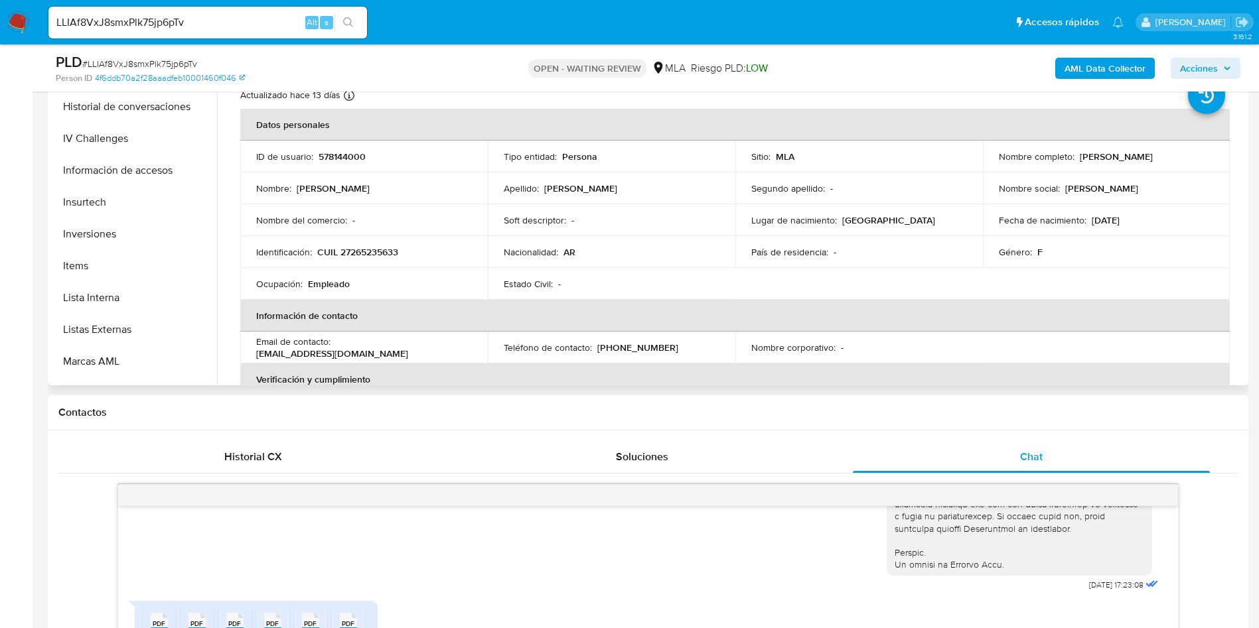
scroll to position [688, 0]
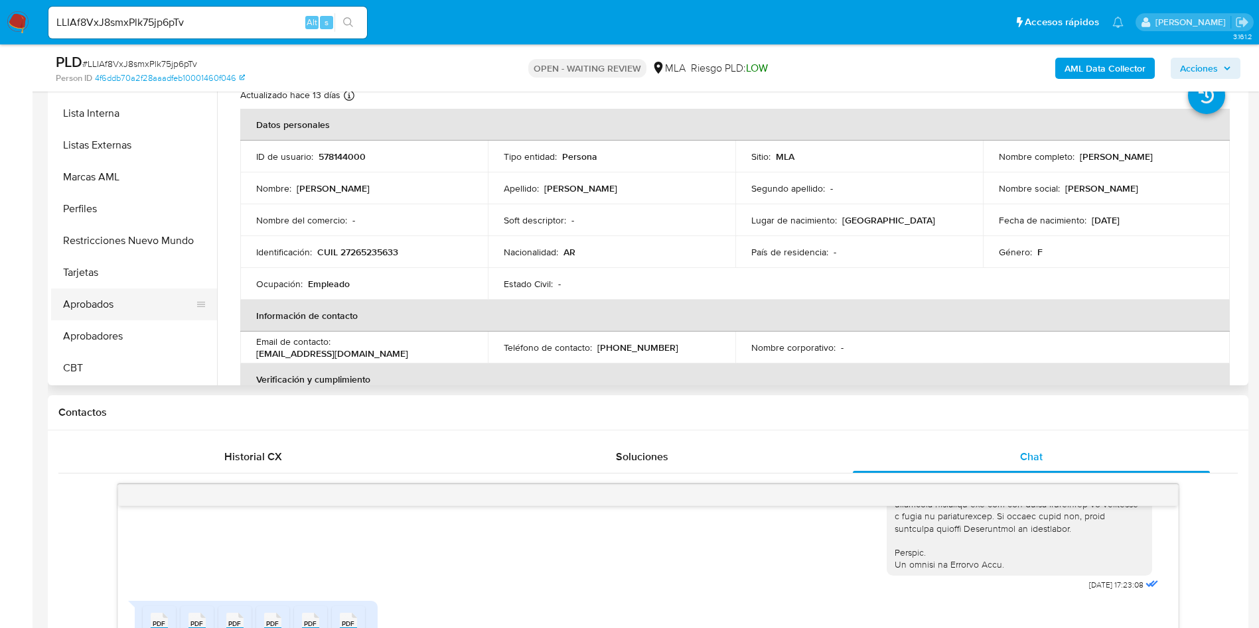
click at [115, 311] on button "Aprobados" at bounding box center [128, 305] width 155 height 32
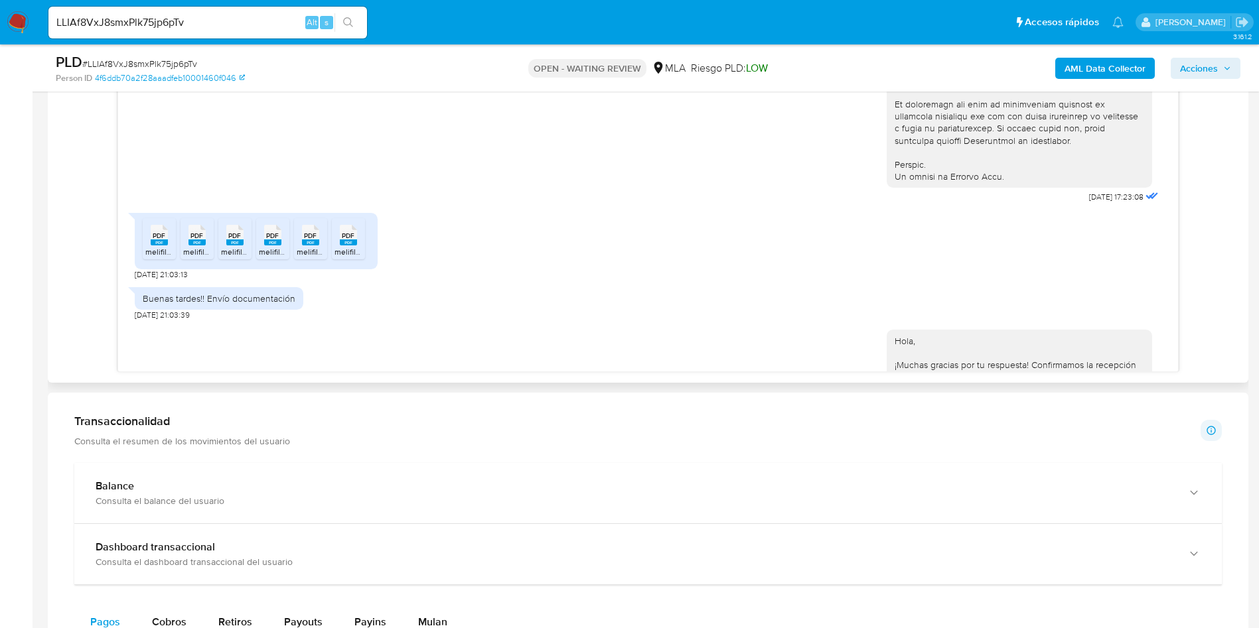
scroll to position [445, 0]
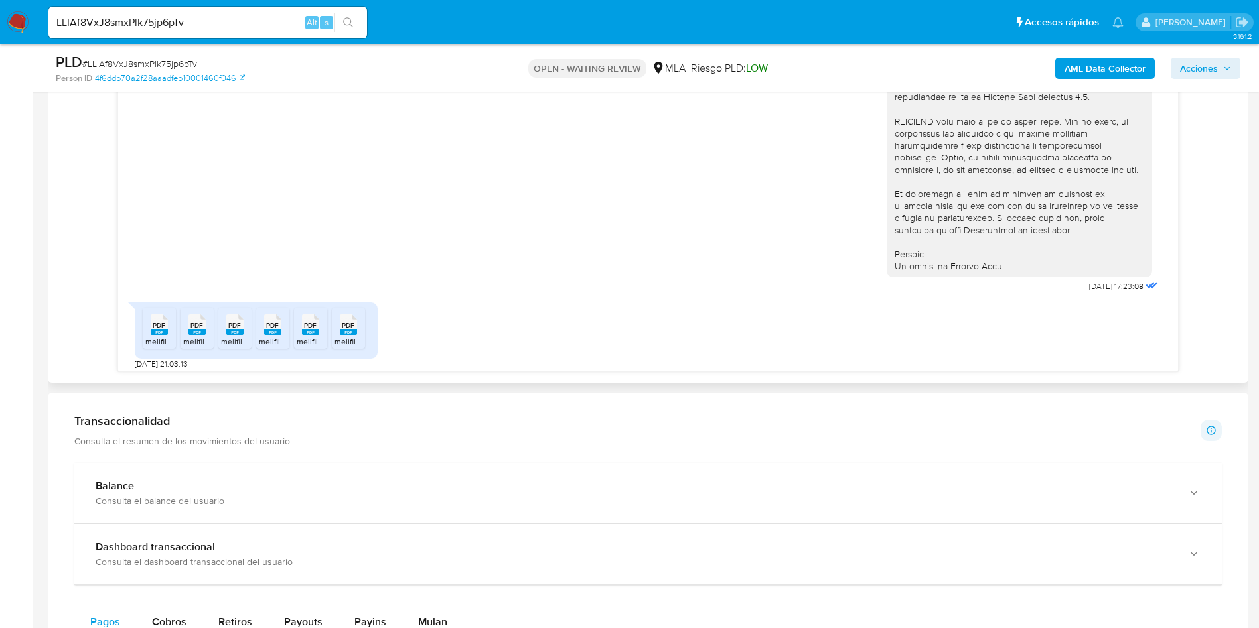
click at [232, 330] on span "PDF" at bounding box center [234, 325] width 13 height 9
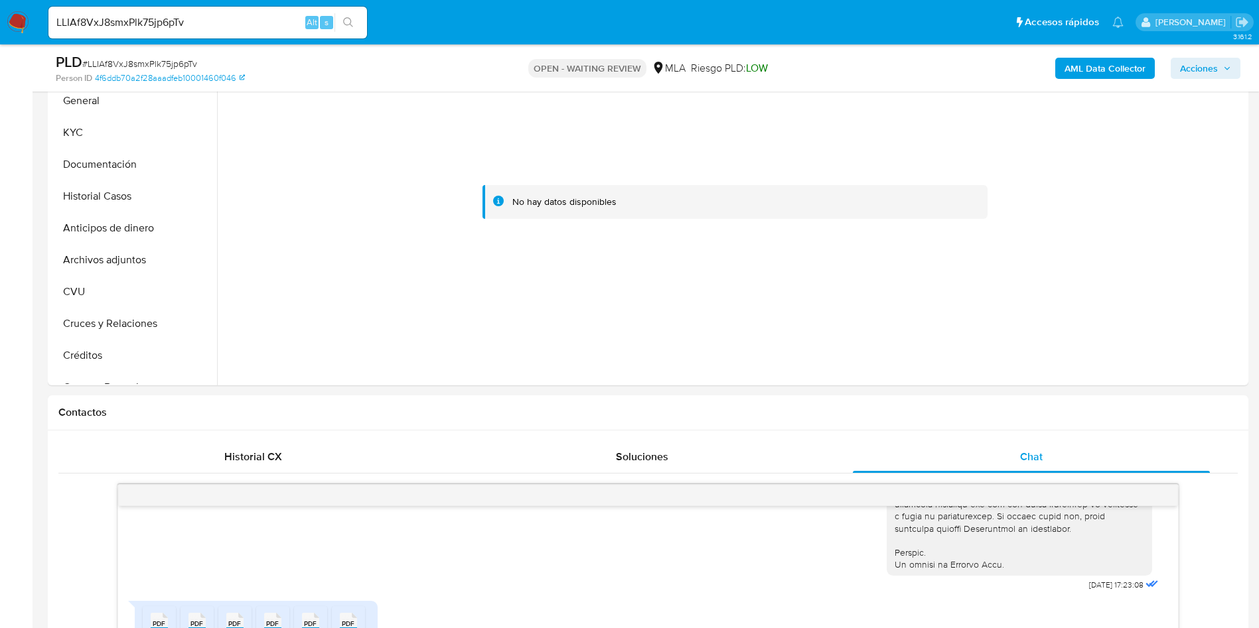
scroll to position [199, 0]
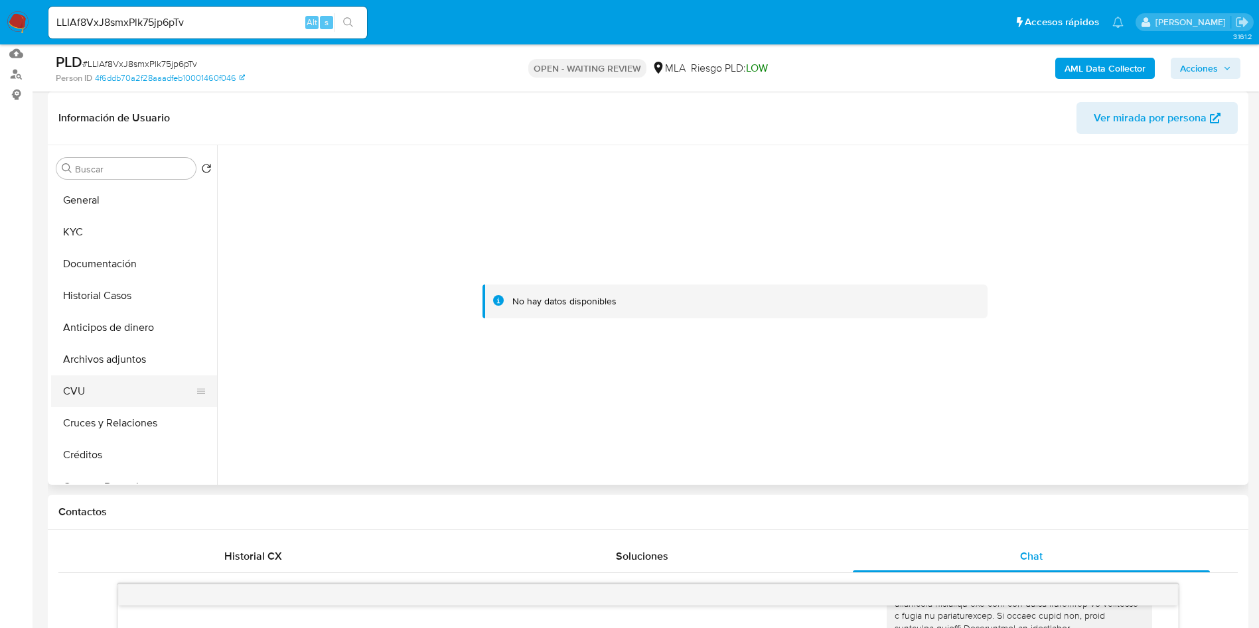
click at [61, 394] on button "CVU" at bounding box center [128, 392] width 155 height 32
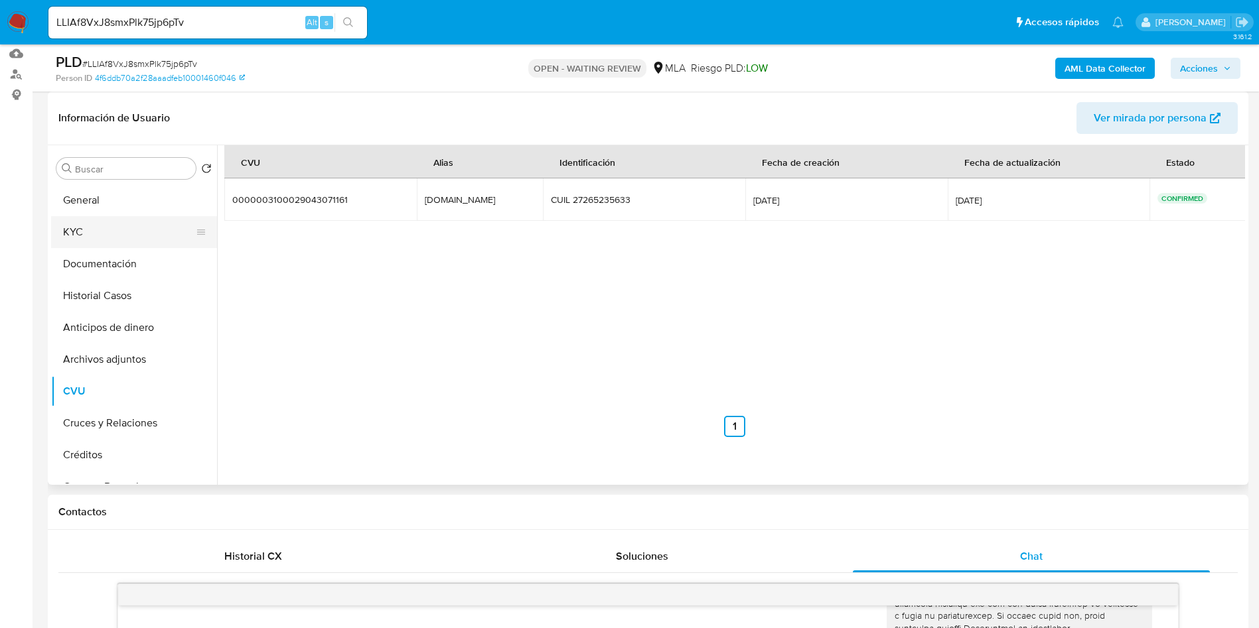
click at [95, 232] on button "KYC" at bounding box center [128, 232] width 155 height 32
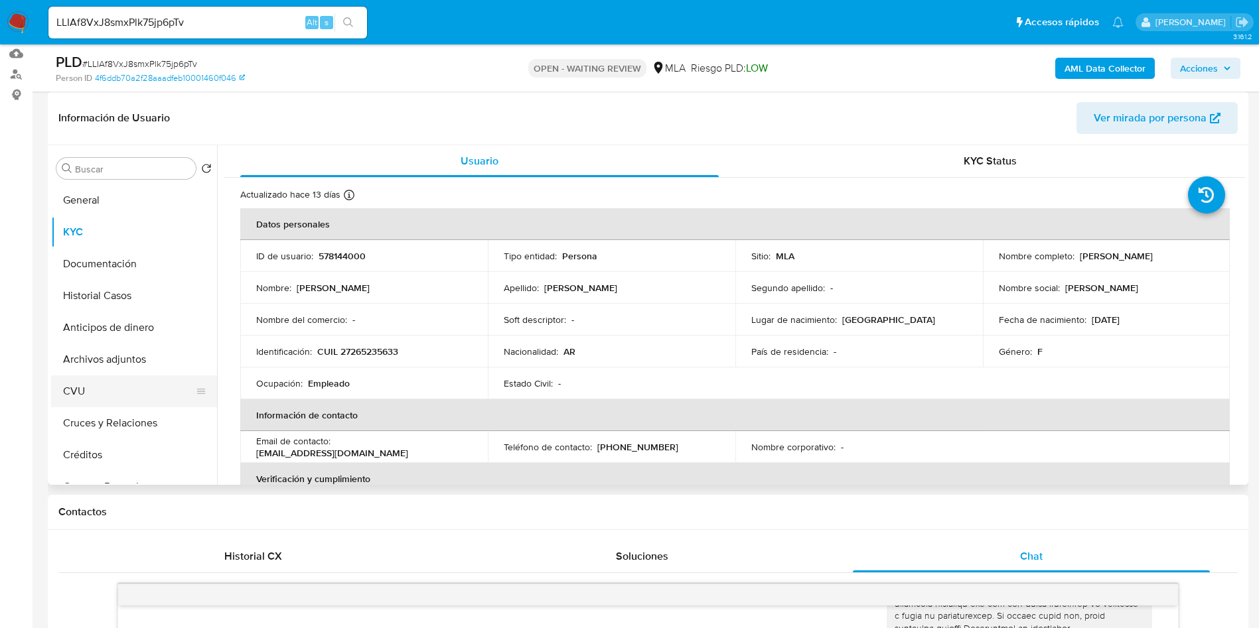
click at [125, 388] on button "CVU" at bounding box center [128, 392] width 155 height 32
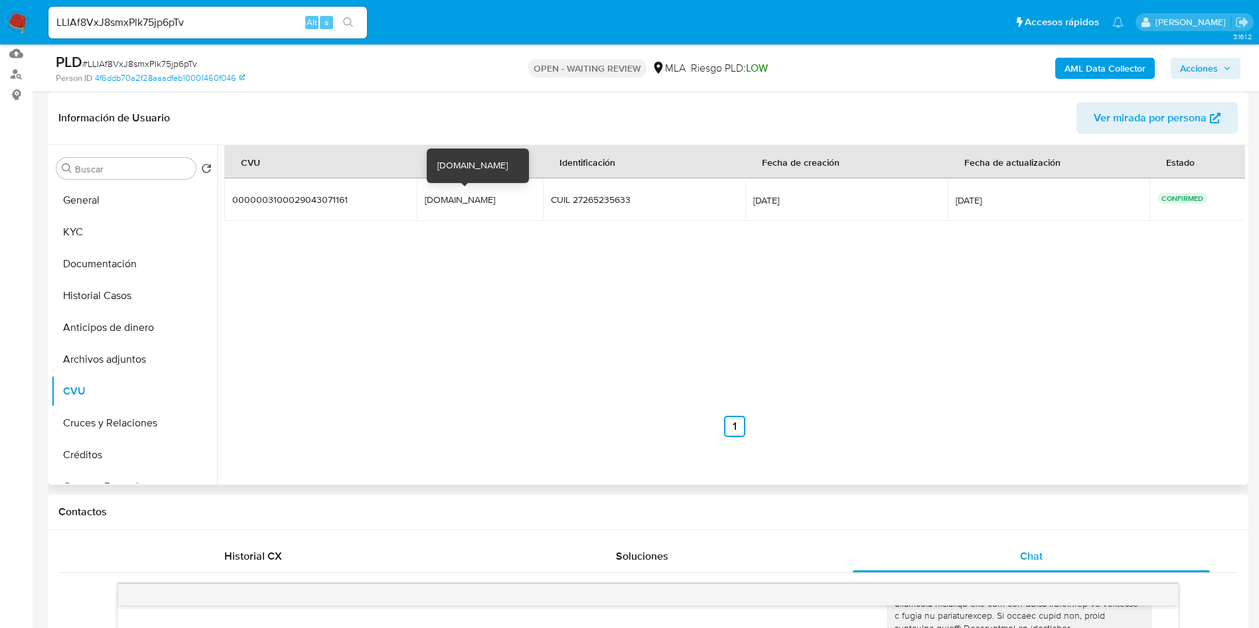
drag, startPoint x: 482, startPoint y: 195, endPoint x: 425, endPoint y: 198, distance: 57.2
click at [425, 198] on td "cecifr.fr.mp cecifr.fr.mp" at bounding box center [480, 199] width 126 height 42
click at [88, 232] on button "KYC" at bounding box center [128, 232] width 155 height 32
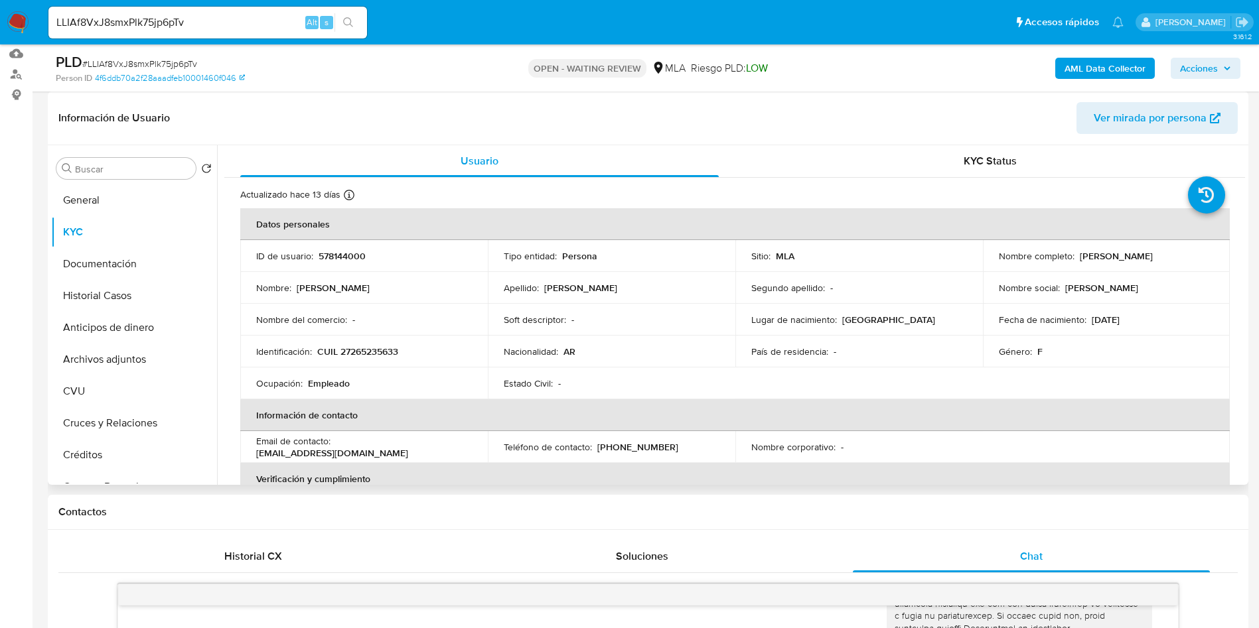
drag, startPoint x: 1174, startPoint y: 259, endPoint x: 995, endPoint y: 265, distance: 178.6
click at [999, 262] on div "Nombre completo : Cecilia Elsa Fernandez Rousseaux" at bounding box center [1107, 256] width 216 height 12
copy p "[PERSON_NAME] [PERSON_NAME]"
